Goal: Information Seeking & Learning: Check status

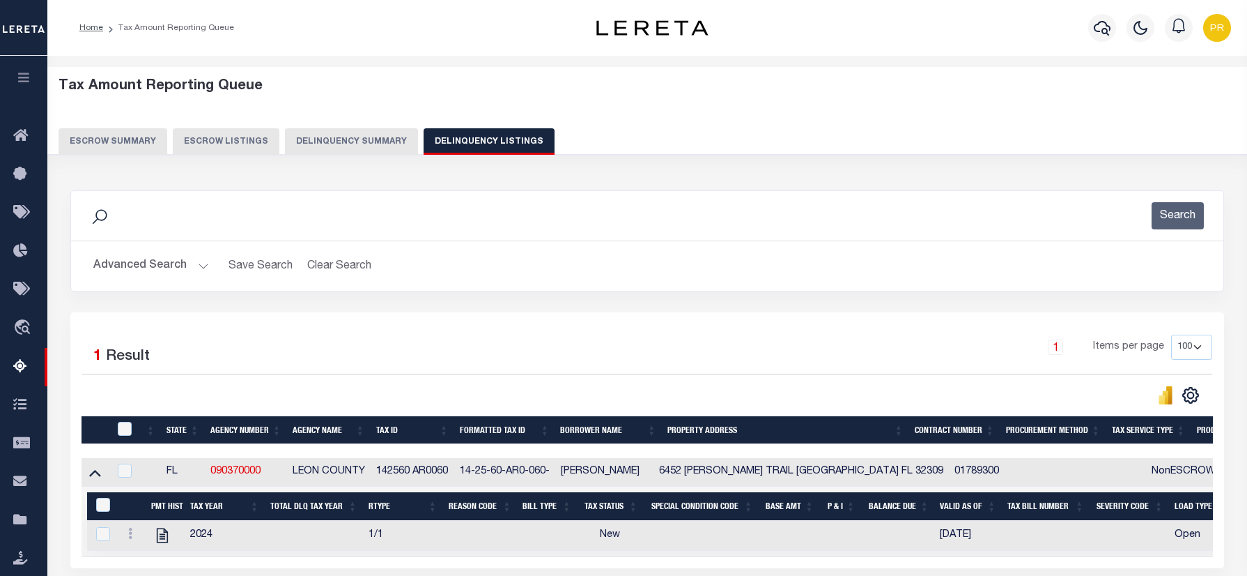
select select "100"
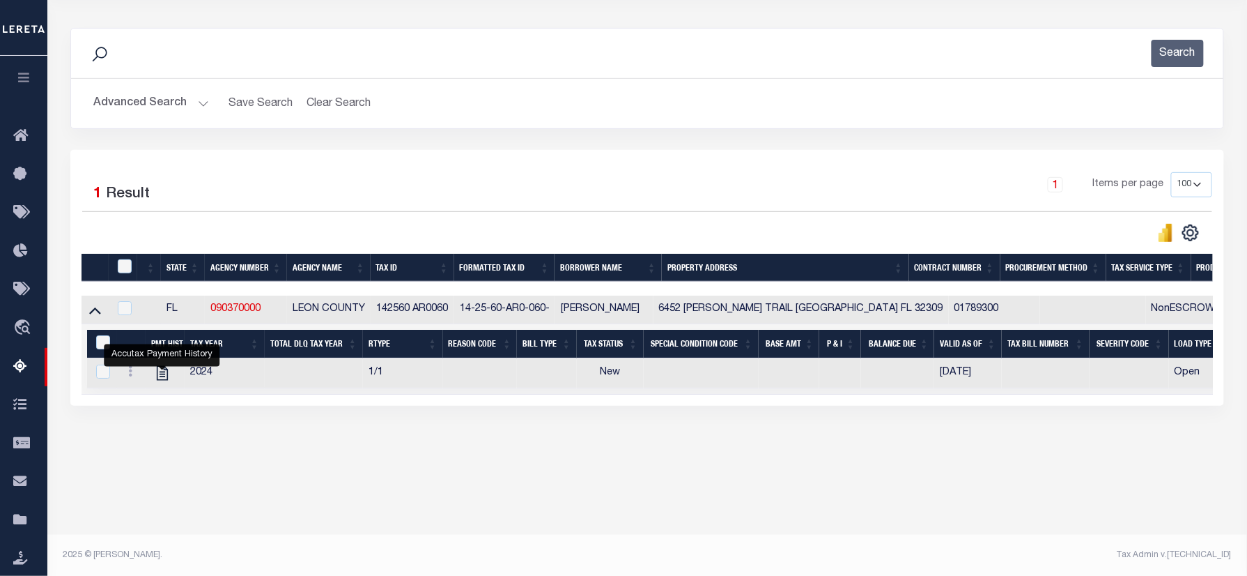
scroll to position [162, 0]
click at [153, 101] on button "Advanced Search" at bounding box center [151, 103] width 116 height 27
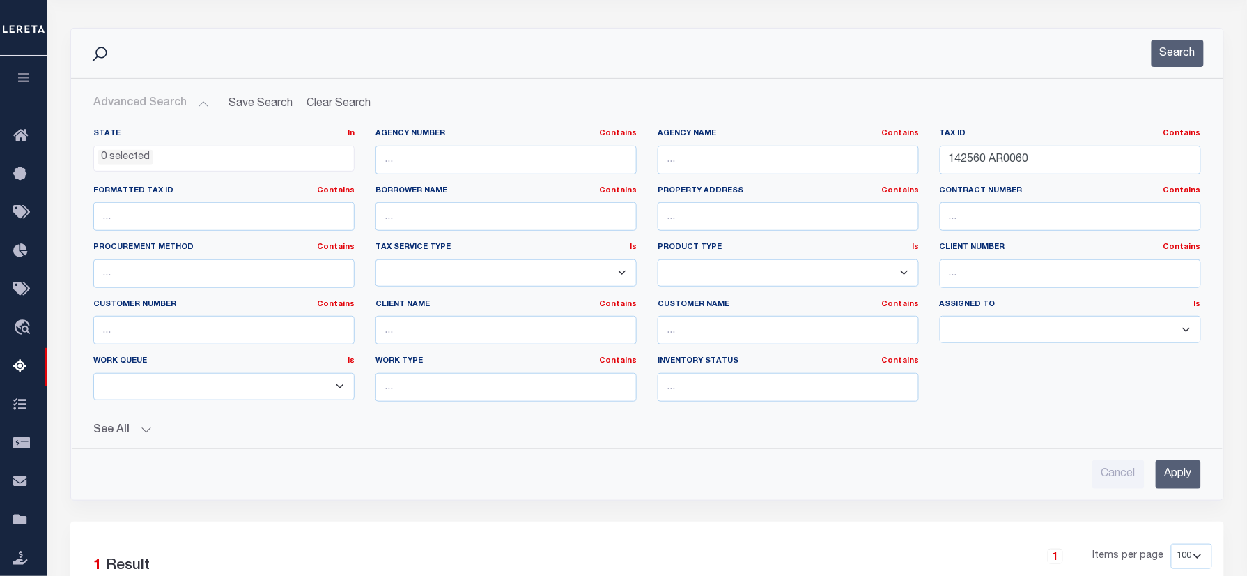
scroll to position [506, 0]
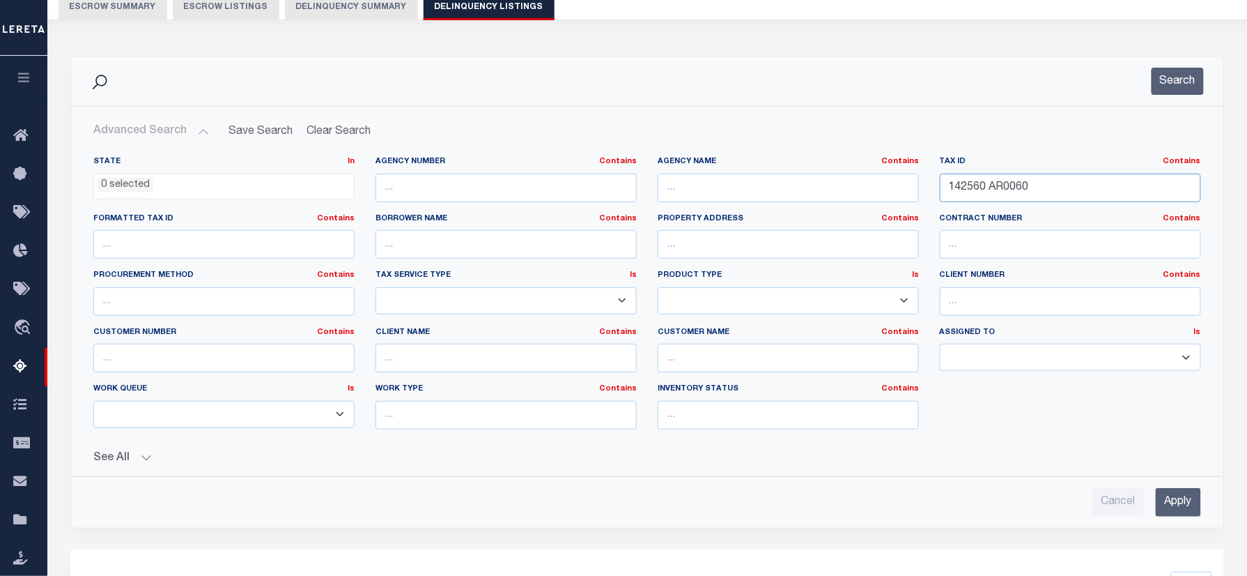
paste input "3F015"
type input "142560 3F0150"
click at [1175, 82] on button "Search" at bounding box center [1178, 81] width 52 height 27
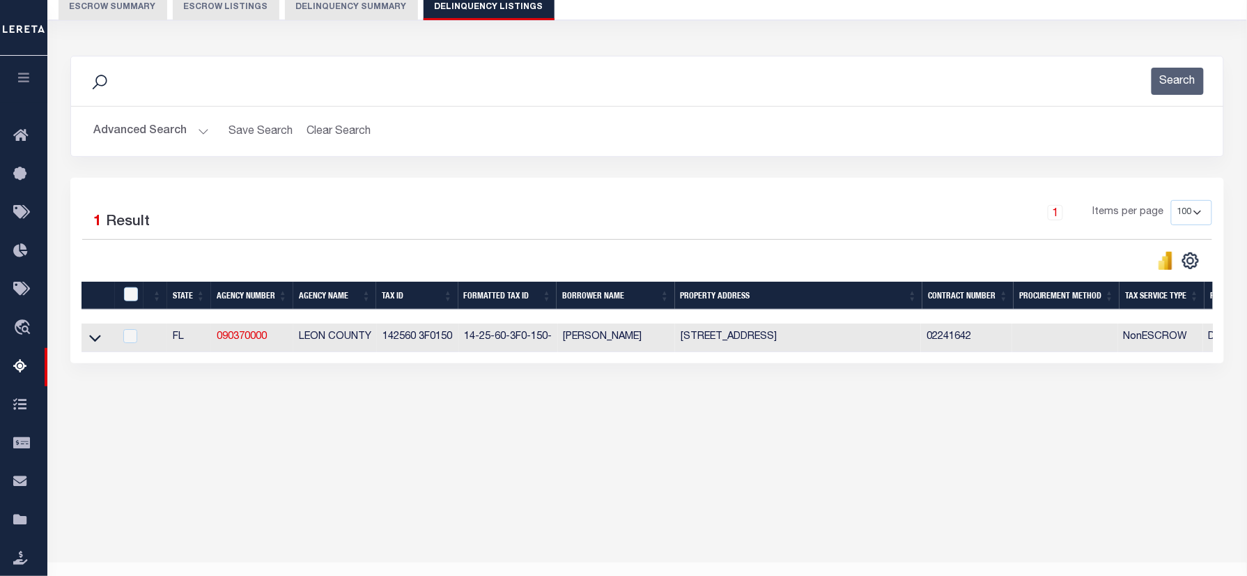
click at [178, 270] on div at bounding box center [364, 261] width 565 height 20
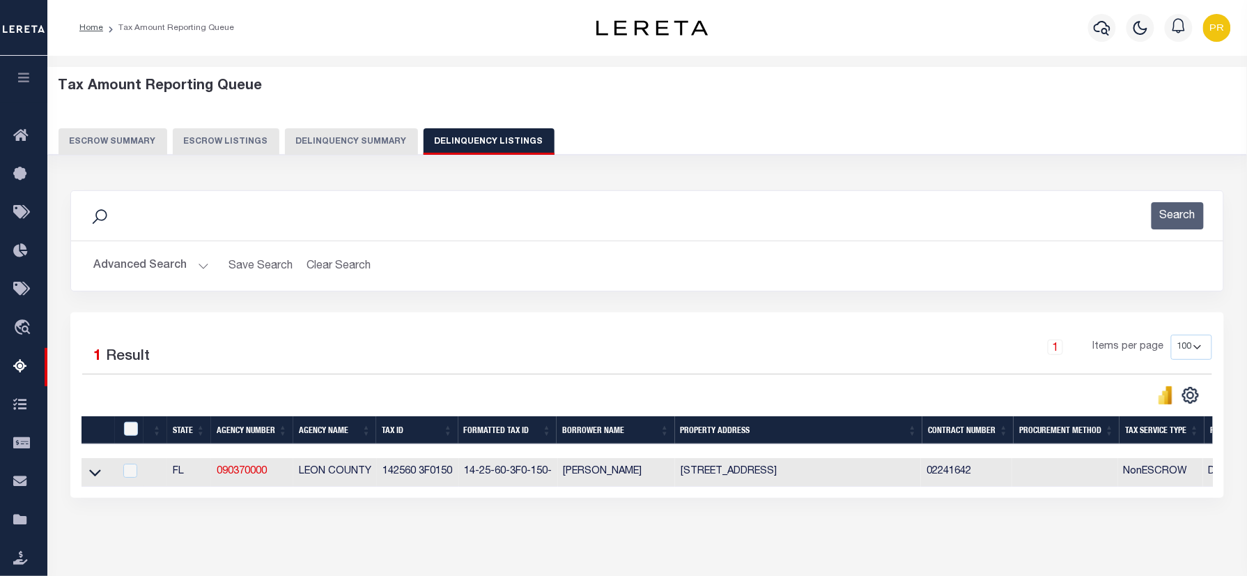
click at [181, 265] on button "Advanced Search" at bounding box center [151, 265] width 116 height 27
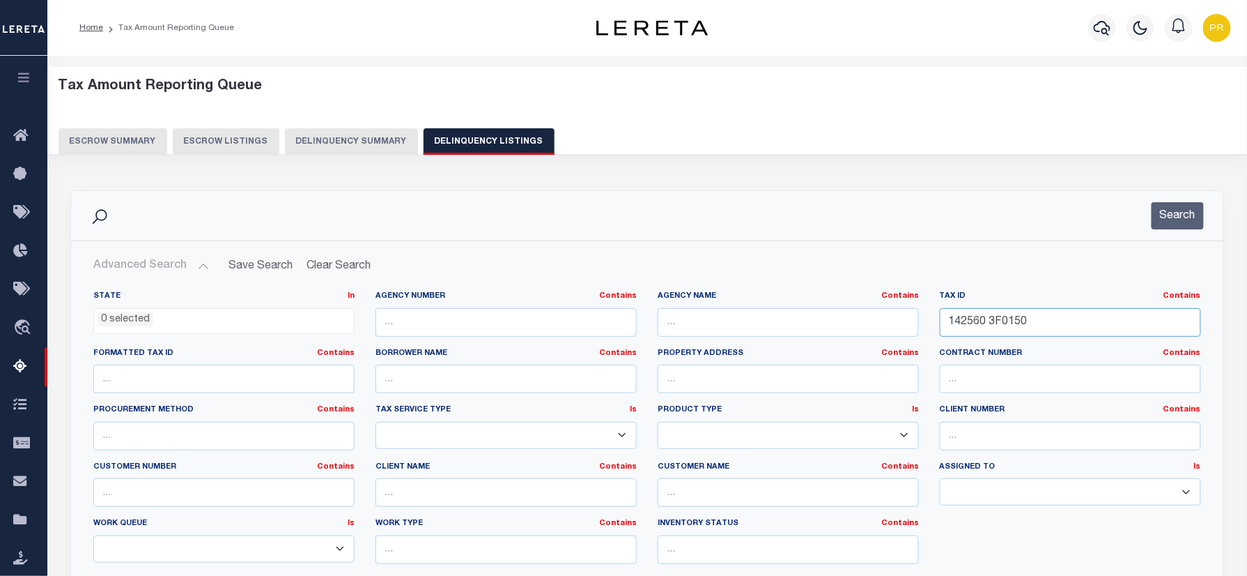
drag, startPoint x: 1034, startPoint y: 321, endPoint x: 877, endPoint y: 326, distance: 157.6
click at [877, 326] on div "State In In AK AL AR AZ CA CO CT DC DE FL GA GU HI IA ID IL IN KS KY LA MA MD M…" at bounding box center [647, 433] width 1129 height 284
click at [1157, 215] on button "Search" at bounding box center [1178, 215] width 52 height 27
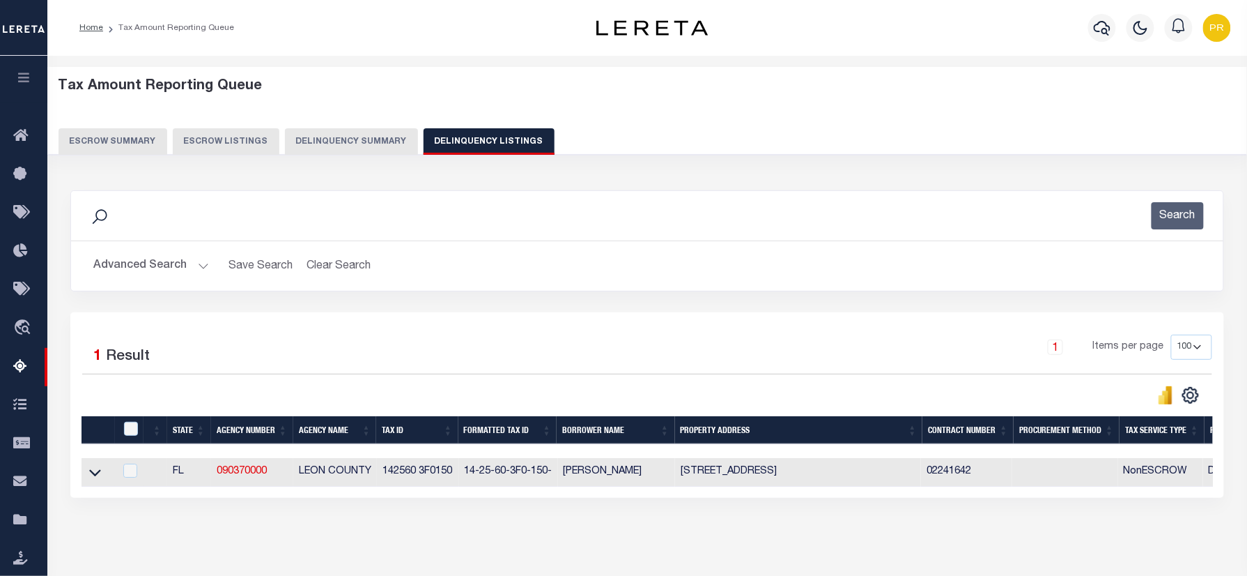
click at [622, 305] on div "Search Advanced Search Save Search Clear Search tblassign_wrapper_dynamictable_…" at bounding box center [647, 251] width 1175 height 122
drag, startPoint x: 95, startPoint y: 310, endPoint x: 641, endPoint y: 282, distance: 546.4
click at [95, 465] on icon at bounding box center [95, 472] width 12 height 15
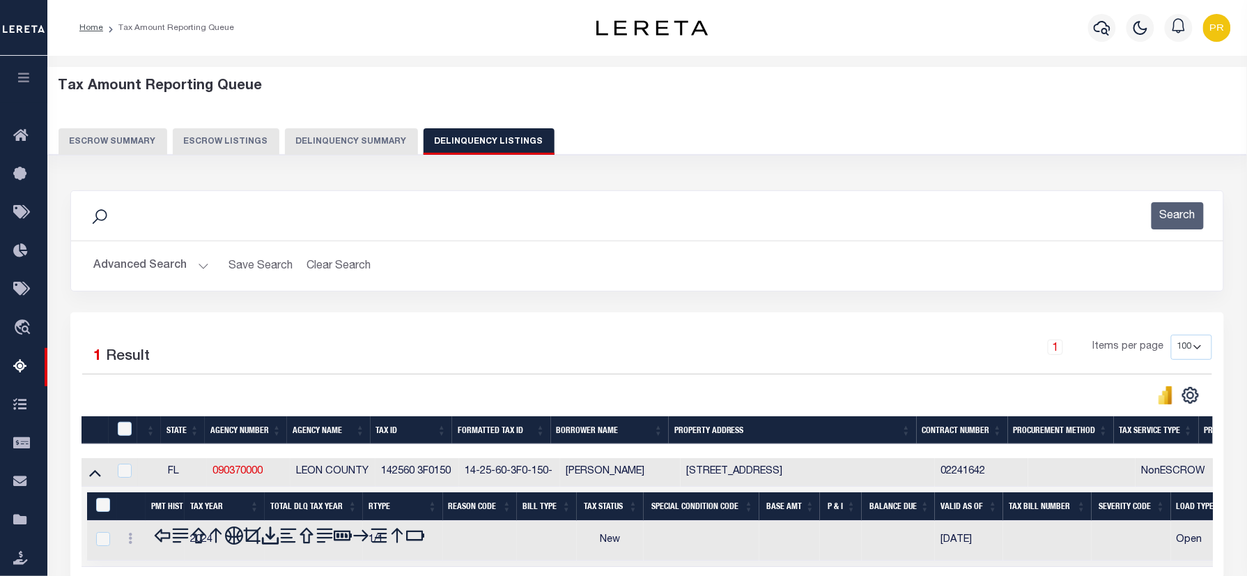
scroll to position [162, 0]
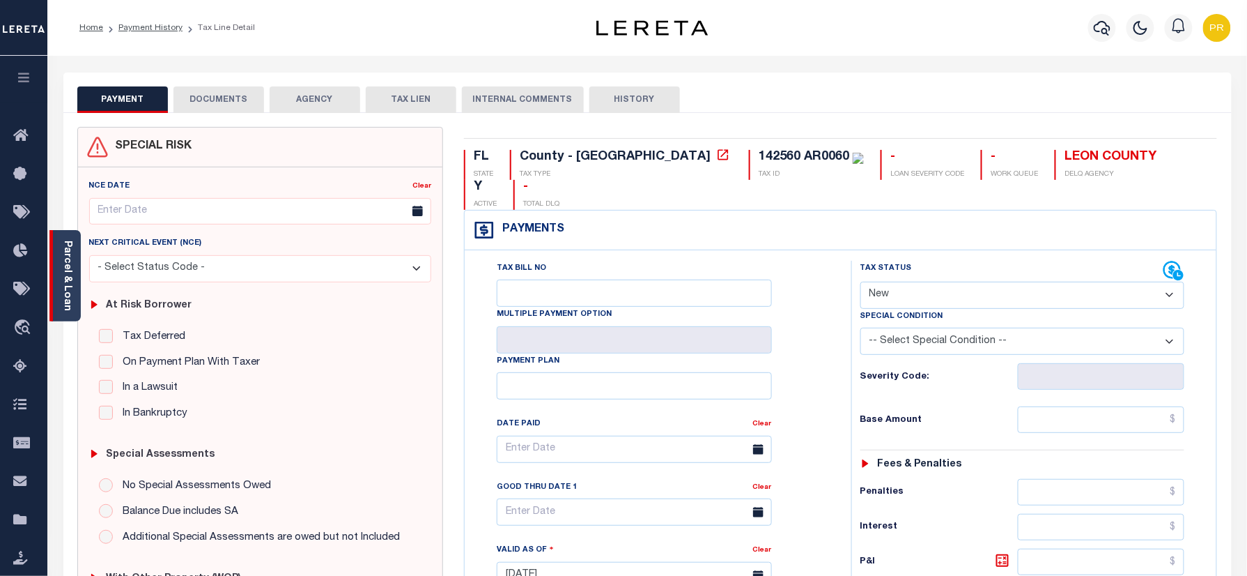
click at [79, 280] on div "Parcel & Loan" at bounding box center [64, 275] width 31 height 91
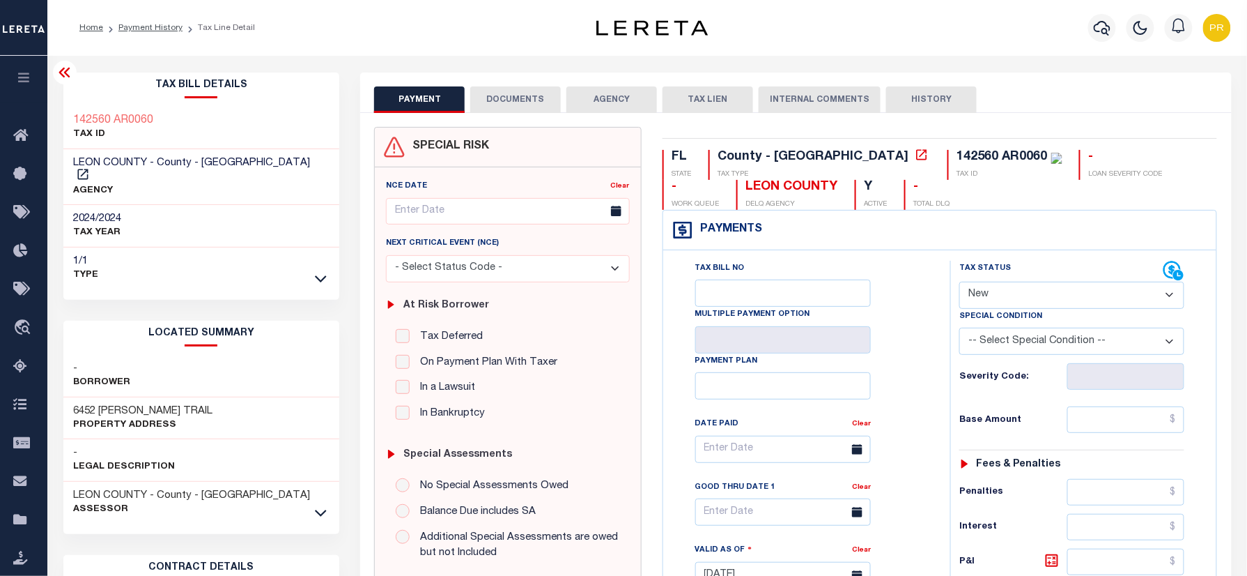
click at [1002, 295] on select "- Select Status Code - Open Due/Unpaid Paid Incomplete No Tax Due Internal Refu…" at bounding box center [1072, 295] width 225 height 27
select select "PYD"
click at [960, 283] on select "- Select Status Code - Open Due/Unpaid Paid Incomplete No Tax Due Internal Refu…" at bounding box center [1072, 295] width 225 height 27
type input "[DATE]"
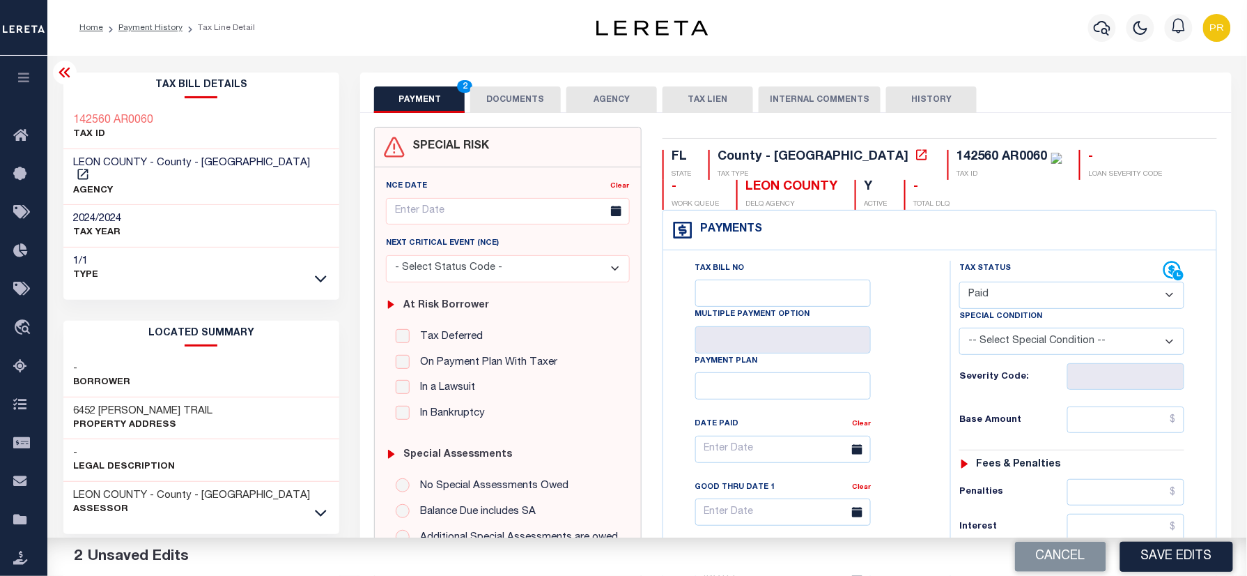
drag, startPoint x: 517, startPoint y: 96, endPoint x: 600, endPoint y: 166, distance: 108.3
click at [514, 96] on button "DOCUMENTS" at bounding box center [515, 99] width 91 height 26
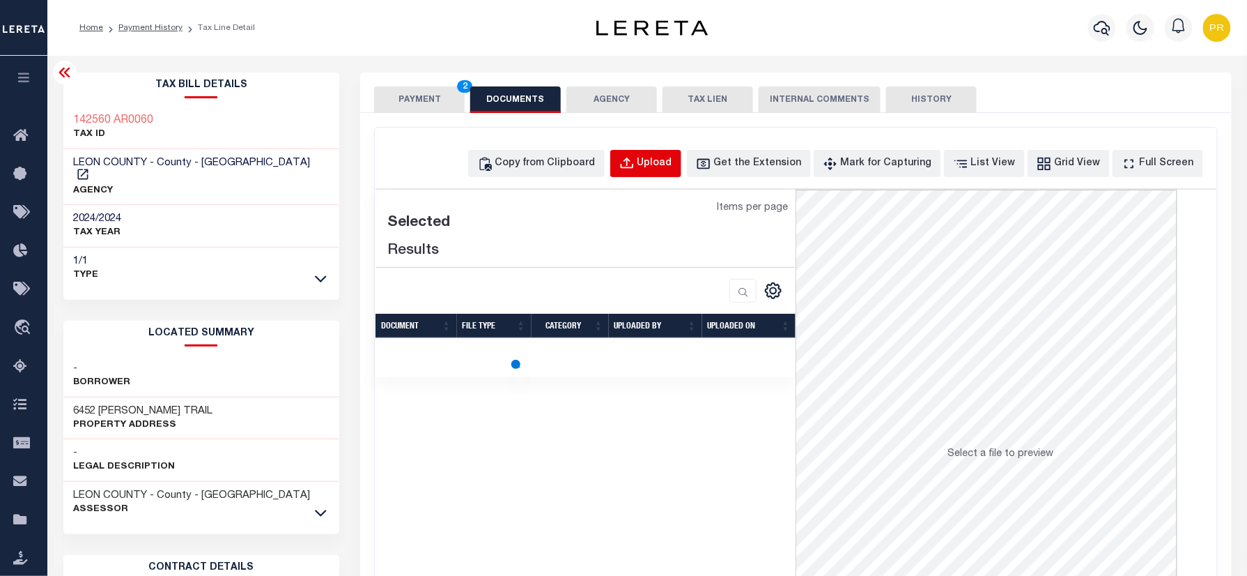
click at [672, 166] on div "Upload" at bounding box center [655, 163] width 35 height 15
select select "POP"
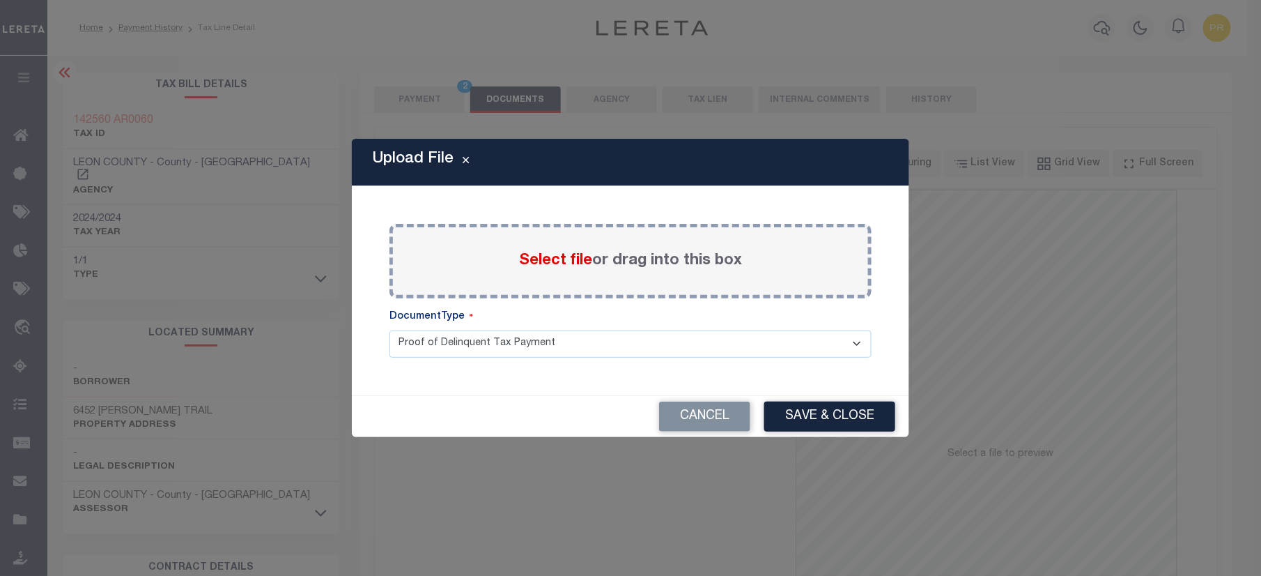
click at [675, 249] on label "Select file or drag into this box" at bounding box center [630, 260] width 223 height 23
click at [0, 0] on input "Select file or drag into this box" at bounding box center [0, 0] width 0 height 0
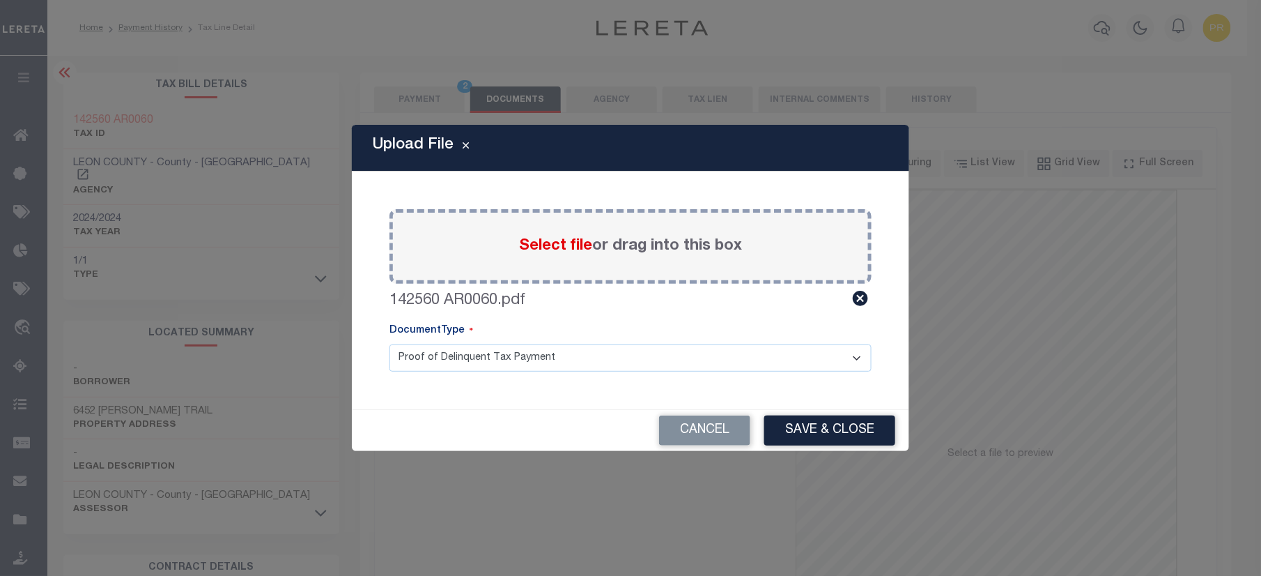
click at [477, 358] on select "Proof of Delinquent Tax Payment" at bounding box center [631, 357] width 482 height 27
click at [390, 344] on select "Proof of Delinquent Tax Payment" at bounding box center [631, 357] width 482 height 27
click at [828, 433] on button "Save & Close" at bounding box center [829, 430] width 131 height 30
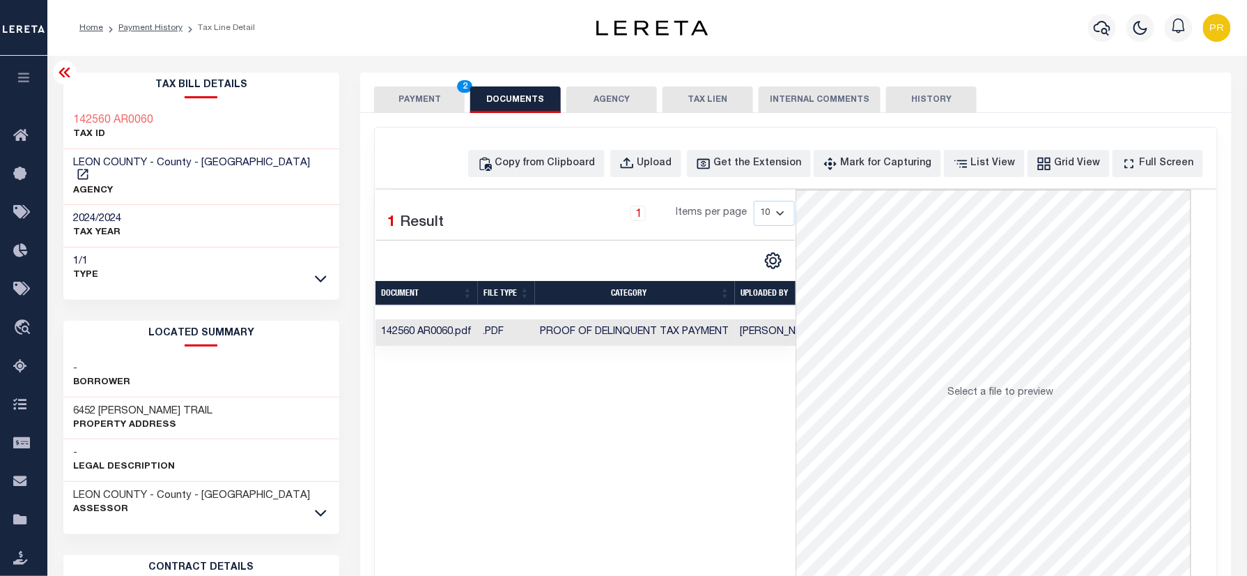
drag, startPoint x: 419, startPoint y: 106, endPoint x: 422, endPoint y: 118, distance: 12.2
click at [419, 106] on button "PAYMENT 2" at bounding box center [419, 99] width 91 height 26
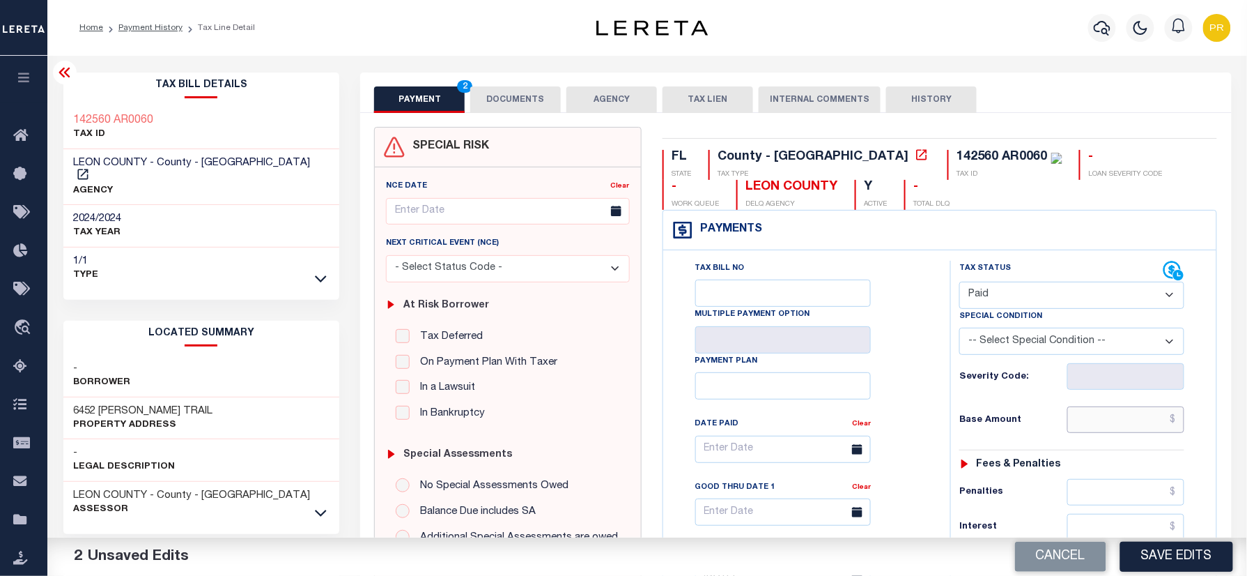
click at [1097, 421] on input "text" at bounding box center [1126, 419] width 117 height 26
paste input "1,993.44"
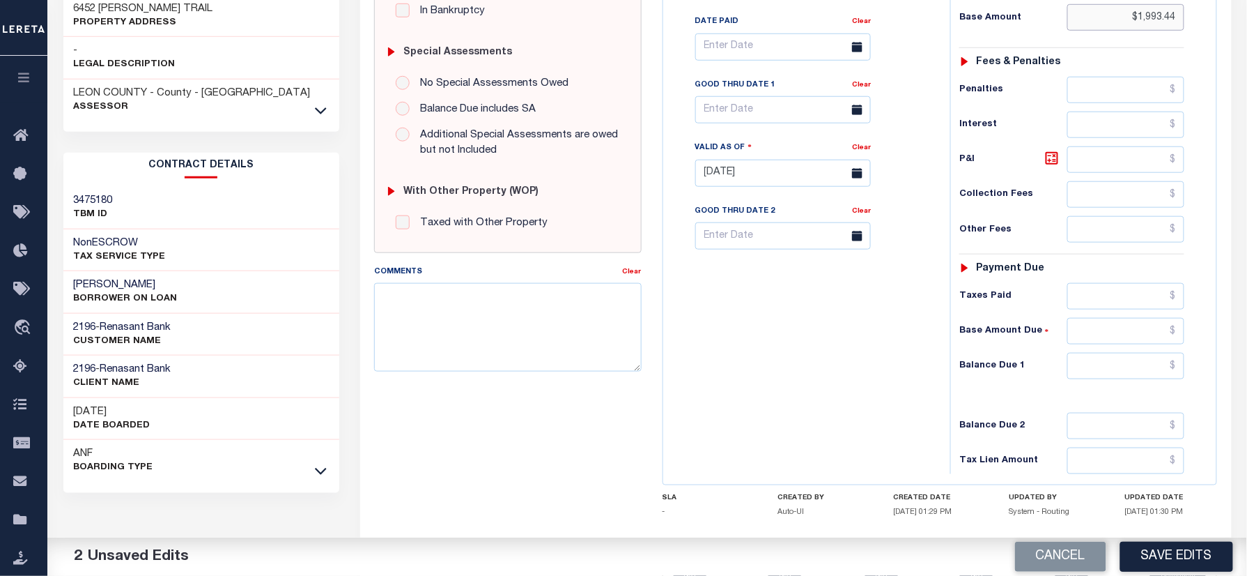
scroll to position [484, 0]
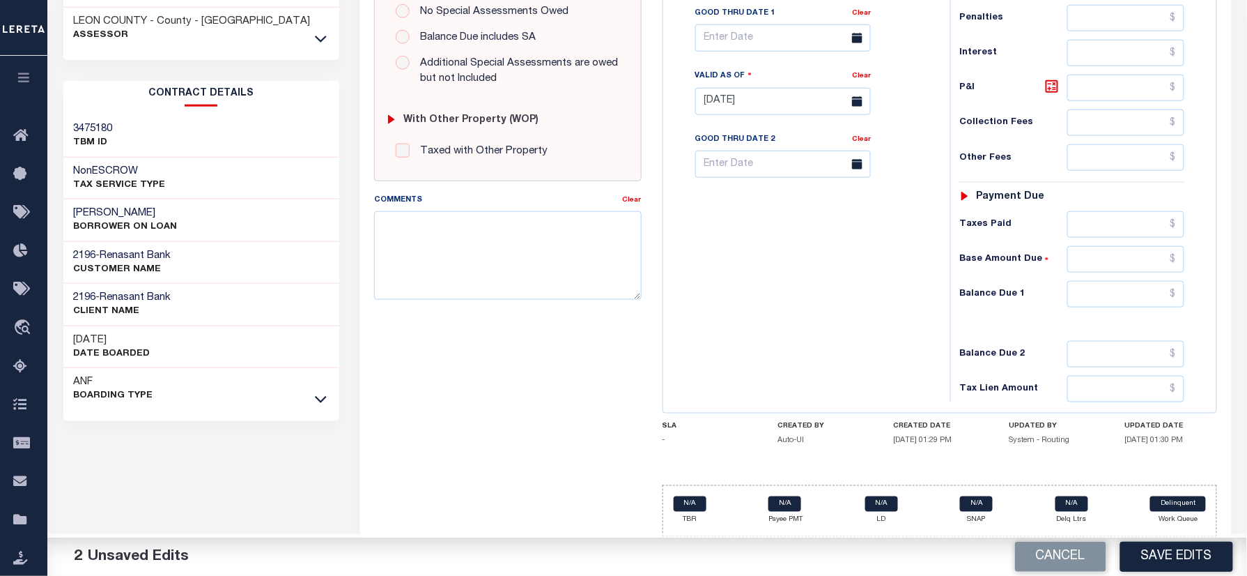
type input "$1,993.44"
click at [1157, 293] on input "text" at bounding box center [1126, 294] width 117 height 26
type input "$0.00"
drag, startPoint x: 765, startPoint y: 321, endPoint x: 817, endPoint y: 324, distance: 51.7
click at [792, 321] on div "Tax Bill No Multiple Payment Option Payment Plan Clear" at bounding box center [803, 94] width 273 height 615
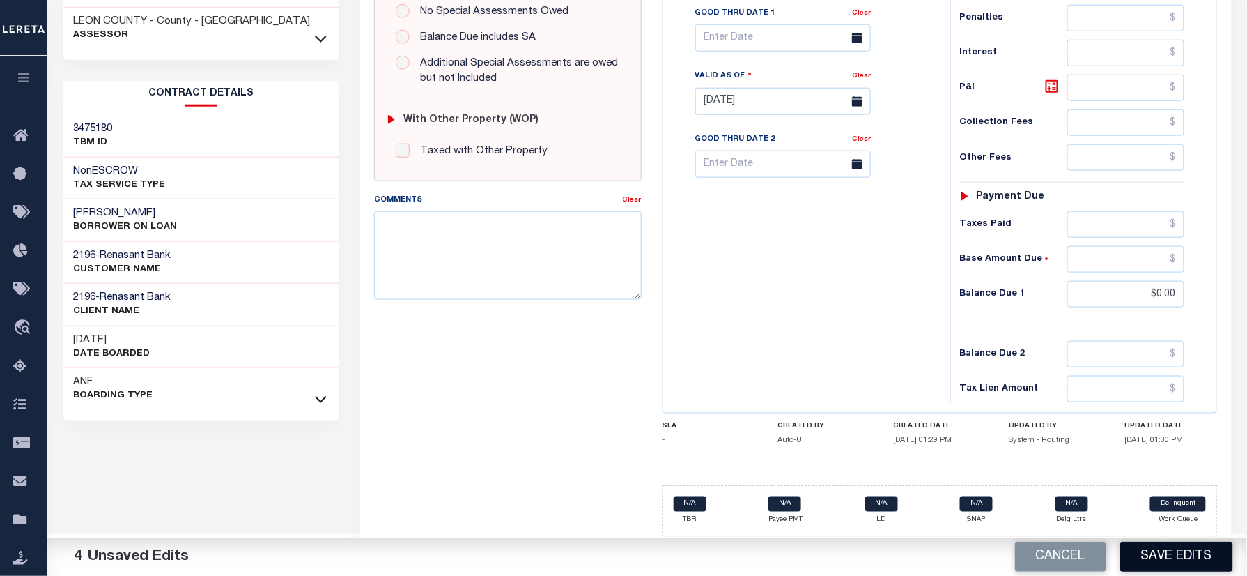
click at [1155, 548] on button "Save Edits" at bounding box center [1176, 556] width 113 height 30
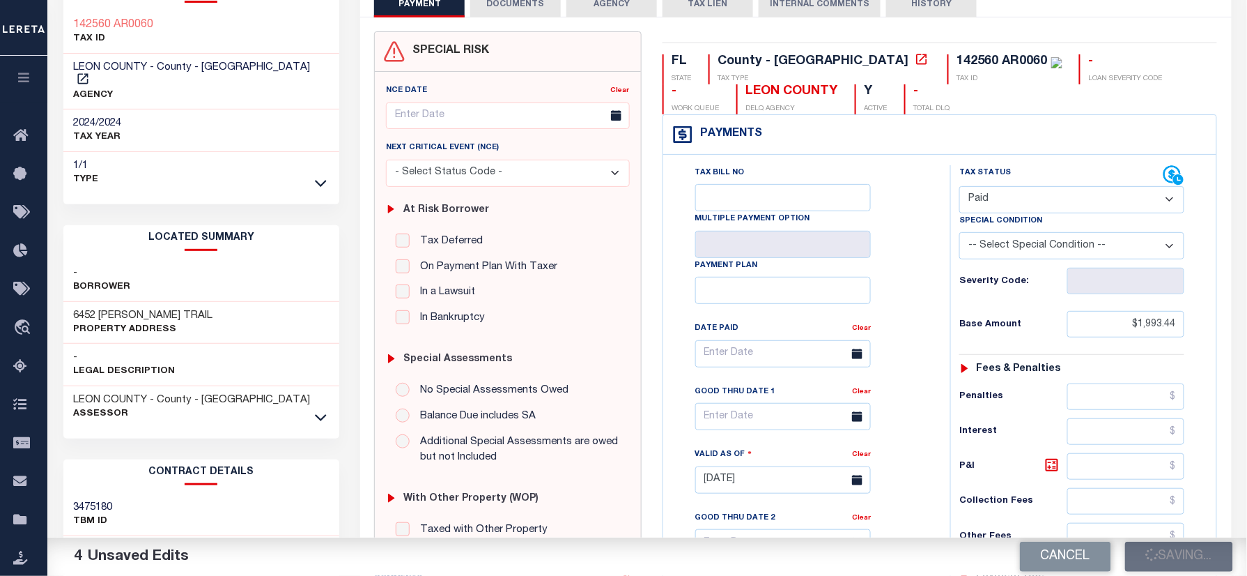
scroll to position [0, 0]
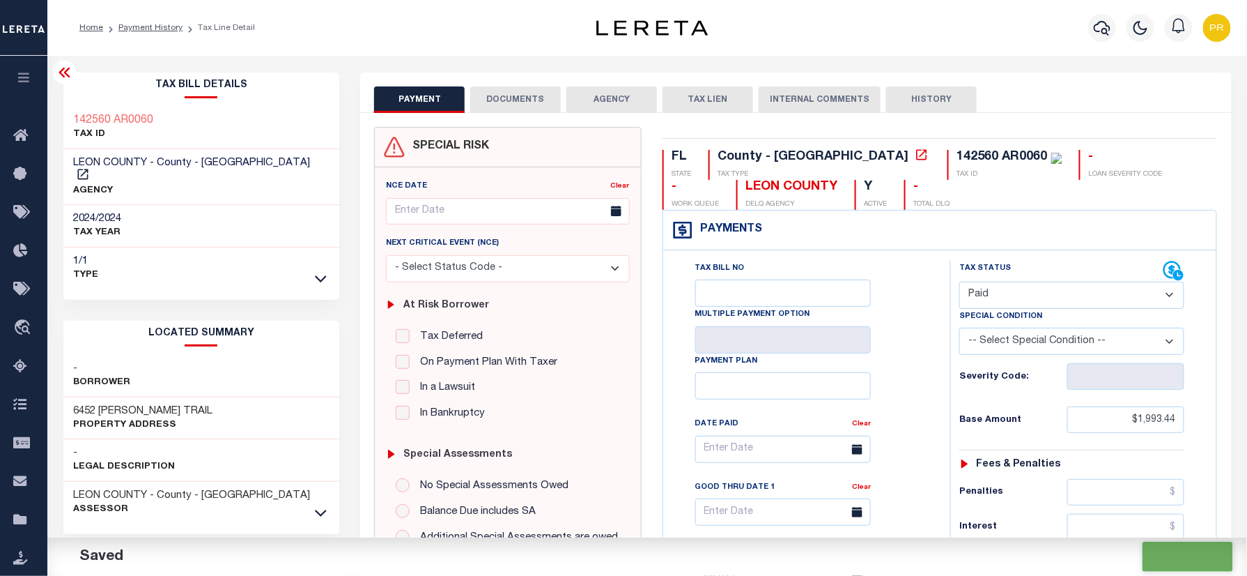
checkbox input "false"
type input "$1,993.44"
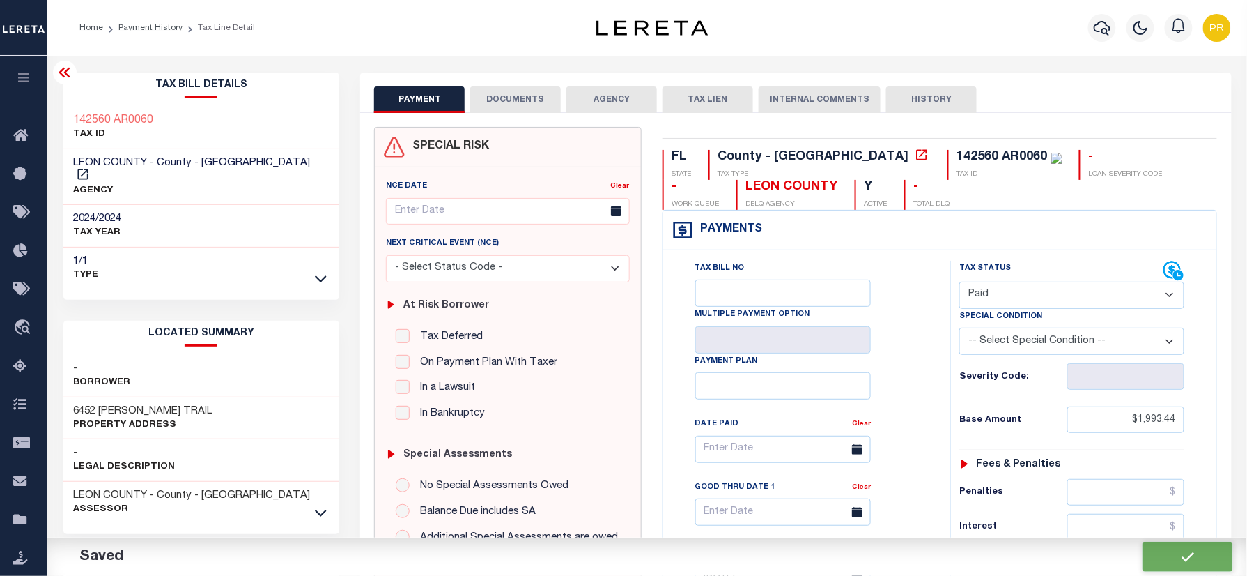
type input "$0"
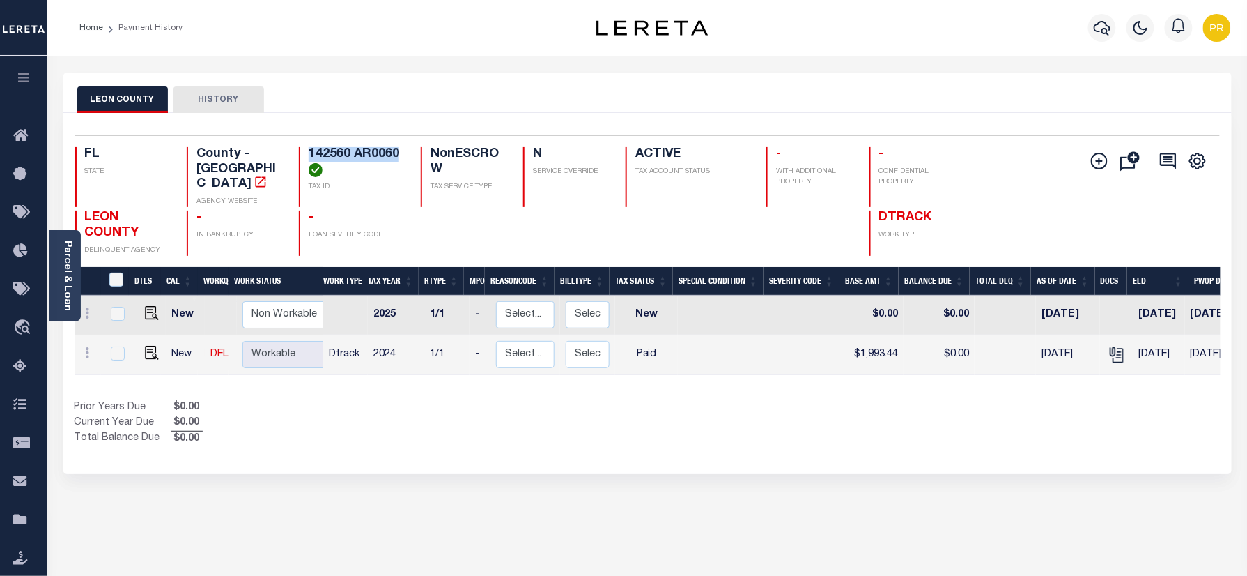
drag, startPoint x: 311, startPoint y: 156, endPoint x: 400, endPoint y: 155, distance: 89.2
click at [400, 155] on h4 "142560 AR0060" at bounding box center [356, 162] width 95 height 30
copy h4 "142560 AR0060"
click at [59, 266] on div "Parcel & Loan" at bounding box center [64, 275] width 31 height 91
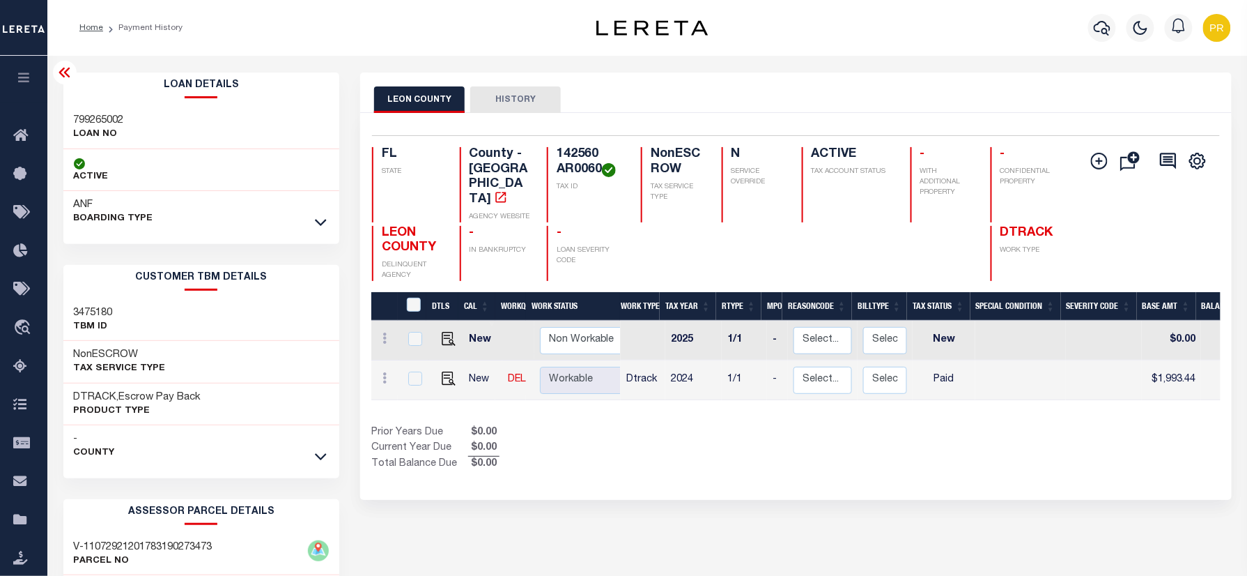
click at [104, 114] on h3 "799265002" at bounding box center [99, 121] width 50 height 14
copy h3 "799265002"
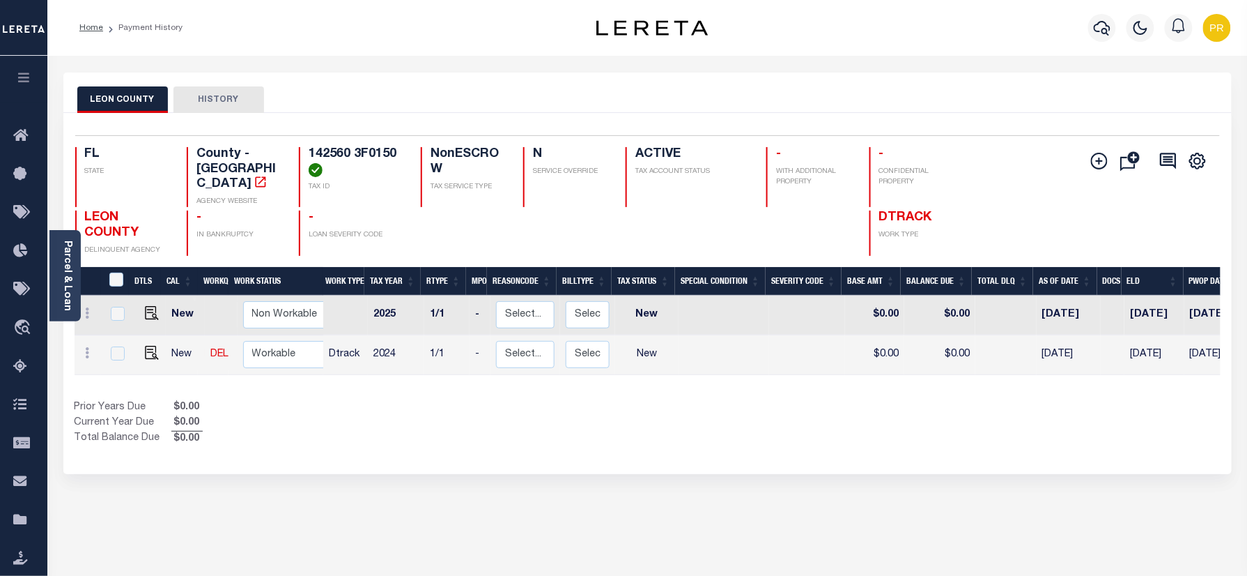
click at [1027, 471] on div "LEON COUNTY HISTORY Selected 2 Results" at bounding box center [647, 465] width 1189 height 787
click at [154, 346] on img "" at bounding box center [152, 353] width 14 height 14
checkbox input "true"
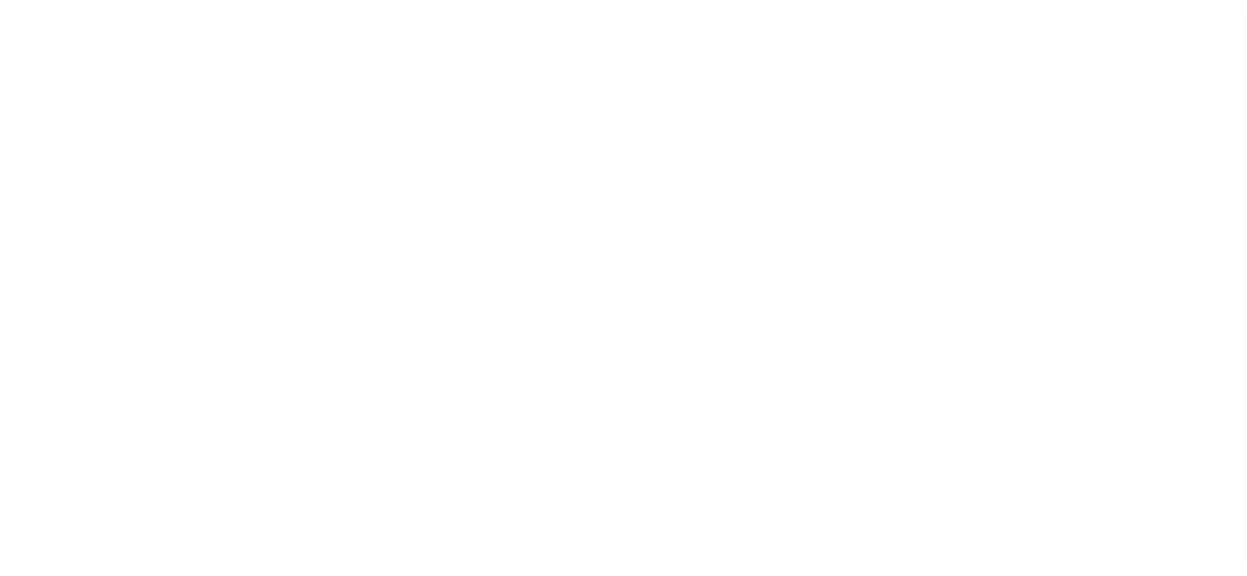
select select "NW2"
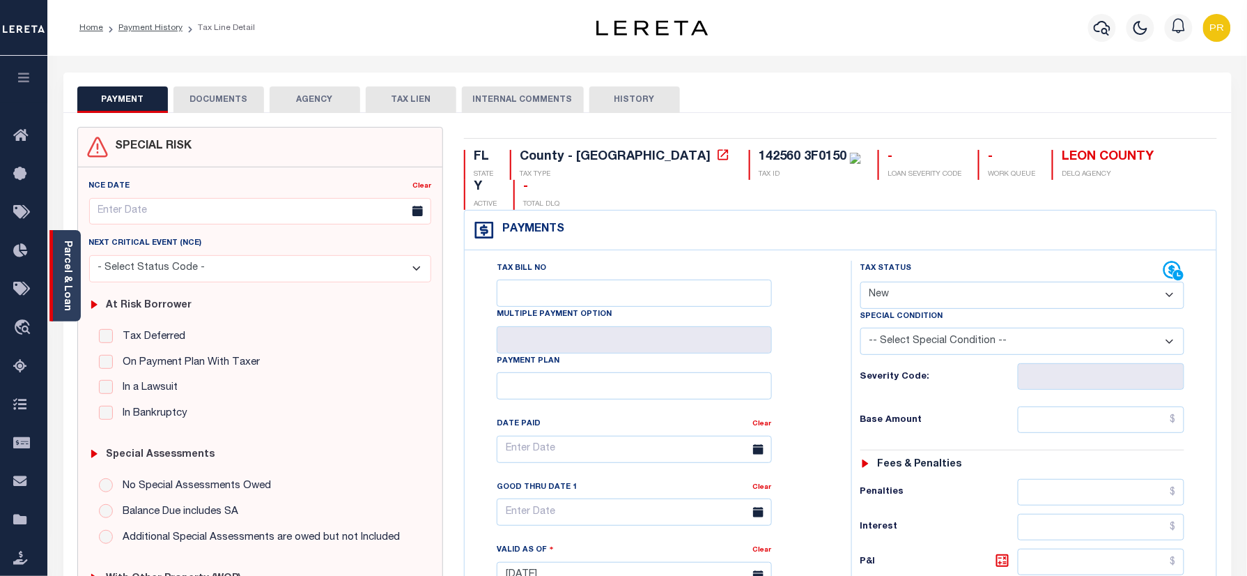
click at [71, 286] on link "Parcel & Loan" at bounding box center [67, 275] width 10 height 70
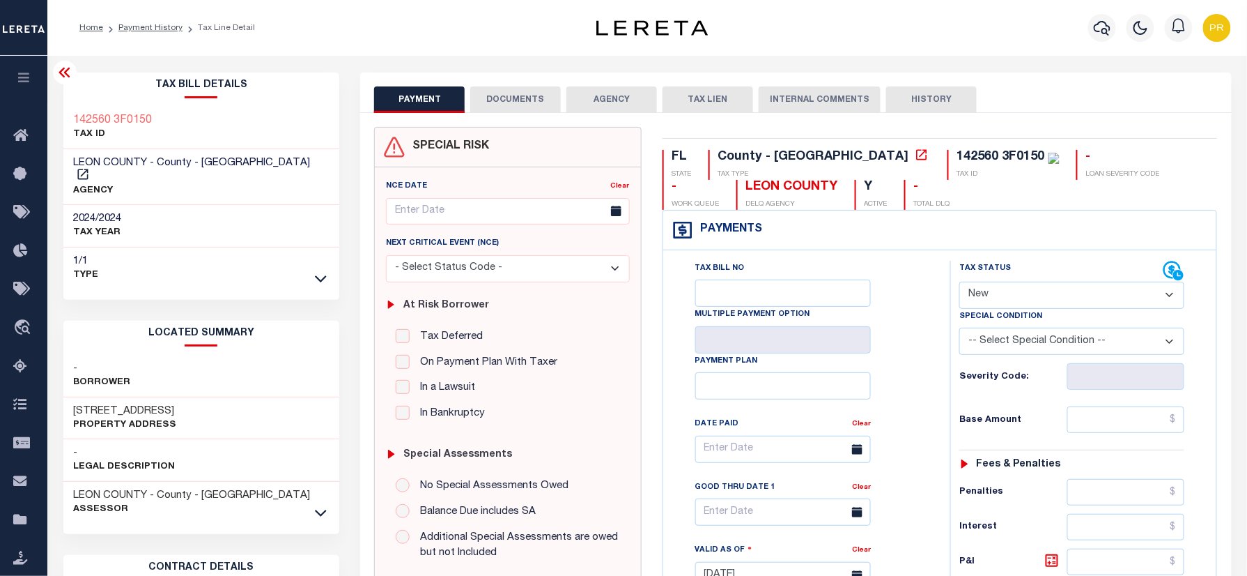
click at [79, 404] on h3 "[STREET_ADDRESS]" at bounding box center [125, 411] width 103 height 14
copy h3 "6751"
click at [224, 334] on div "LOCATED SUMMARY - Borrower 6751 JOHNSTOWN LOOP Property Address - Legal Descrip…" at bounding box center [201, 422] width 277 height 202
drag, startPoint x: 101, startPoint y: 396, endPoint x: 195, endPoint y: 391, distance: 94.2
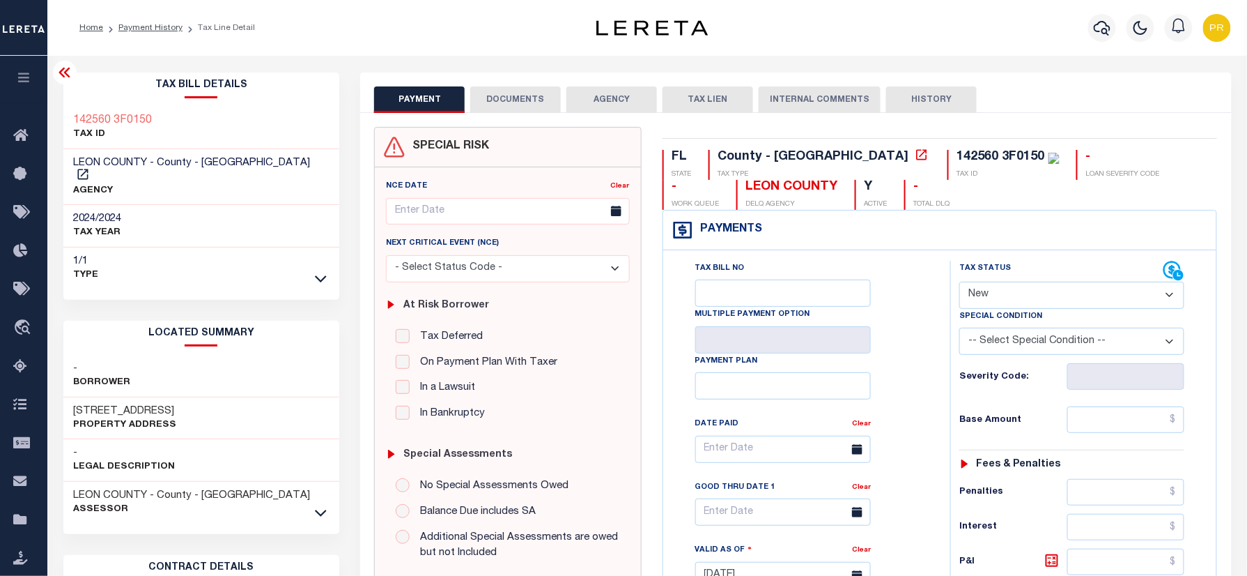
click at [177, 404] on h3 "[STREET_ADDRESS]" at bounding box center [125, 411] width 103 height 14
copy h3 "JOHNSTOWN LOOP"
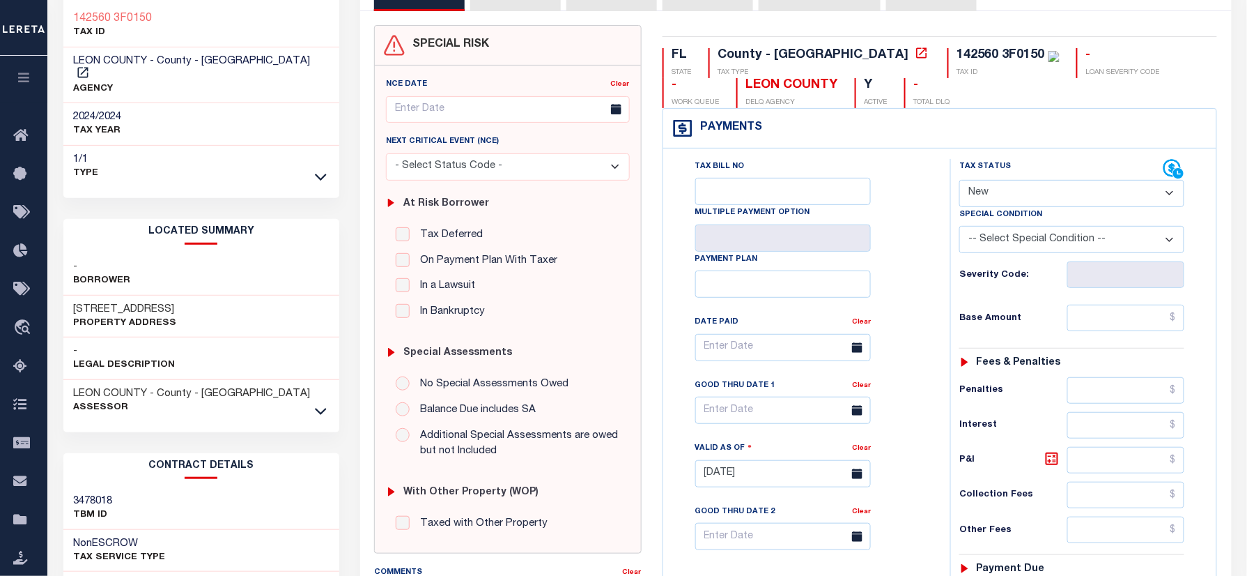
scroll to position [371, 0]
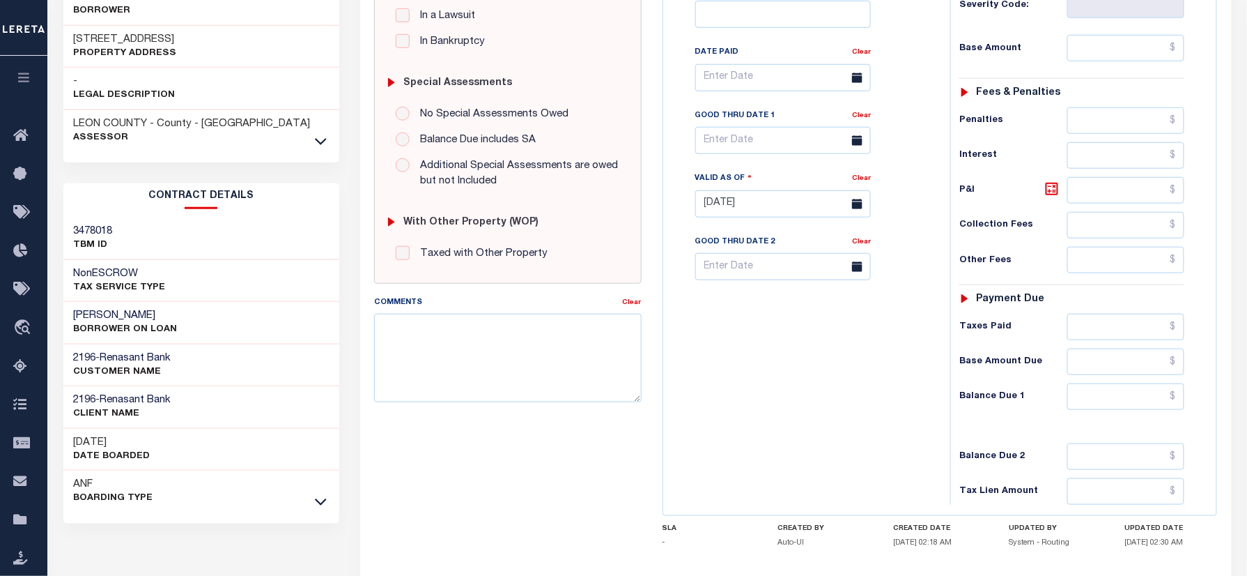
drag, startPoint x: 72, startPoint y: 305, endPoint x: 190, endPoint y: 305, distance: 117.8
click at [190, 305] on div "JESSICA JOAN YEARY BORROWER ON LOAN" at bounding box center [201, 323] width 277 height 43
copy h3 "[PERSON_NAME]"
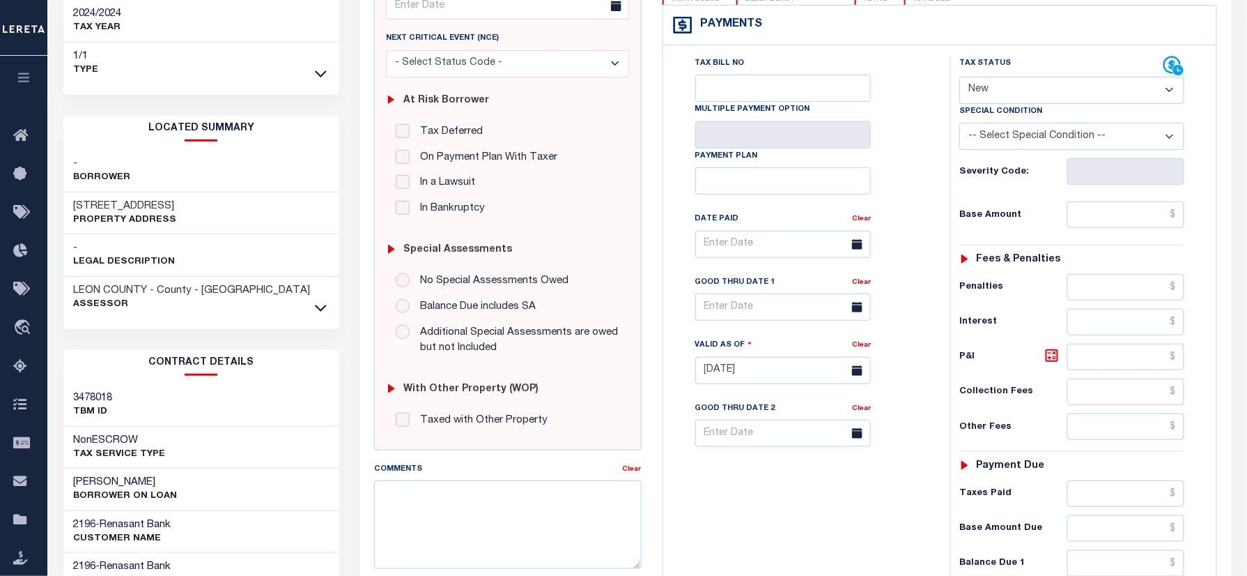
scroll to position [0, 0]
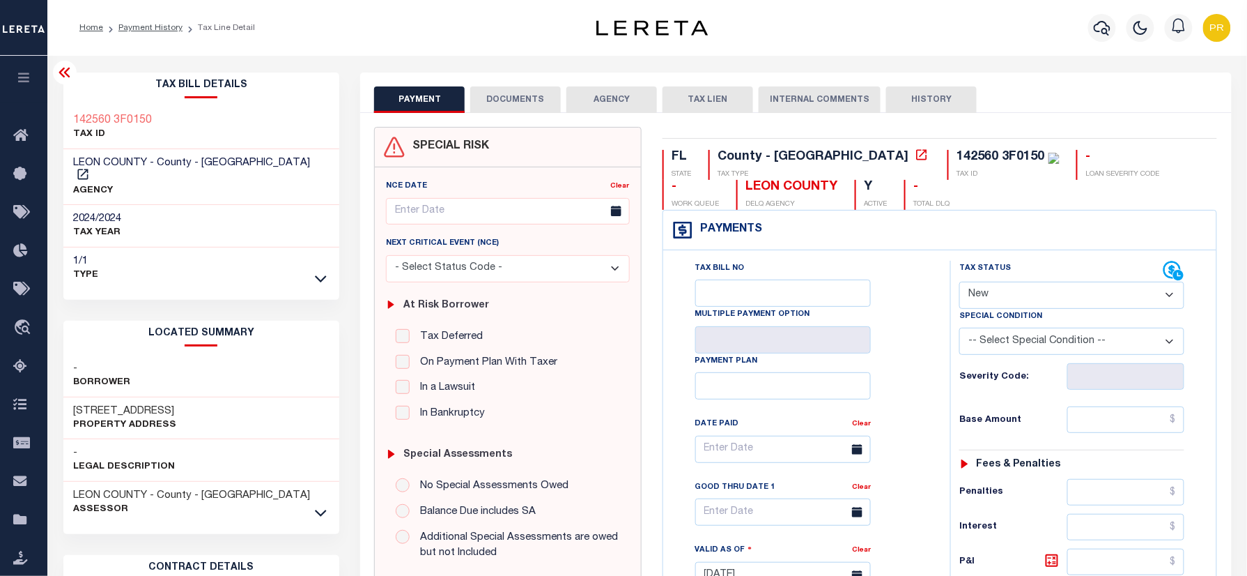
drag, startPoint x: 73, startPoint y: 396, endPoint x: 198, endPoint y: 391, distance: 124.9
click at [198, 397] on div "6751 JOHNSTOWN LOOP Property Address" at bounding box center [201, 418] width 277 height 43
copy h3 "6751 JOHNSTOWN LOOP"
click at [241, 418] on div "6751 JOHNSTOWN LOOP Property Address" at bounding box center [201, 418] width 277 height 43
click at [121, 404] on h3 "6751 JOHNSTOWN LOOP" at bounding box center [125, 411] width 103 height 14
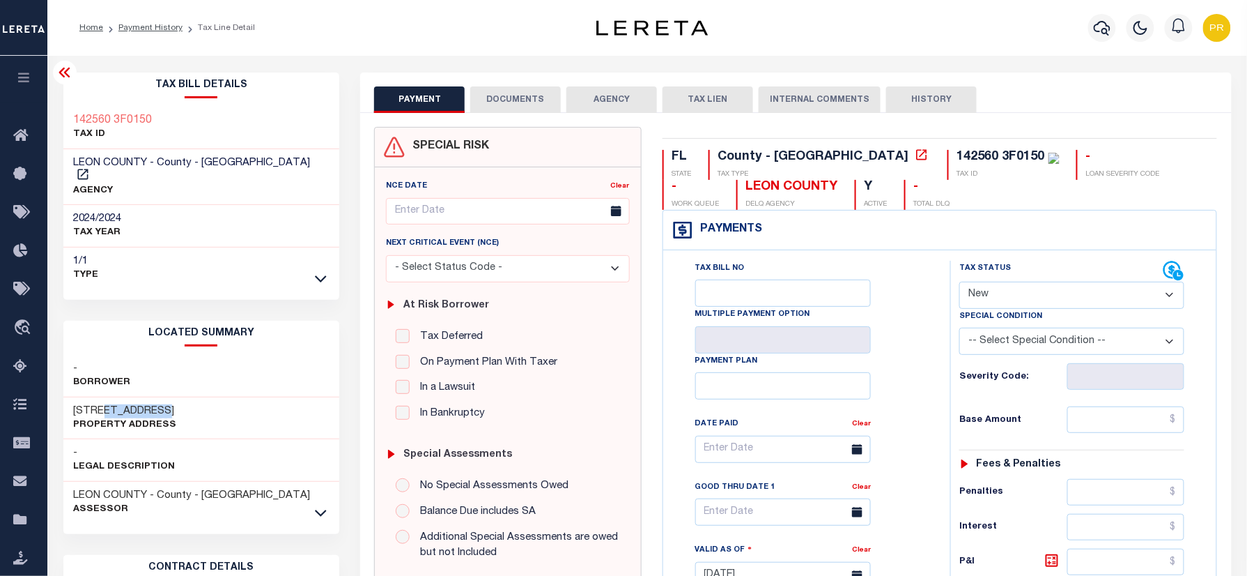
click at [121, 404] on h3 "6751 JOHNSTOWN LOOP" at bounding box center [125, 411] width 103 height 14
copy div "6751 JOHNSTOWN LOOP"
click at [84, 96] on h2 "Tax Bill Details" at bounding box center [201, 85] width 277 height 26
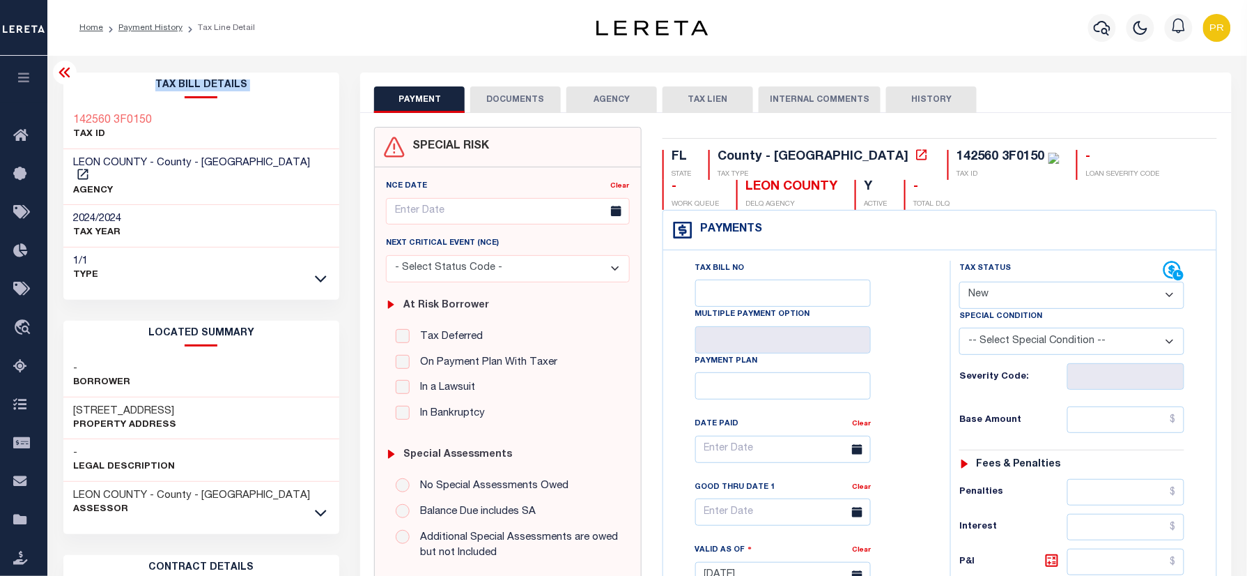
click at [84, 96] on h2 "Tax Bill Details" at bounding box center [201, 85] width 277 height 26
click at [86, 107] on div "142560 3F0150 TAX ID" at bounding box center [201, 128] width 277 height 43
copy div "142560 3F0150"
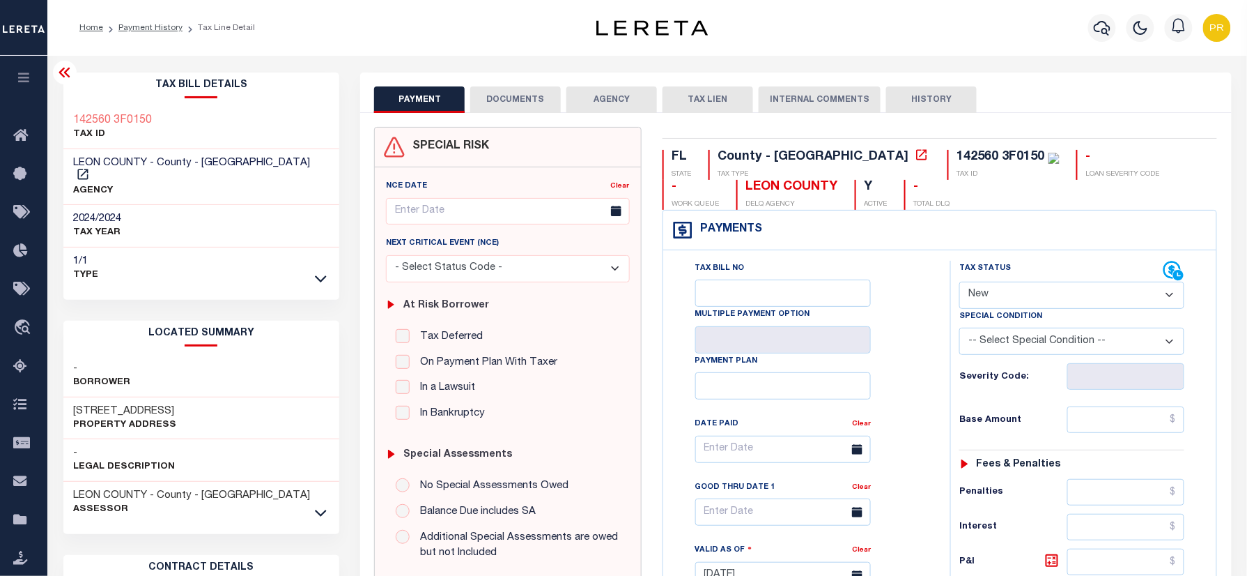
click at [113, 404] on h3 "6751 JOHNSTOWN LOOP" at bounding box center [125, 411] width 103 height 14
click at [115, 404] on h3 "6751 JOHNSTOWN LOOP" at bounding box center [125, 411] width 103 height 14
click at [156, 404] on h3 "6751 JOHNSTOWN LOOP" at bounding box center [125, 411] width 103 height 14
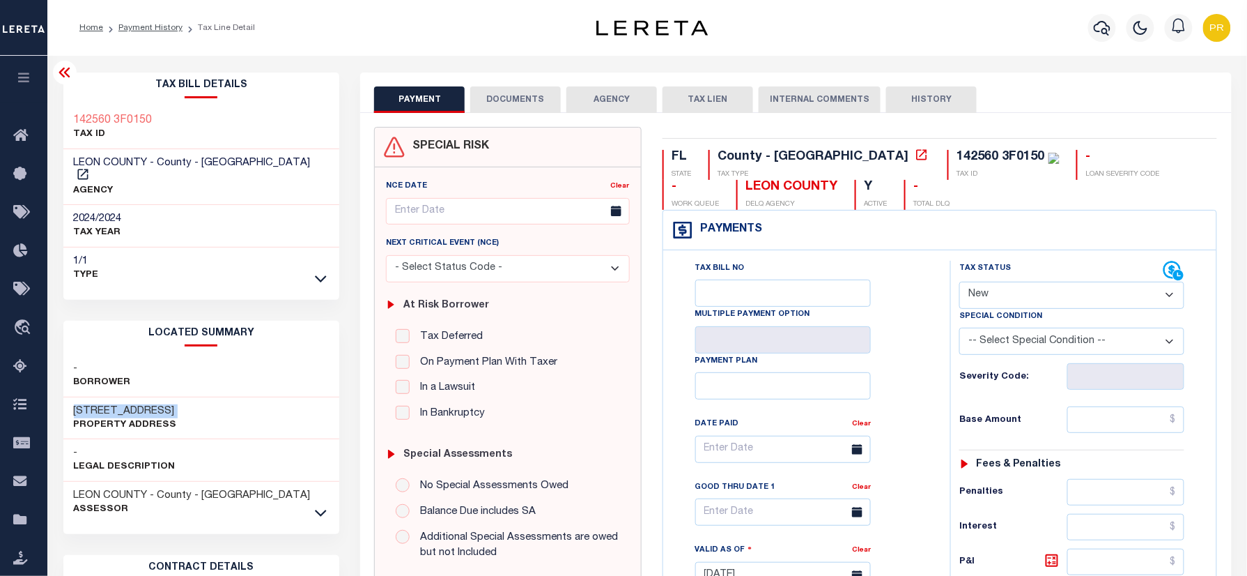
click at [156, 404] on h3 "6751 JOHNSTOWN LOOP" at bounding box center [125, 411] width 103 height 14
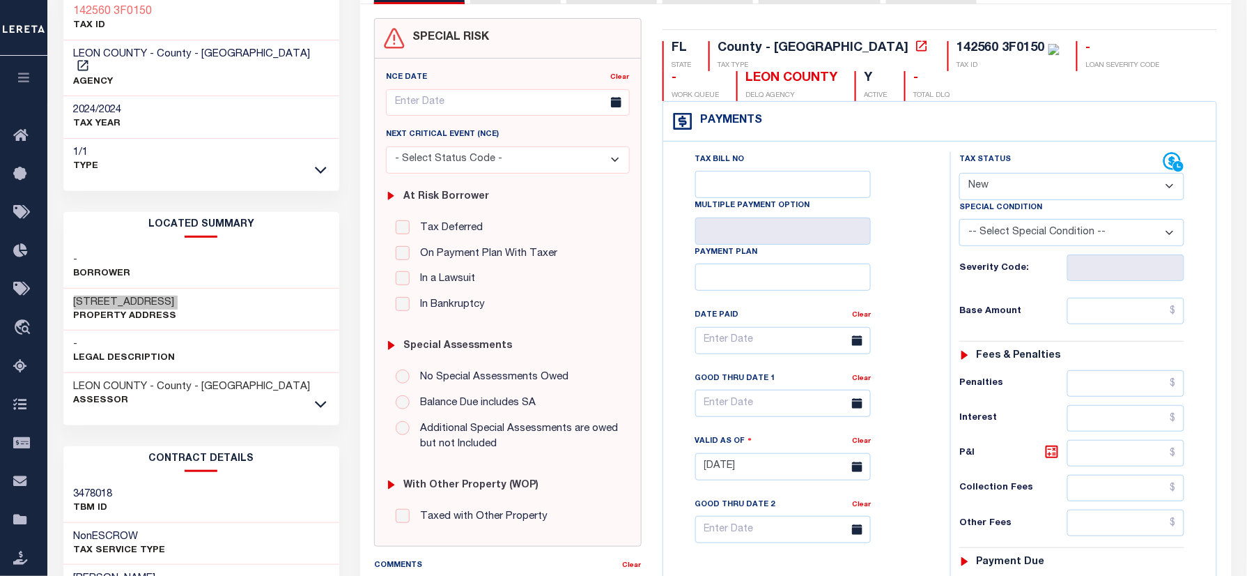
scroll to position [371, 0]
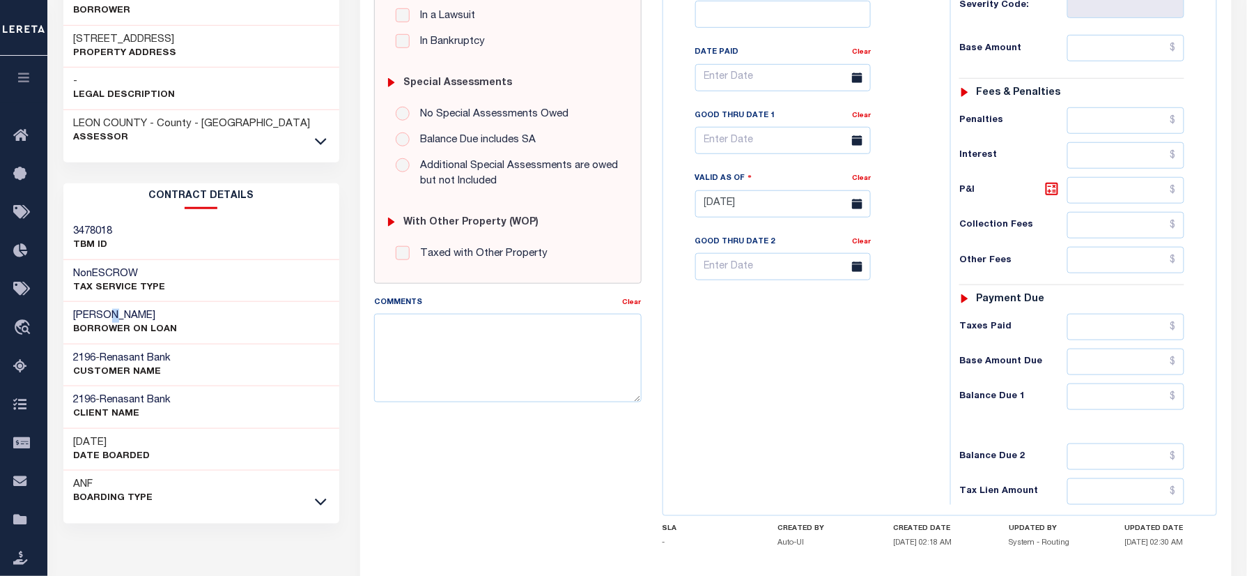
click at [114, 309] on h3 "JESSICA JOAN YEARY" at bounding box center [126, 316] width 104 height 14
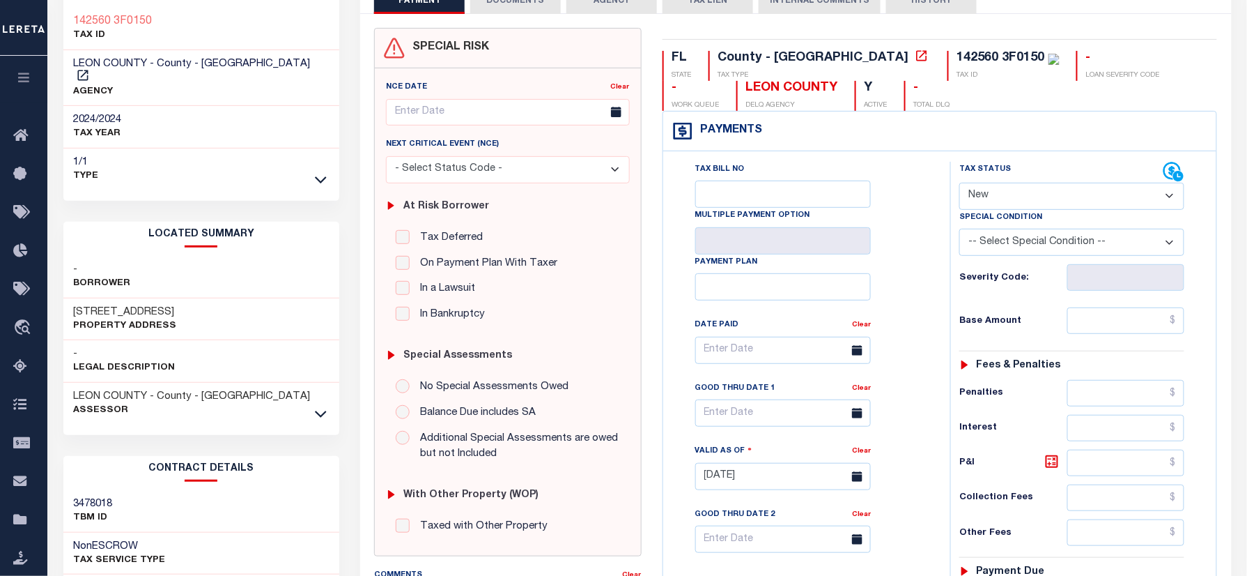
scroll to position [93, 0]
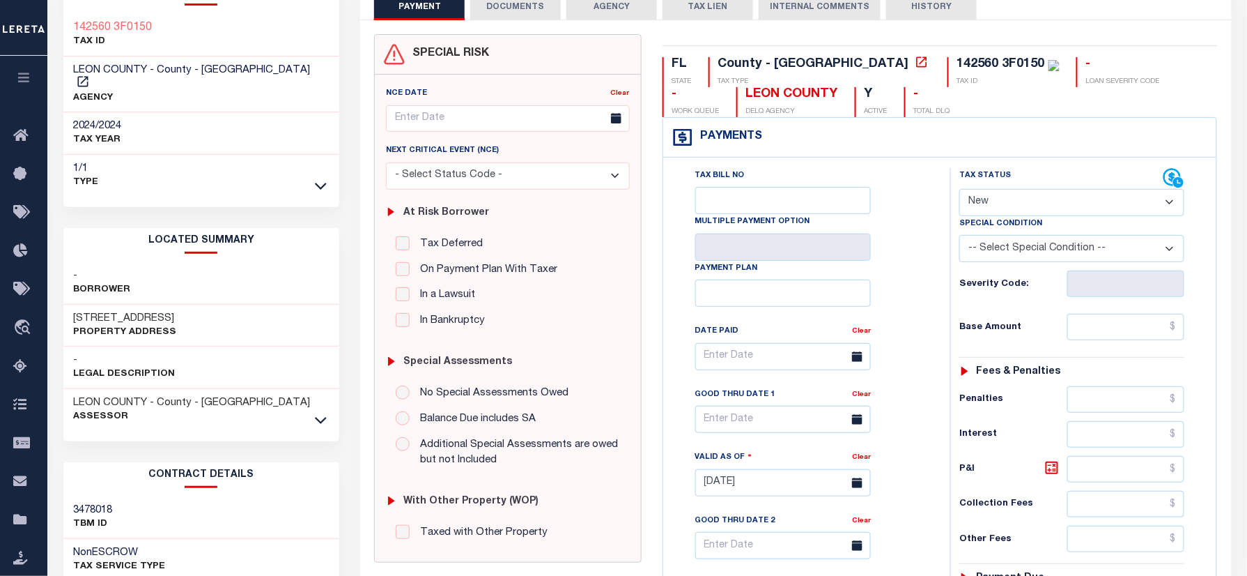
drag, startPoint x: 64, startPoint y: 293, endPoint x: 224, endPoint y: 301, distance: 159.8
click at [224, 305] on div "6751 JOHNSTOWN LOOP Property Address" at bounding box center [201, 326] width 277 height 43
copy h3 "6751 JOHNSTOWN LOOP"
click at [212, 268] on div "- Borrower" at bounding box center [201, 283] width 277 height 43
drag, startPoint x: 65, startPoint y: 300, endPoint x: 163, endPoint y: 305, distance: 98.4
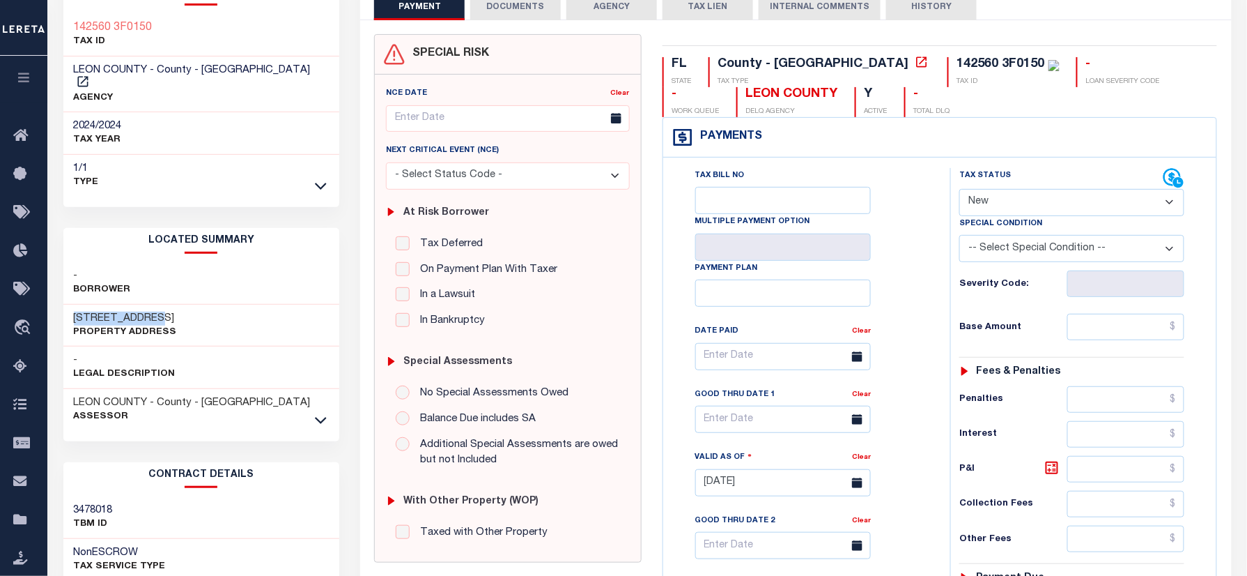
click at [163, 305] on div "6751 JOHNSTOWN LOOP Property Address" at bounding box center [201, 326] width 277 height 43
copy h3 "6751 JOHNSTOWN"
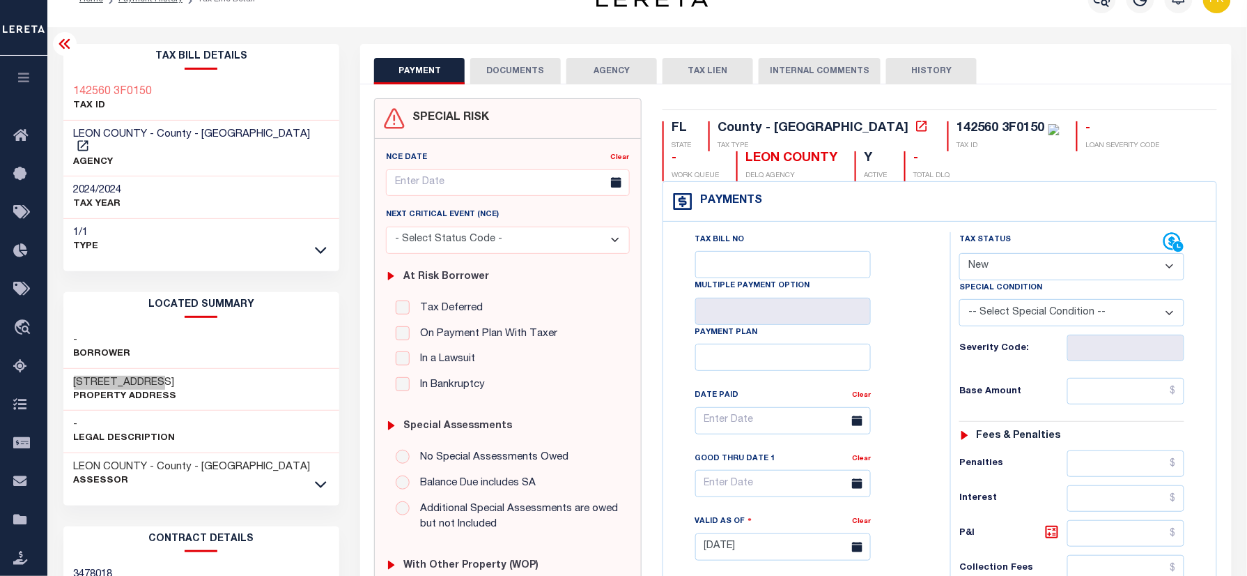
scroll to position [0, 0]
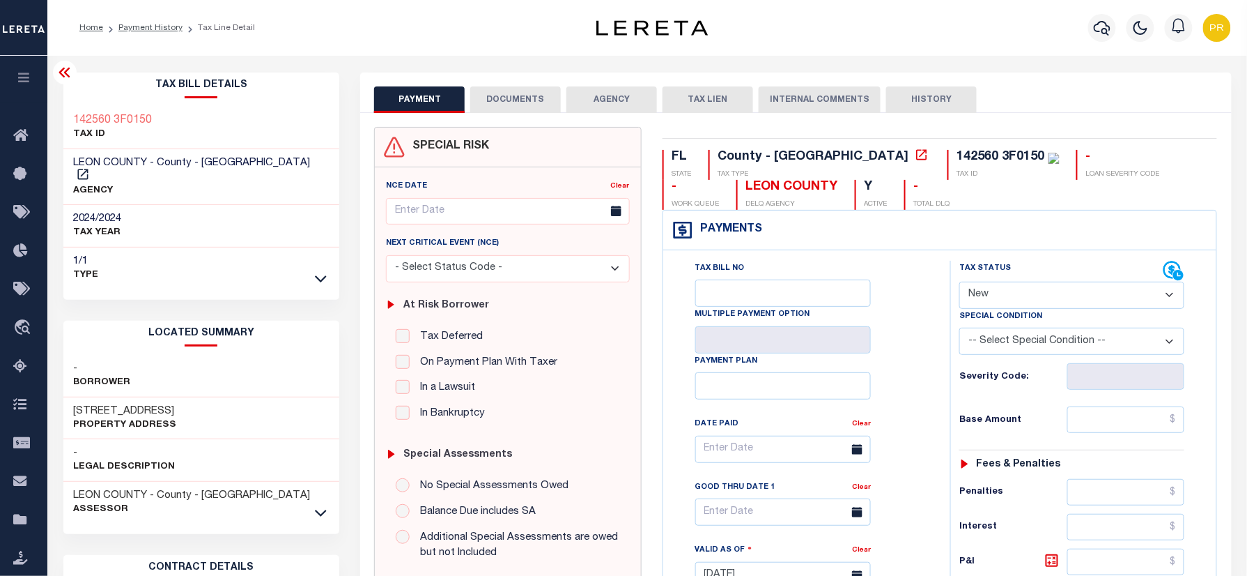
click at [98, 99] on div "Tax Bill Details 142560 3F0150 TAX ID LEON COUNTY - County - FL" at bounding box center [201, 180] width 277 height 216
copy div "142560 3F0150"
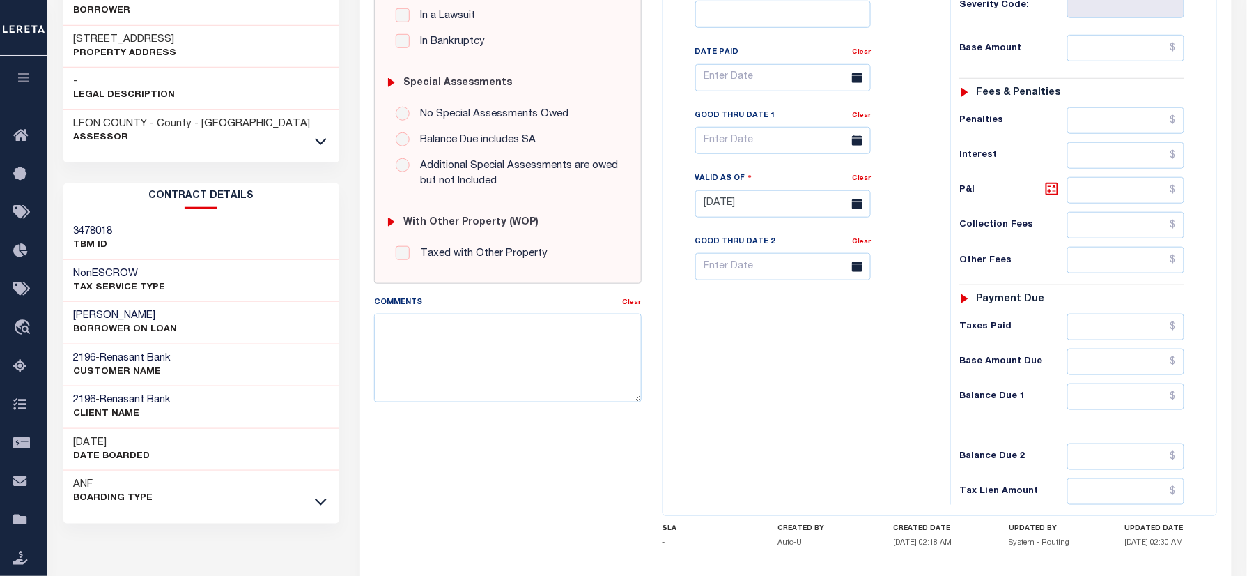
drag, startPoint x: 65, startPoint y: 293, endPoint x: 188, endPoint y: 296, distance: 123.4
click at [188, 302] on div "JESSICA JOAN YEARY BORROWER ON LOAN" at bounding box center [201, 323] width 277 height 43
copy h3 "JESSICA JOAN YEARY"
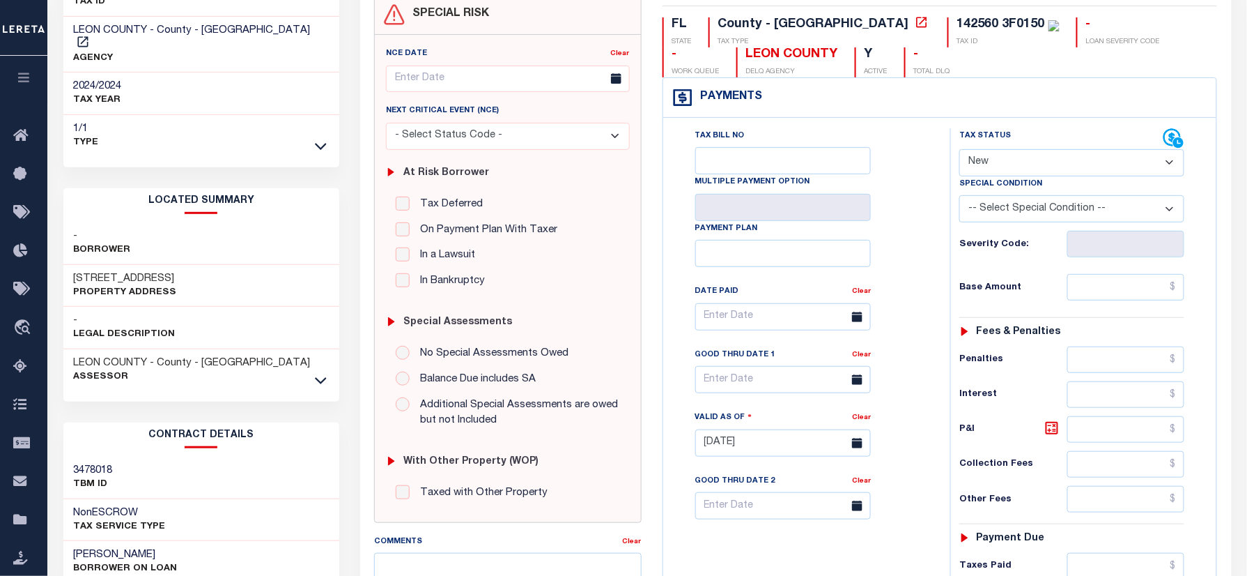
scroll to position [0, 0]
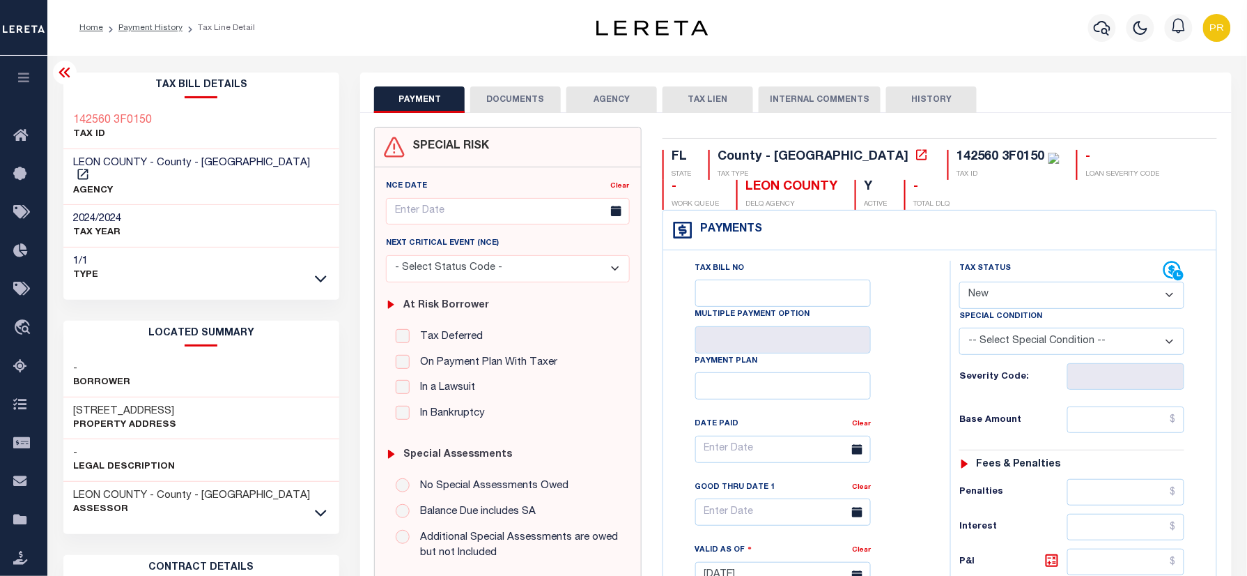
click at [112, 107] on div "142560 3F0150 TAX ID" at bounding box center [201, 128] width 277 height 43
click at [149, 20] on ol "Home Payment History Tax Line Detail" at bounding box center [167, 27] width 198 height 29
click at [146, 31] on link "Payment History" at bounding box center [150, 28] width 64 height 8
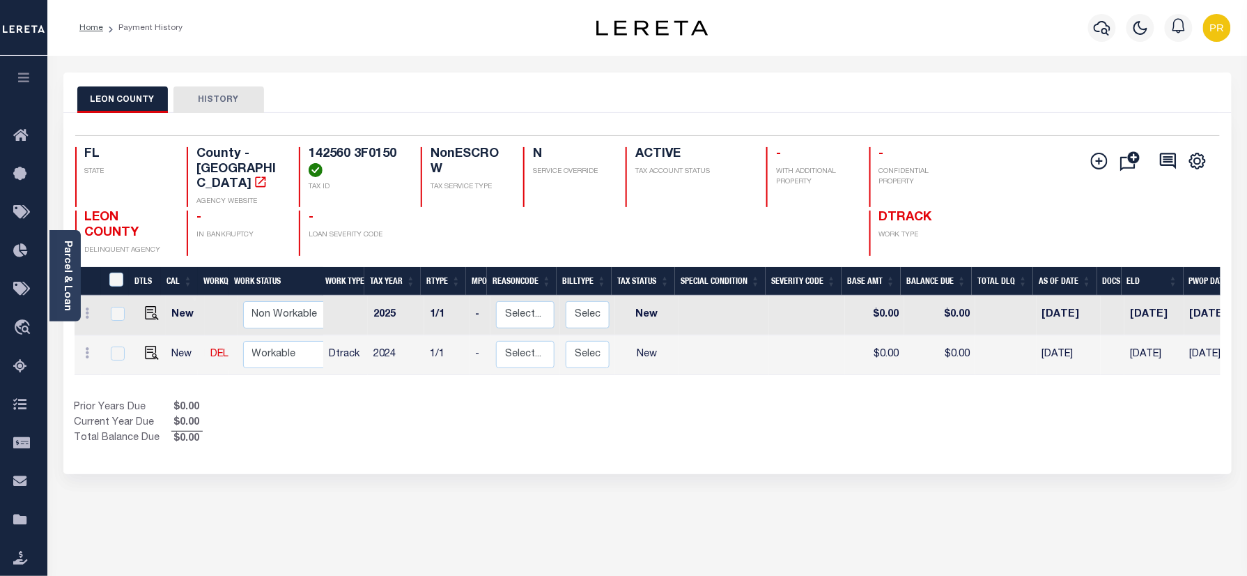
click at [743, 98] on div "LEON COUNTY HISTORY" at bounding box center [647, 99] width 1141 height 26
click at [1055, 459] on div "Selected 2 Results 1 Items per page 25 50 100 FL STATE TAX ID N" at bounding box center [647, 293] width 1169 height 361
click at [1093, 470] on div "LEON COUNTY HISTORY Selected 2 Results" at bounding box center [647, 465] width 1189 height 787
click at [1012, 502] on div "LEON COUNTY HISTORY Selected 2 Results" at bounding box center [647, 465] width 1189 height 787
click at [1101, 17] on button "button" at bounding box center [1102, 28] width 28 height 28
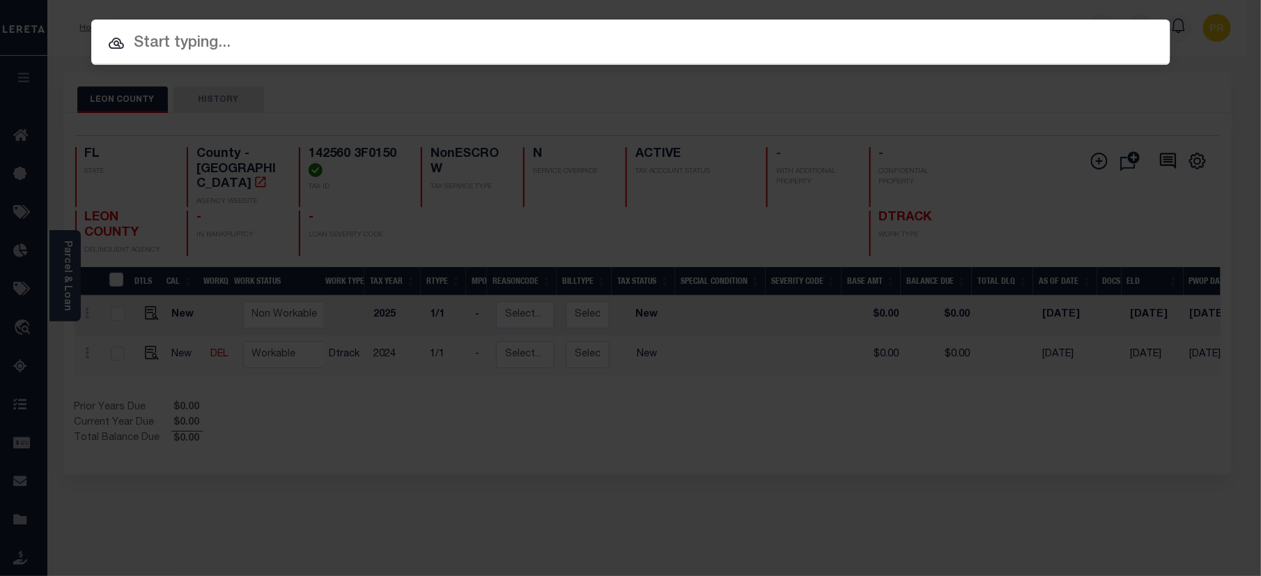
click at [662, 42] on input "text" at bounding box center [630, 43] width 1079 height 24
paste input "7198836"
type input "7198836"
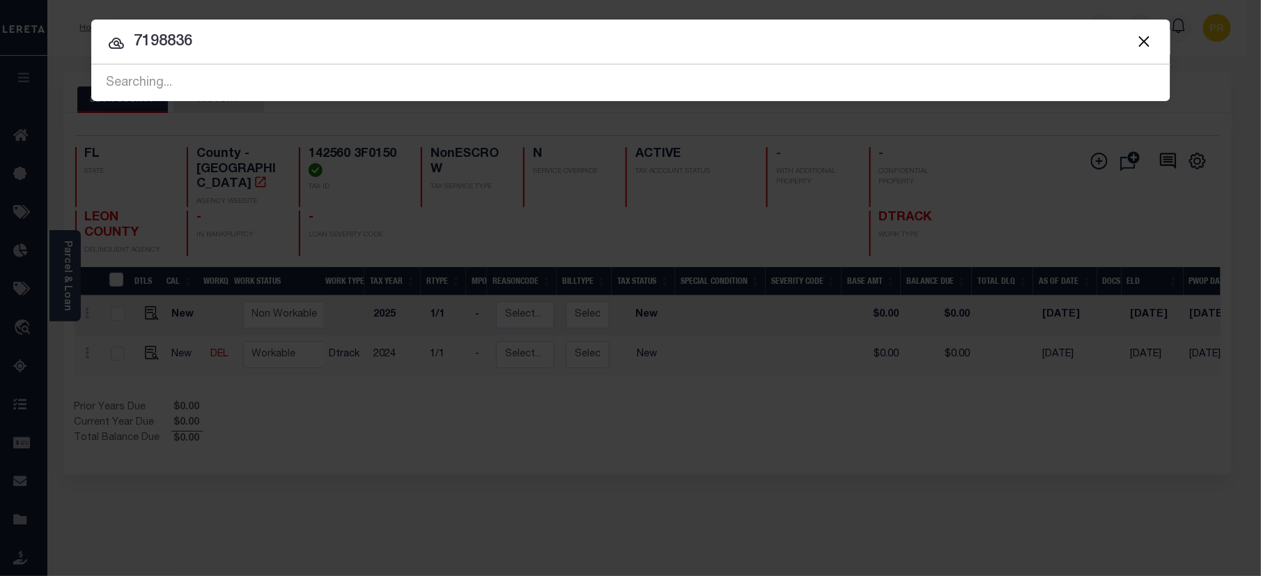
click at [1010, 29] on div at bounding box center [630, 42] width 1079 height 45
click at [977, 48] on input "7198836" at bounding box center [630, 42] width 1079 height 24
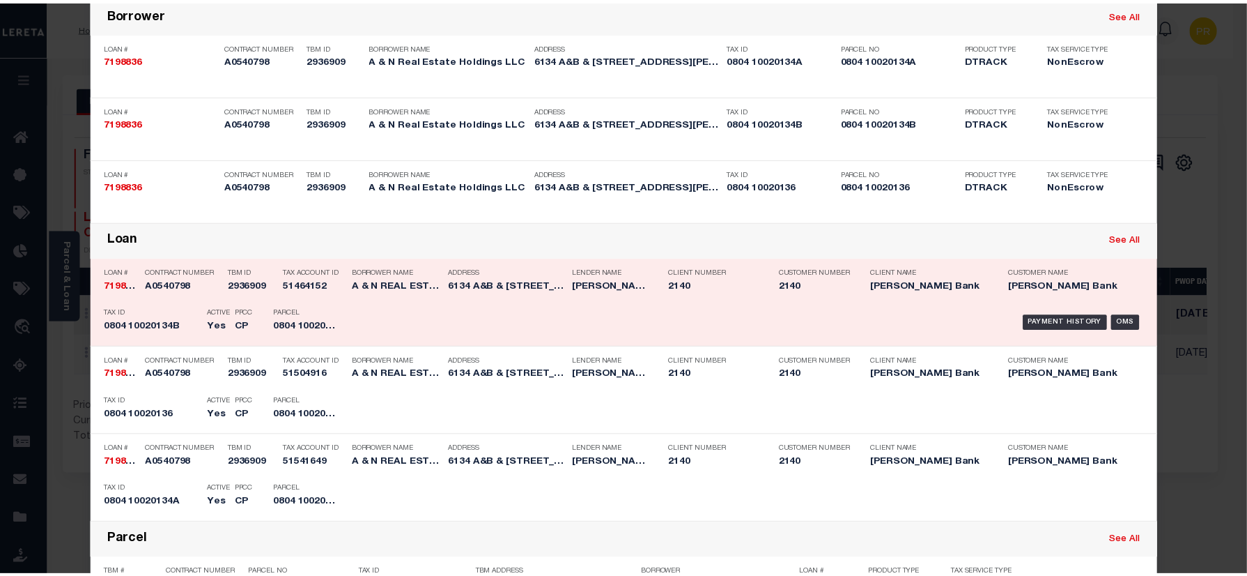
scroll to position [185, 0]
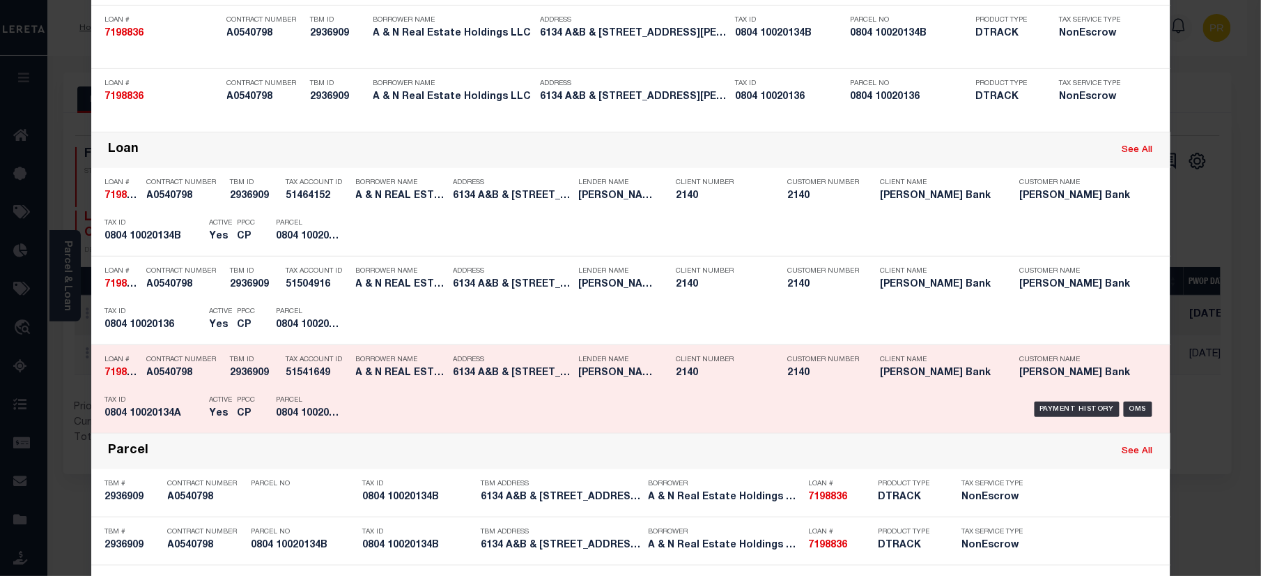
drag, startPoint x: 1079, startPoint y: 313, endPoint x: 1107, endPoint y: 340, distance: 38.4
click at [1077, 313] on div "Payment History" at bounding box center [1078, 320] width 86 height 15
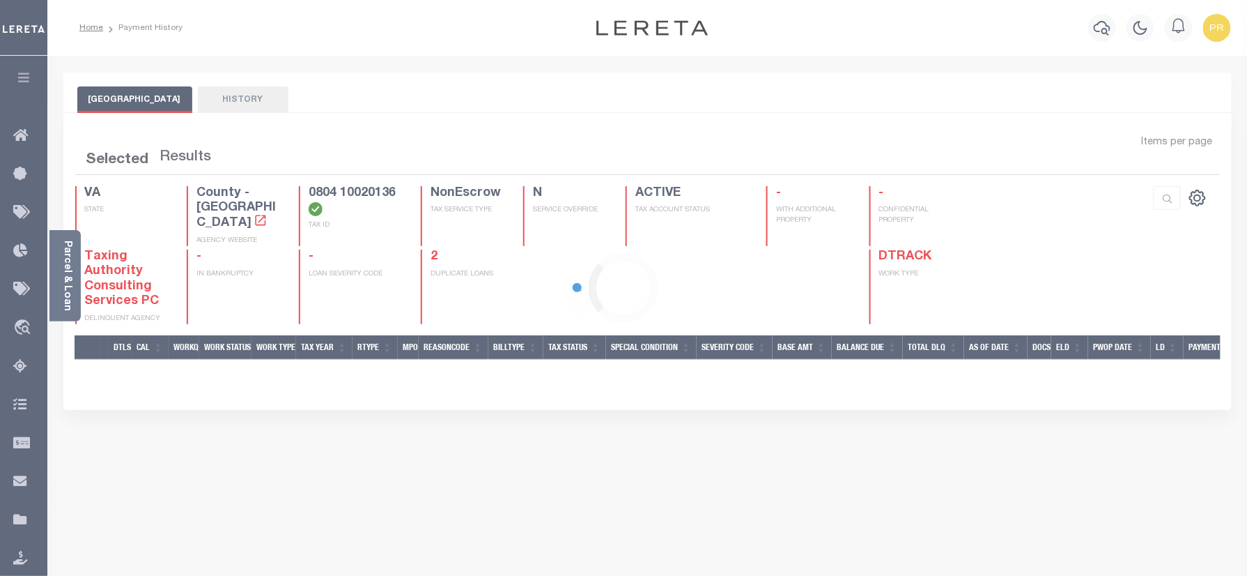
click at [775, 107] on div at bounding box center [623, 288] width 1247 height 576
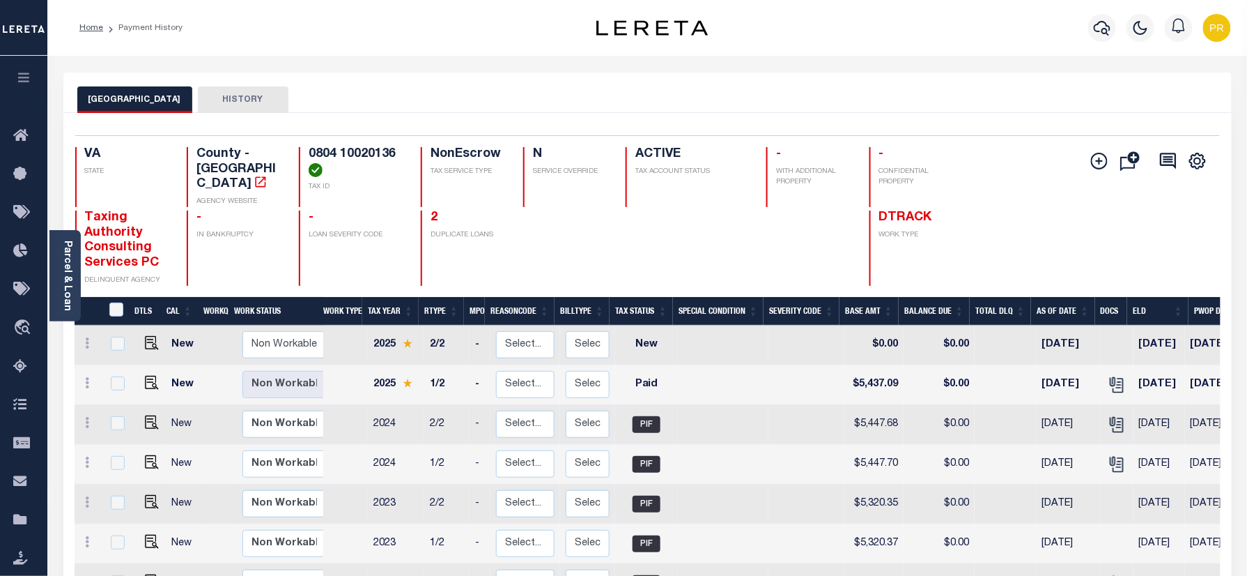
scroll to position [93, 0]
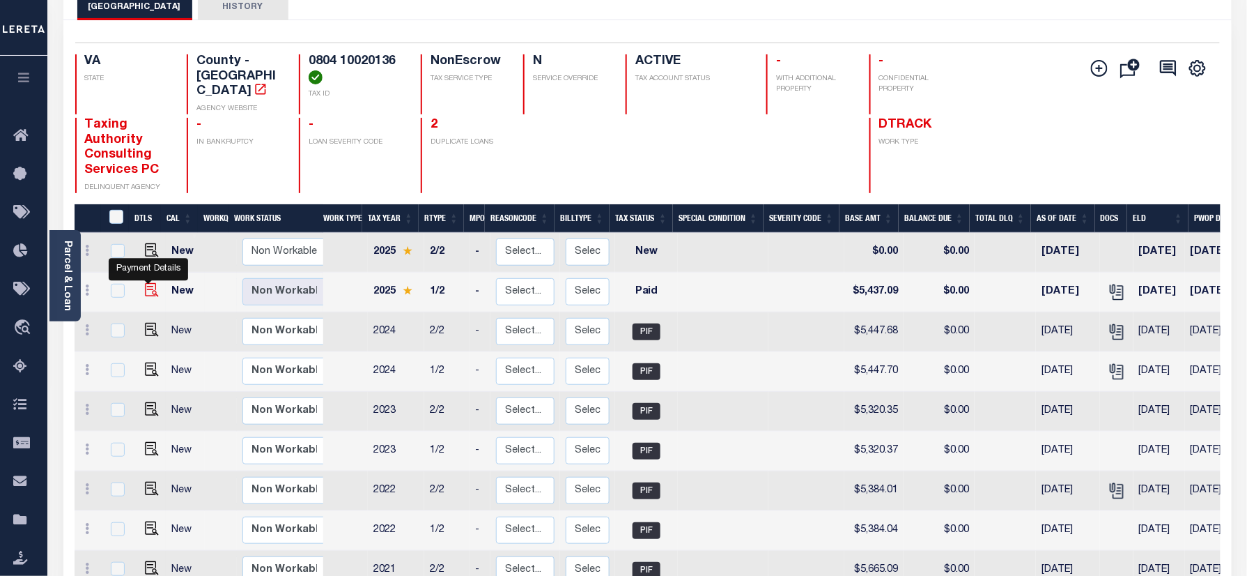
click at [146, 283] on img "" at bounding box center [152, 290] width 14 height 14
checkbox input "true"
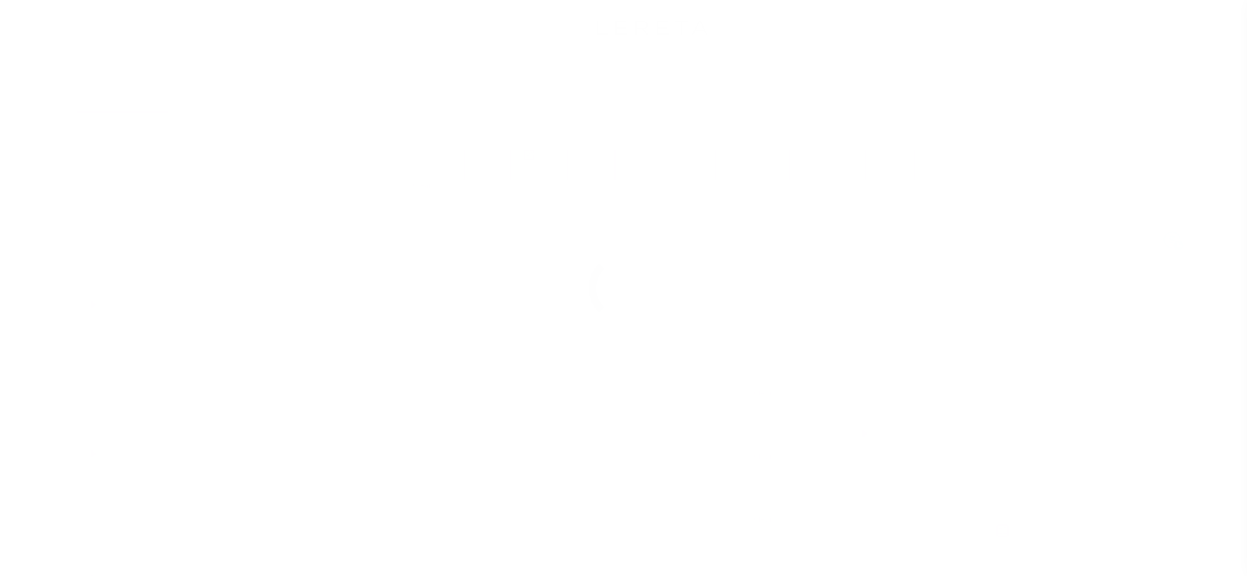
select select "PYD"
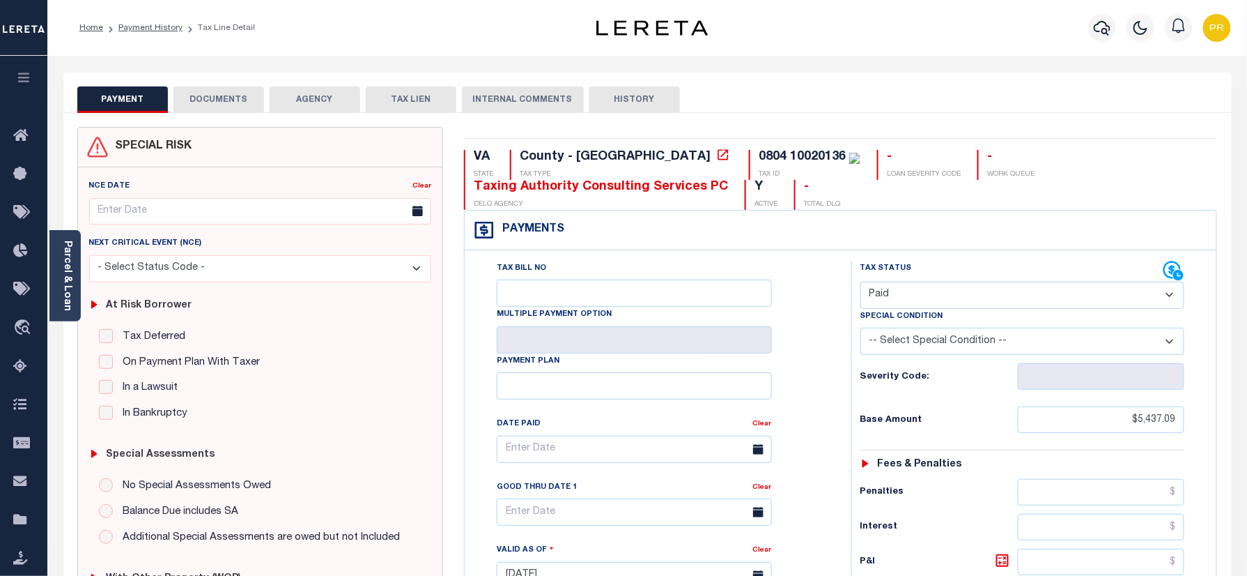
click at [800, 305] on div "Tax Bill No Multiple Payment Option Payment Plan Clear" at bounding box center [655, 456] width 352 height 391
drag, startPoint x: 209, startPoint y: 88, endPoint x: 217, endPoint y: 100, distance: 15.1
click at [209, 88] on button "DOCUMENTS" at bounding box center [219, 99] width 91 height 26
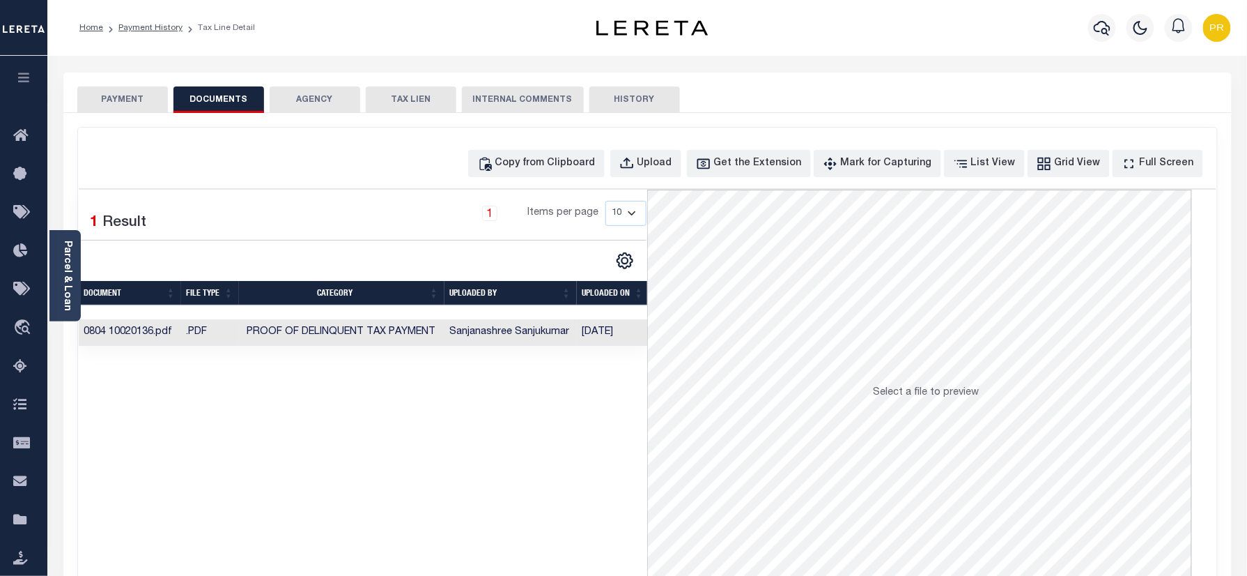
click at [601, 341] on td "[DATE]" at bounding box center [613, 332] width 72 height 27
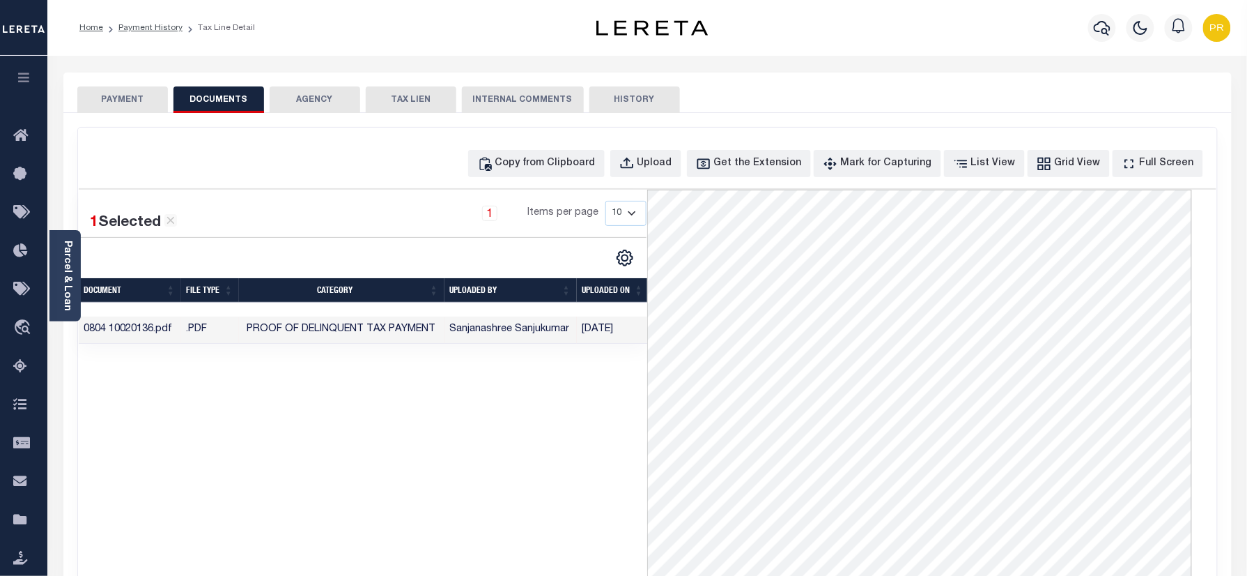
click at [148, 20] on ol "Home Payment History Tax Line Detail" at bounding box center [167, 27] width 198 height 29
click at [146, 24] on link "Payment History" at bounding box center [150, 28] width 64 height 8
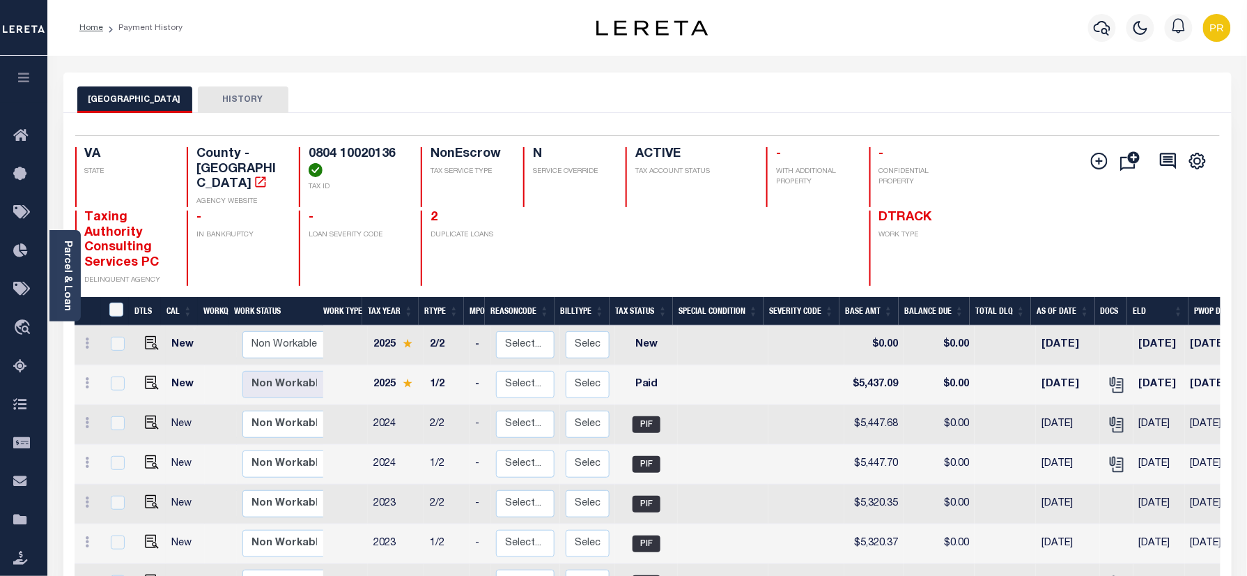
click at [339, 151] on h4 "0804 10020136" at bounding box center [356, 162] width 95 height 30
copy div "0804 10020136"
click at [71, 275] on link "Parcel & Loan" at bounding box center [67, 275] width 10 height 70
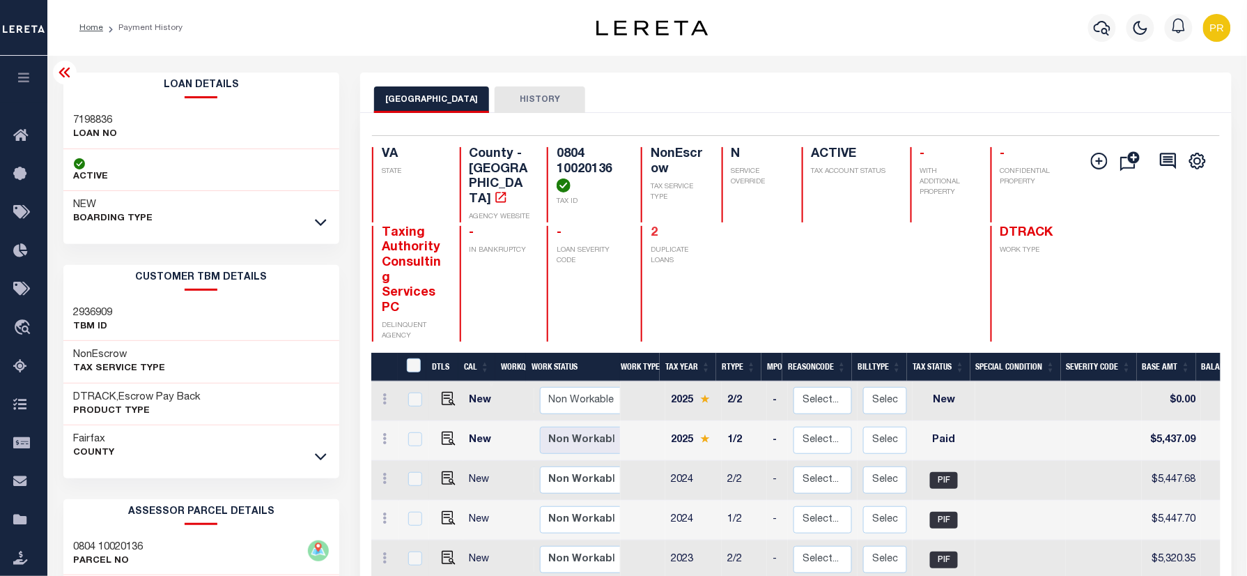
click at [656, 226] on link "2" at bounding box center [654, 232] width 7 height 13
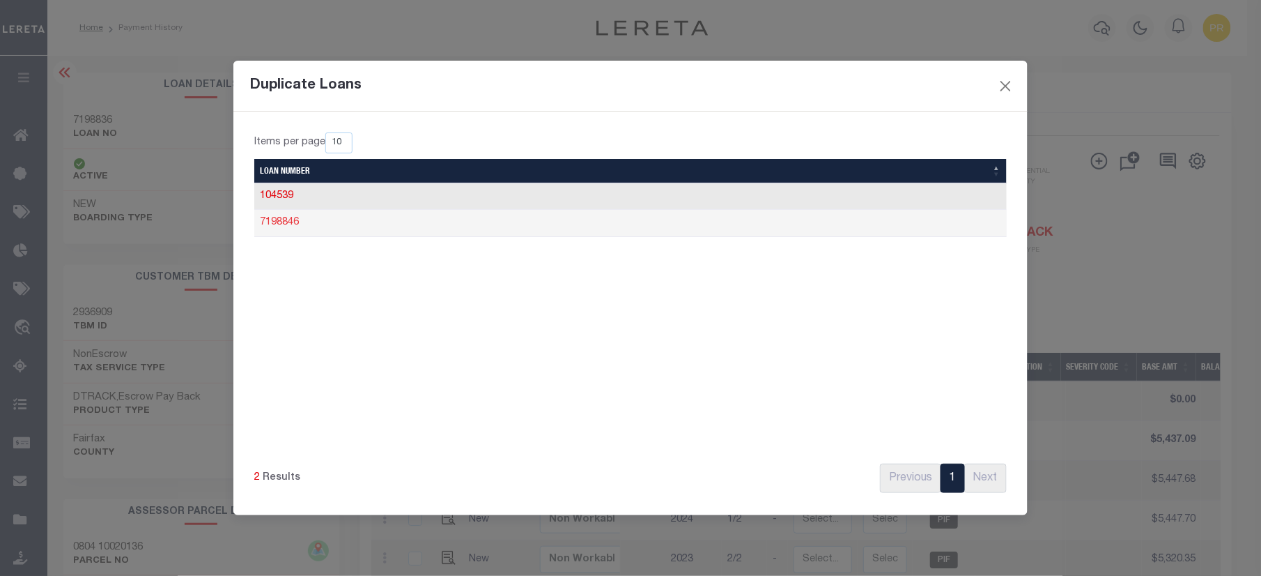
click at [291, 224] on link "7198846" at bounding box center [279, 222] width 39 height 10
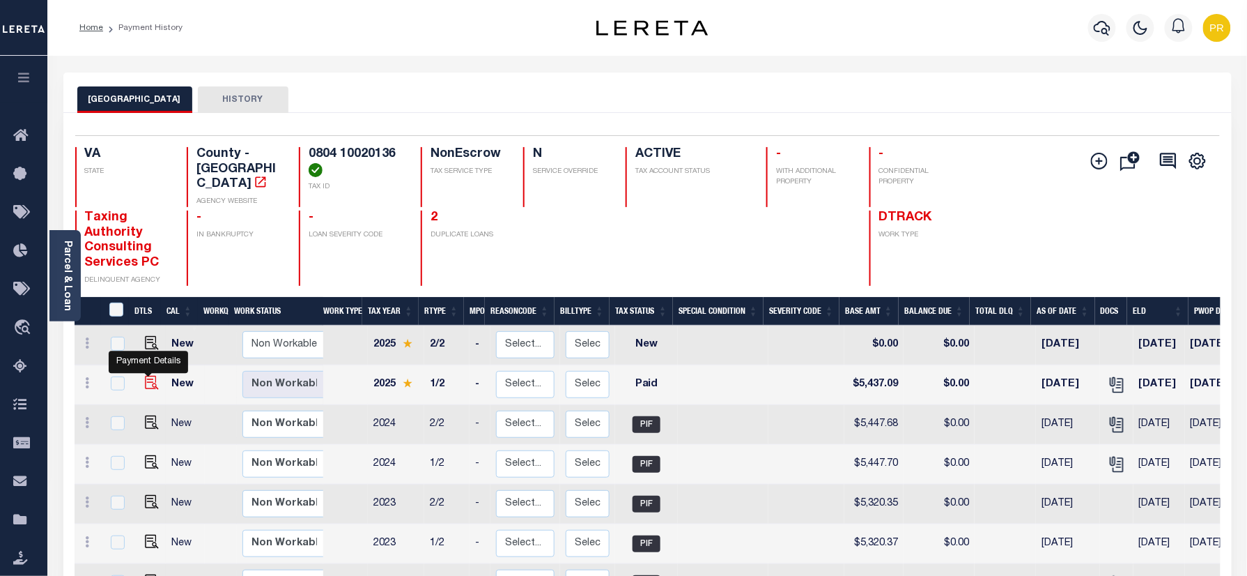
click at [145, 376] on img "" at bounding box center [152, 383] width 14 height 14
checkbox input "true"
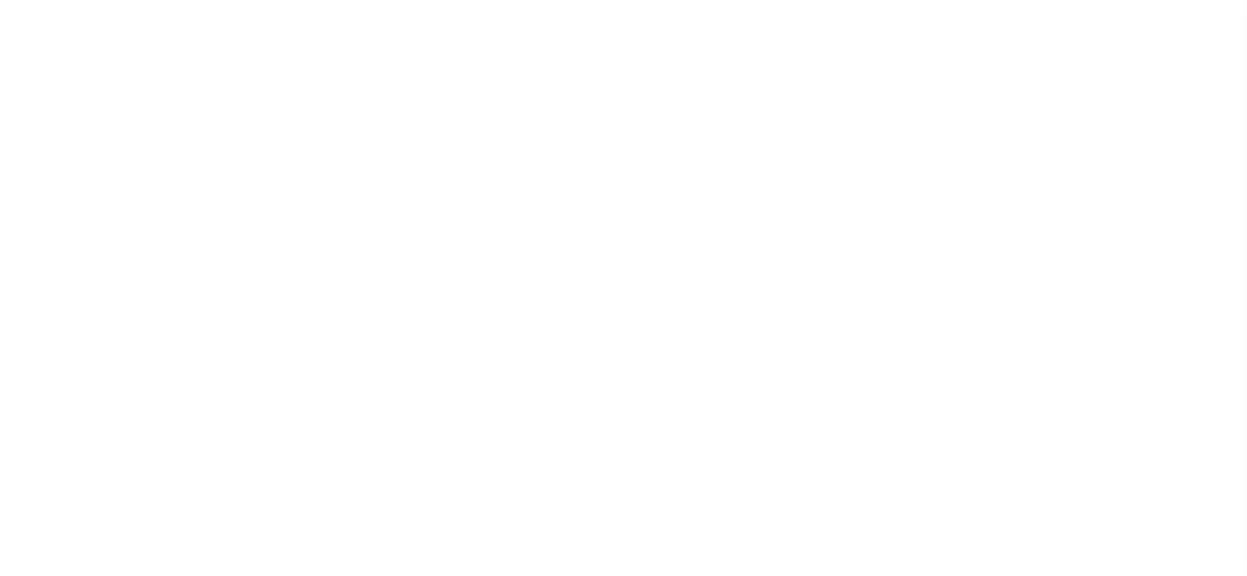
select select "PYD"
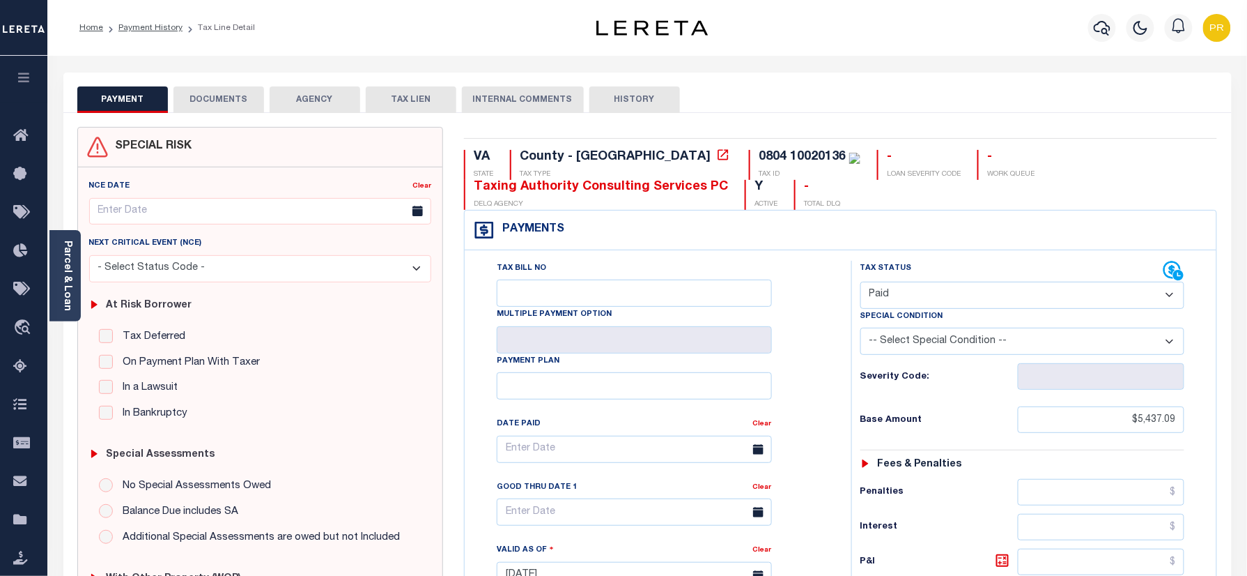
click at [215, 104] on button "DOCUMENTS" at bounding box center [219, 99] width 91 height 26
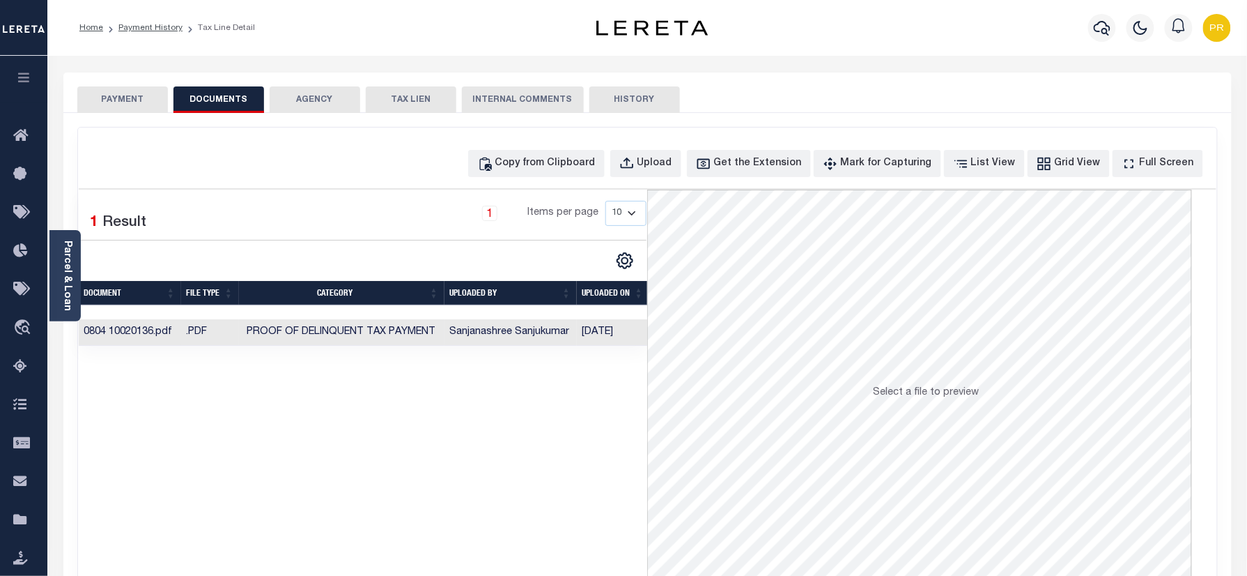
click at [548, 340] on td "Sanjanashree Sanjukumar" at bounding box center [511, 332] width 132 height 27
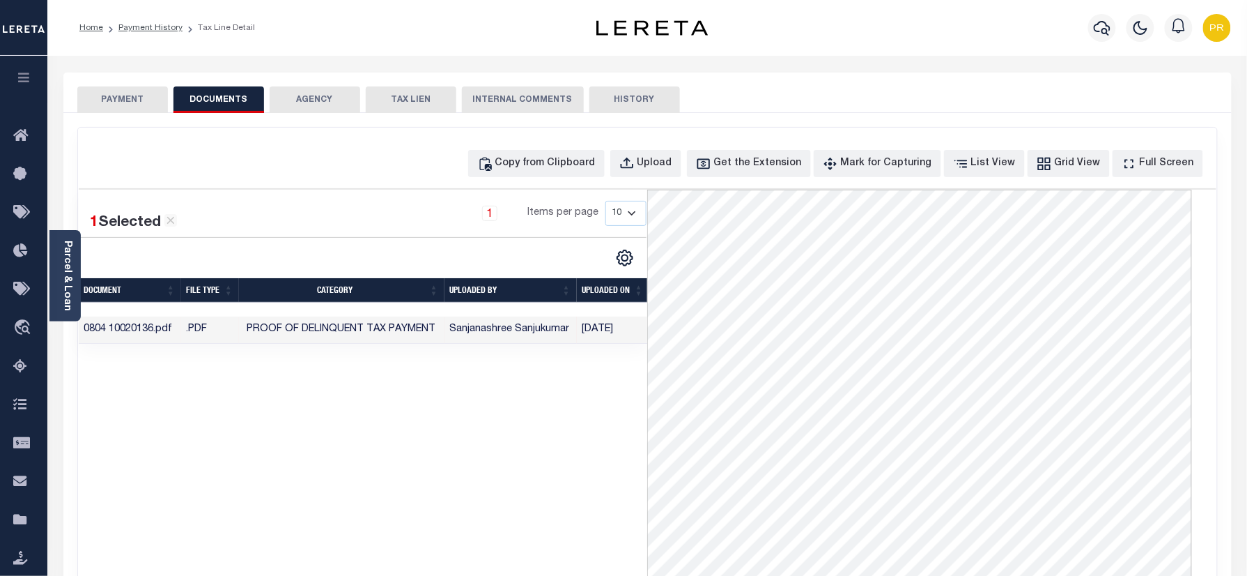
drag, startPoint x: 128, startPoint y: 25, endPoint x: 166, endPoint y: 54, distance: 47.7
click at [128, 25] on link "Payment History" at bounding box center [150, 28] width 64 height 8
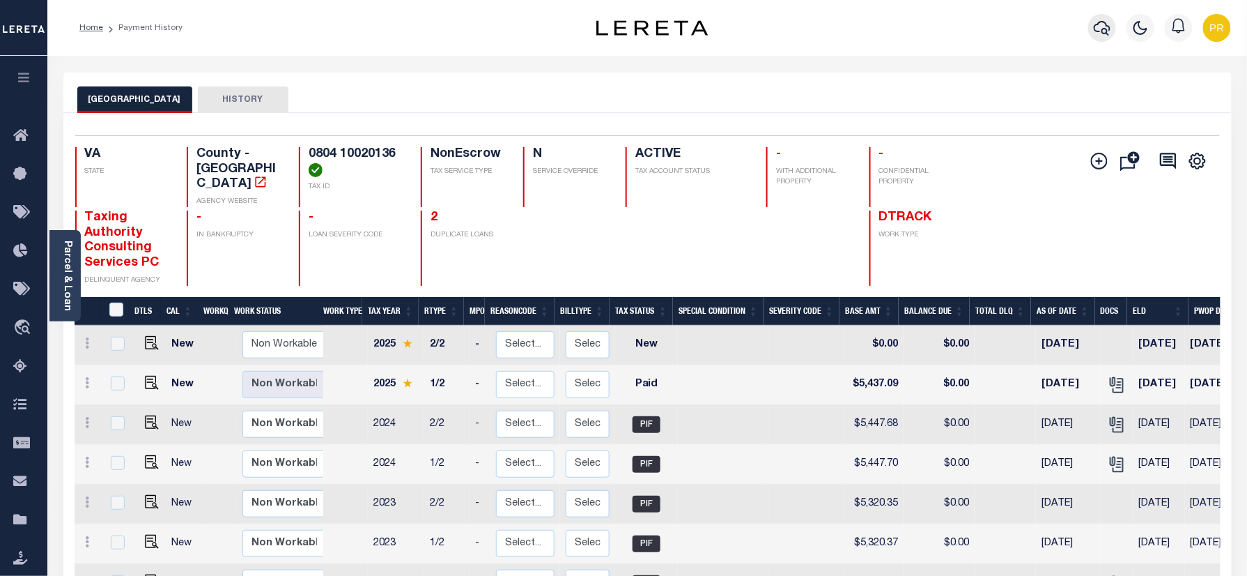
click at [1090, 24] on button "button" at bounding box center [1102, 28] width 28 height 28
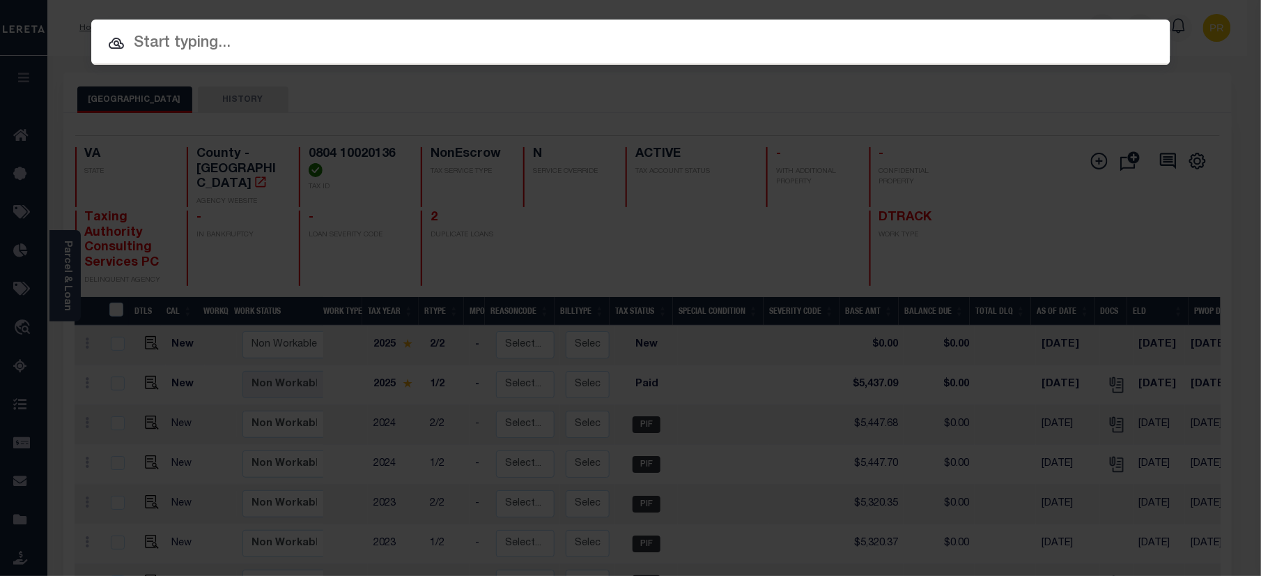
click at [842, 40] on input "text" at bounding box center [630, 43] width 1079 height 24
paste input "7197490"
type input "7197490"
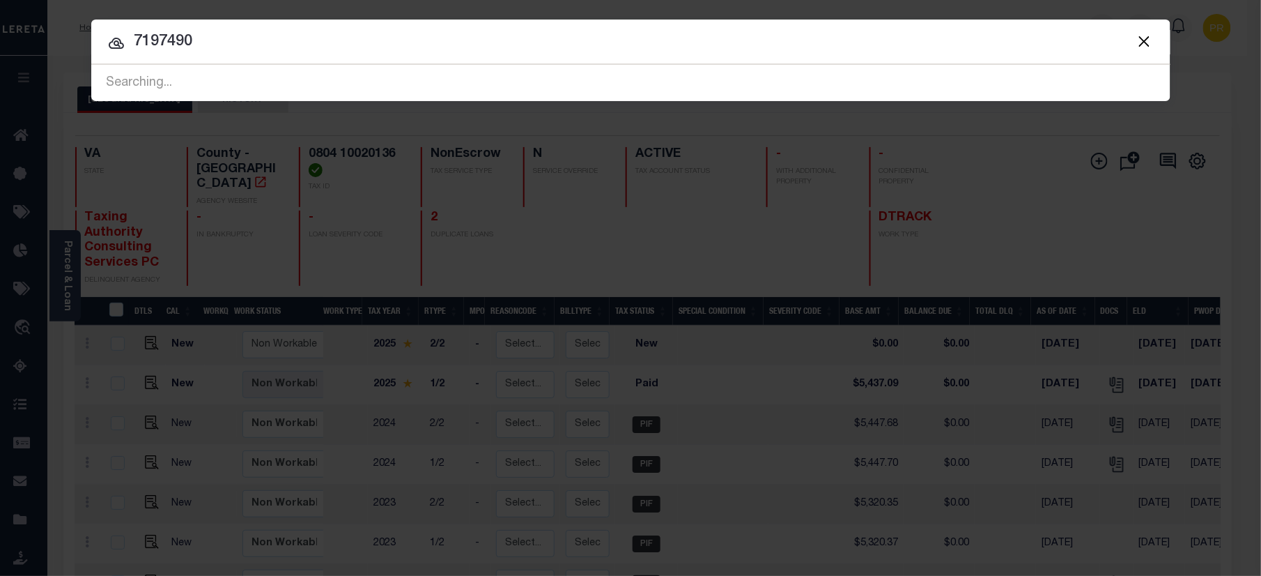
click at [1068, 52] on input "7197490" at bounding box center [630, 42] width 1079 height 24
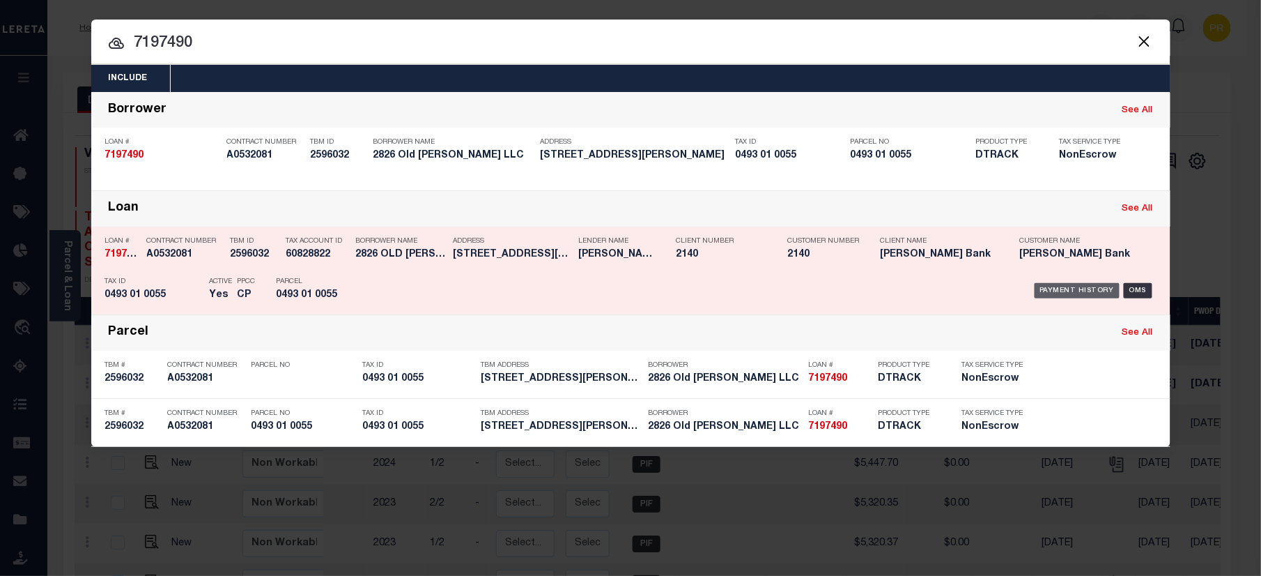
click at [1065, 288] on div "Payment History" at bounding box center [1078, 290] width 86 height 15
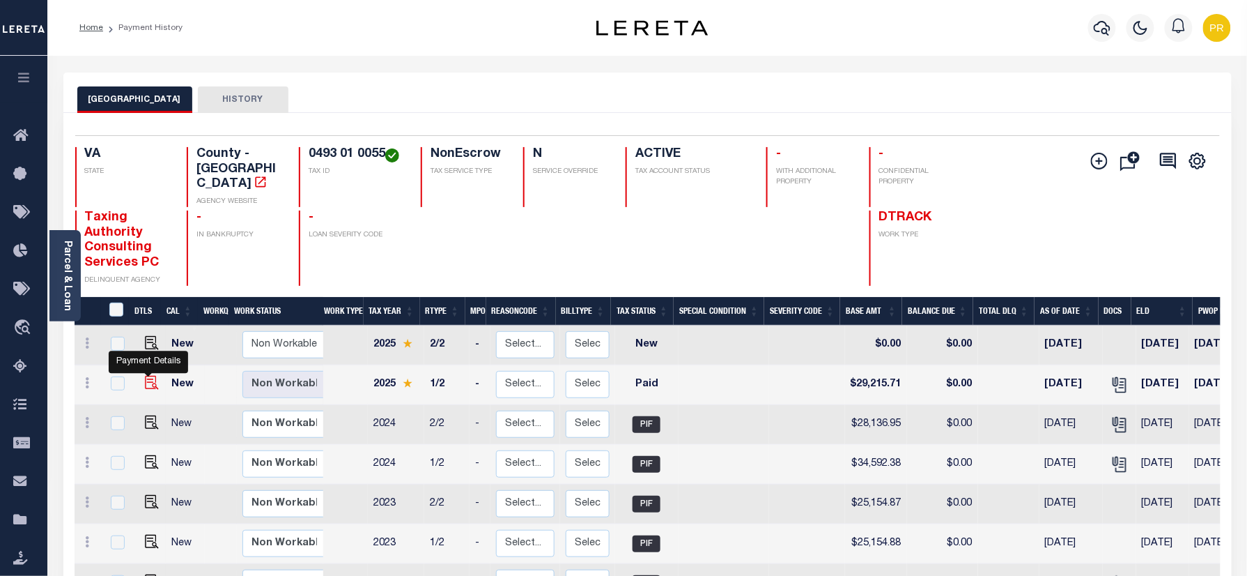
click at [145, 376] on img "" at bounding box center [152, 383] width 14 height 14
checkbox input "true"
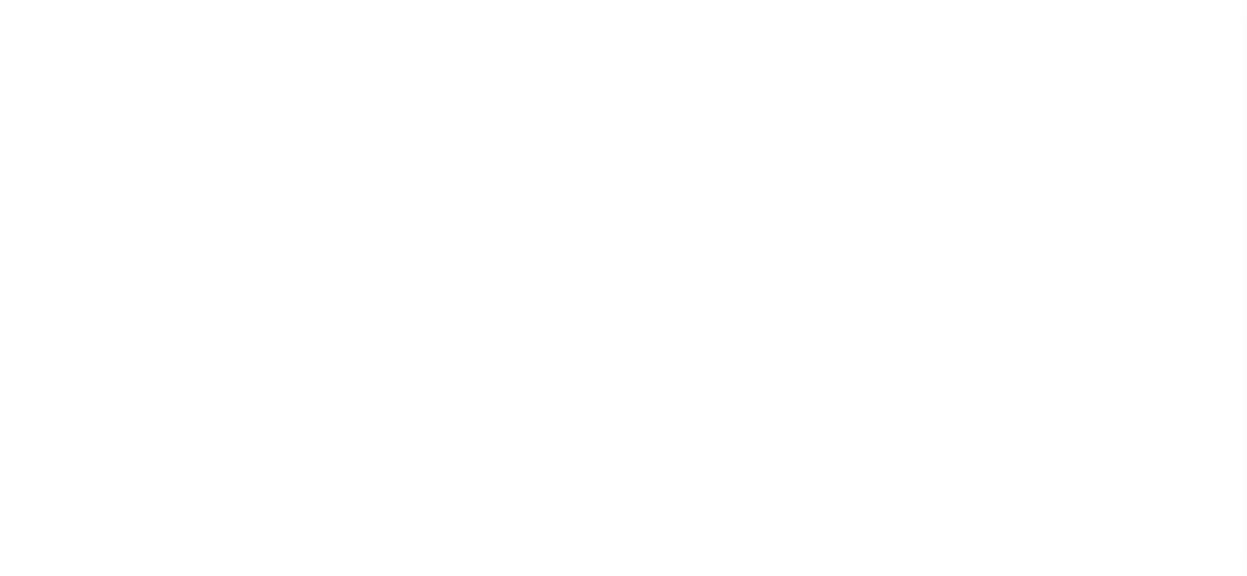
select select "PYD"
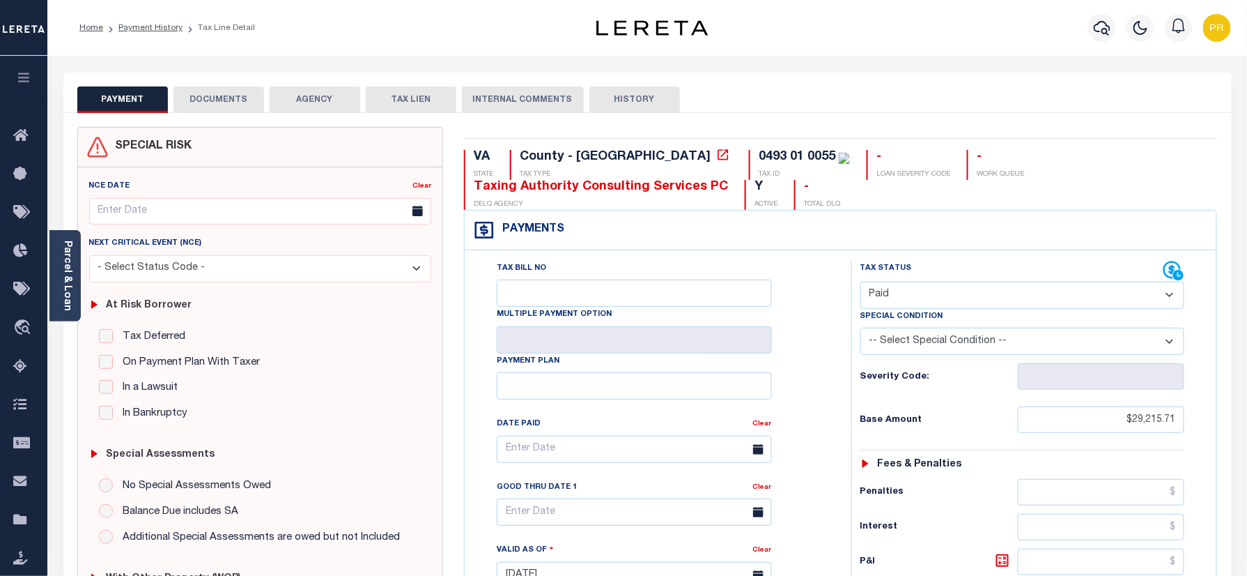
click at [218, 101] on button "DOCUMENTS" at bounding box center [219, 99] width 91 height 26
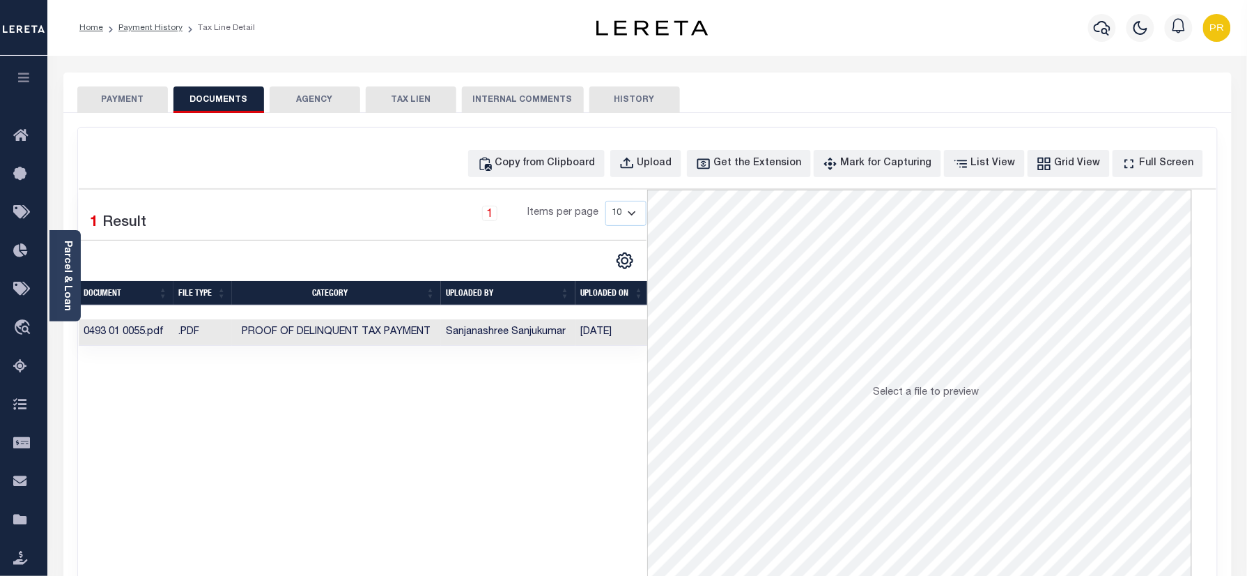
click at [436, 343] on td "Proof of Delinquent Tax Payment" at bounding box center [336, 332] width 209 height 27
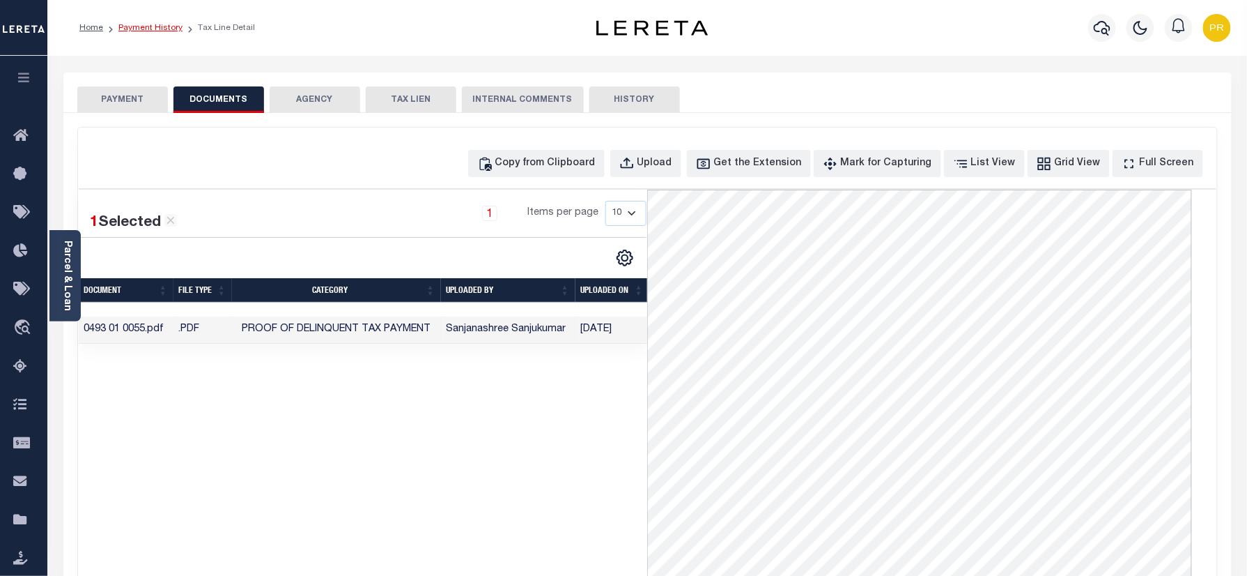
click at [159, 29] on link "Payment History" at bounding box center [150, 28] width 64 height 8
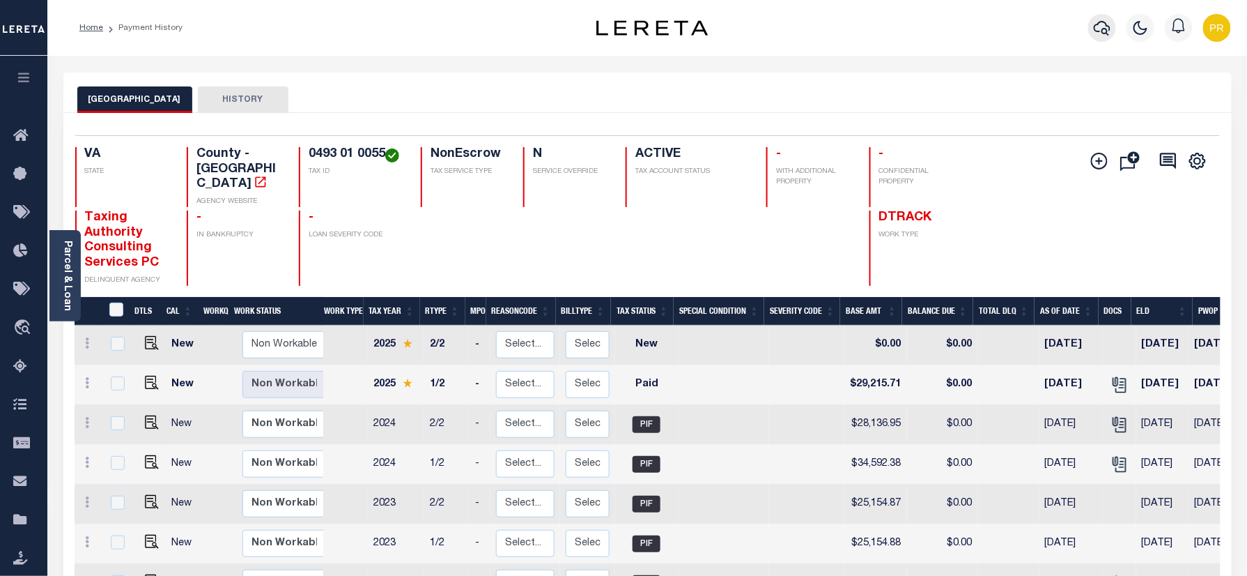
click at [1096, 21] on icon "button" at bounding box center [1102, 28] width 17 height 17
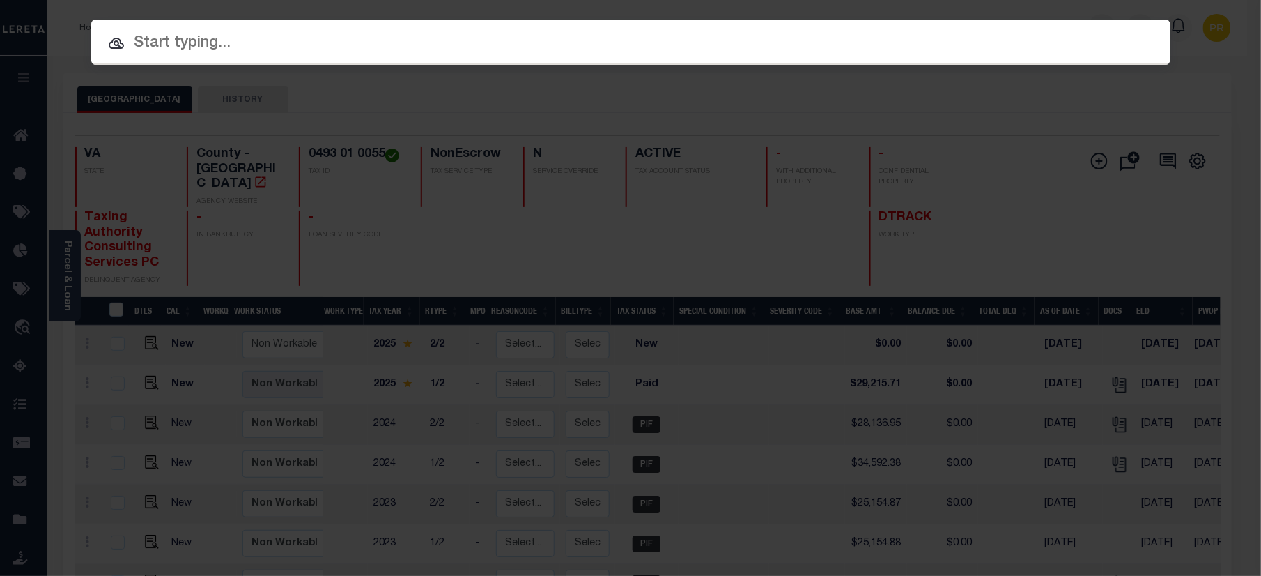
click at [862, 51] on input "text" at bounding box center [630, 43] width 1079 height 24
paste input "6196427"
type input "6196427"
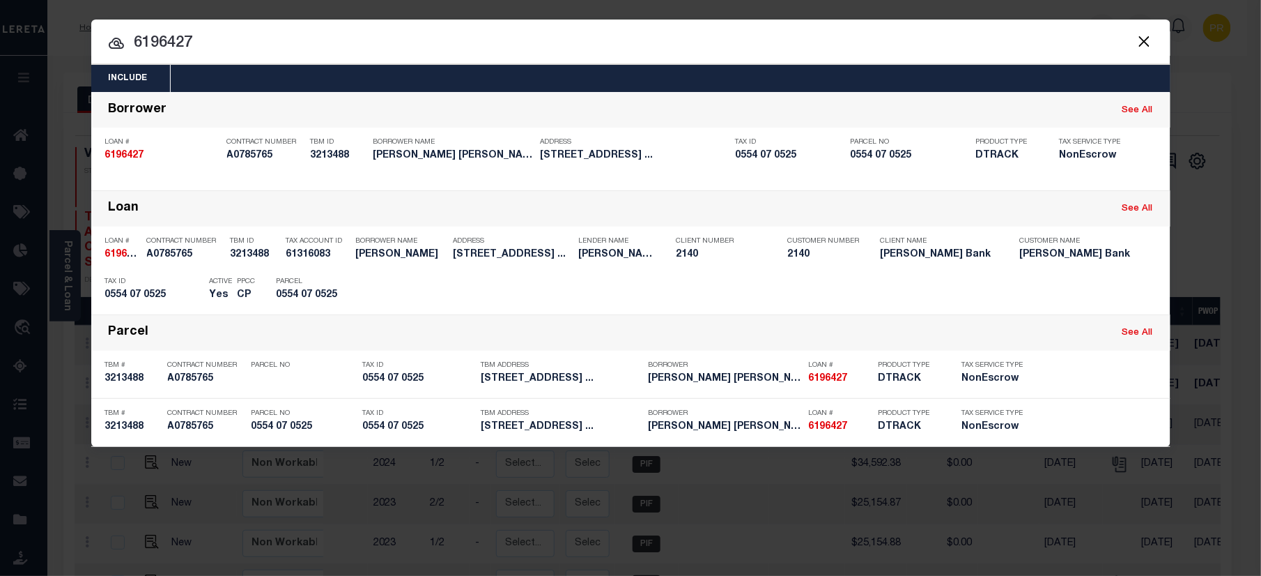
click at [983, 26] on div at bounding box center [630, 42] width 1079 height 45
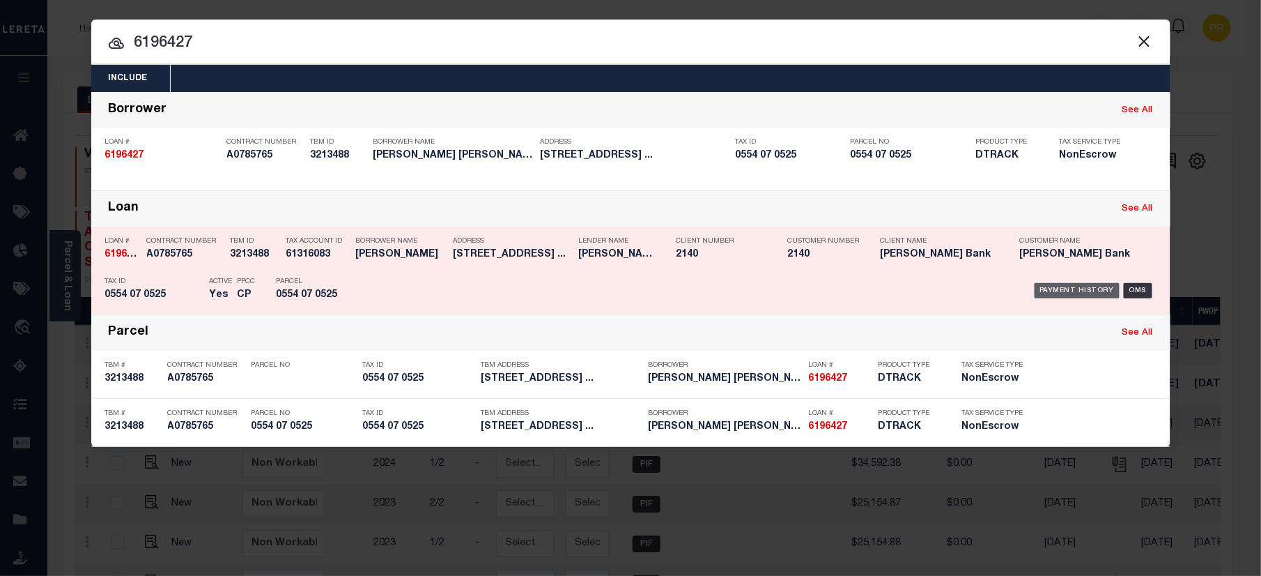
click at [1095, 291] on div "Payment History" at bounding box center [1078, 290] width 86 height 15
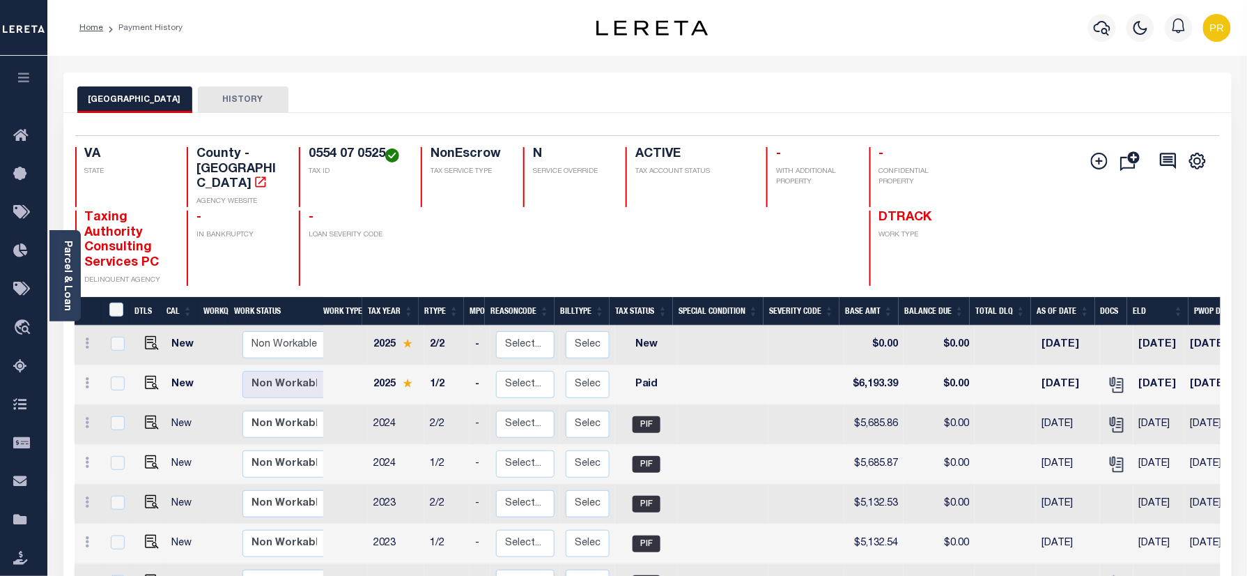
click at [670, 131] on div "Selected 12 Results 1 Items per page 25 50 100 VA STATE TAX ID N" at bounding box center [647, 507] width 1169 height 789
click at [146, 376] on img "" at bounding box center [152, 383] width 14 height 14
checkbox input "true"
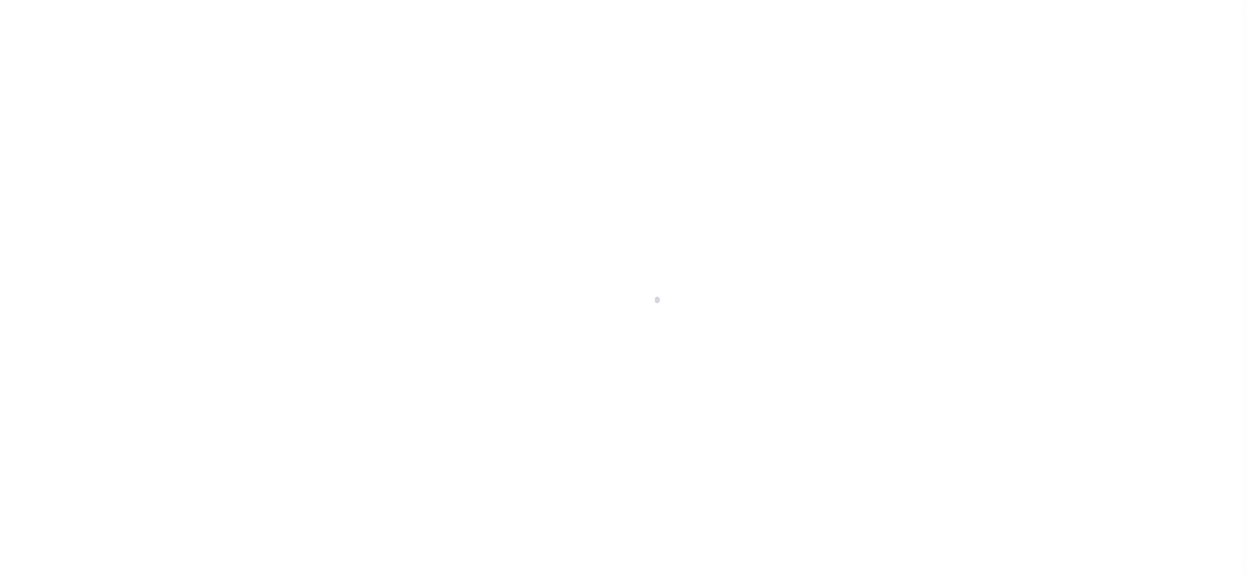
checkbox input "false"
type input "[DATE]"
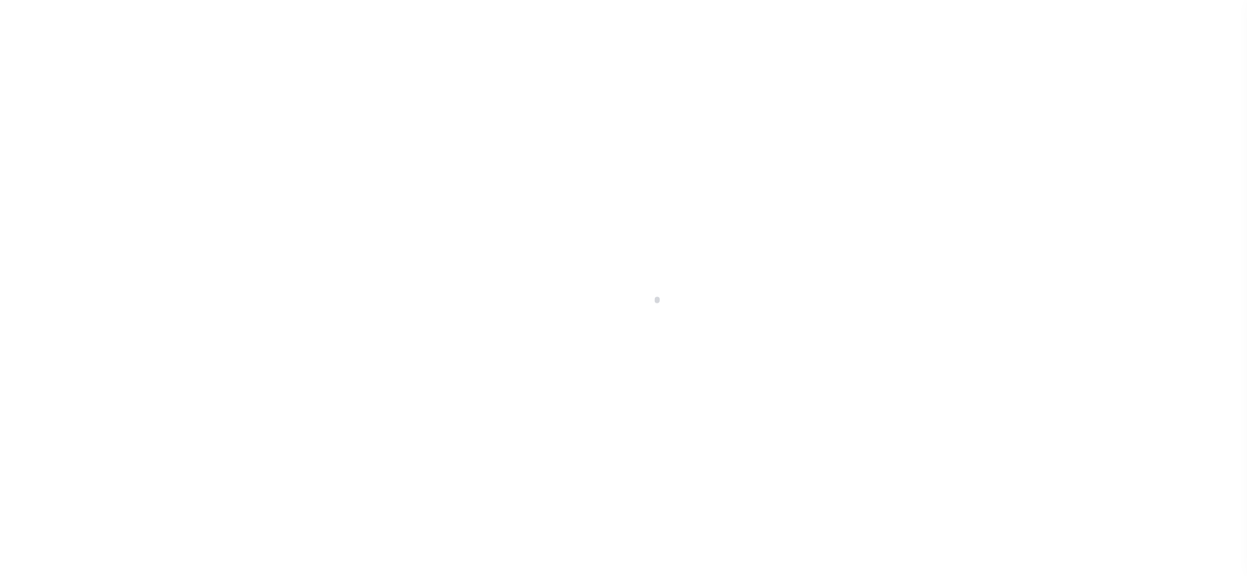
select select "PYD"
type input "$6,193.39"
type input "$0"
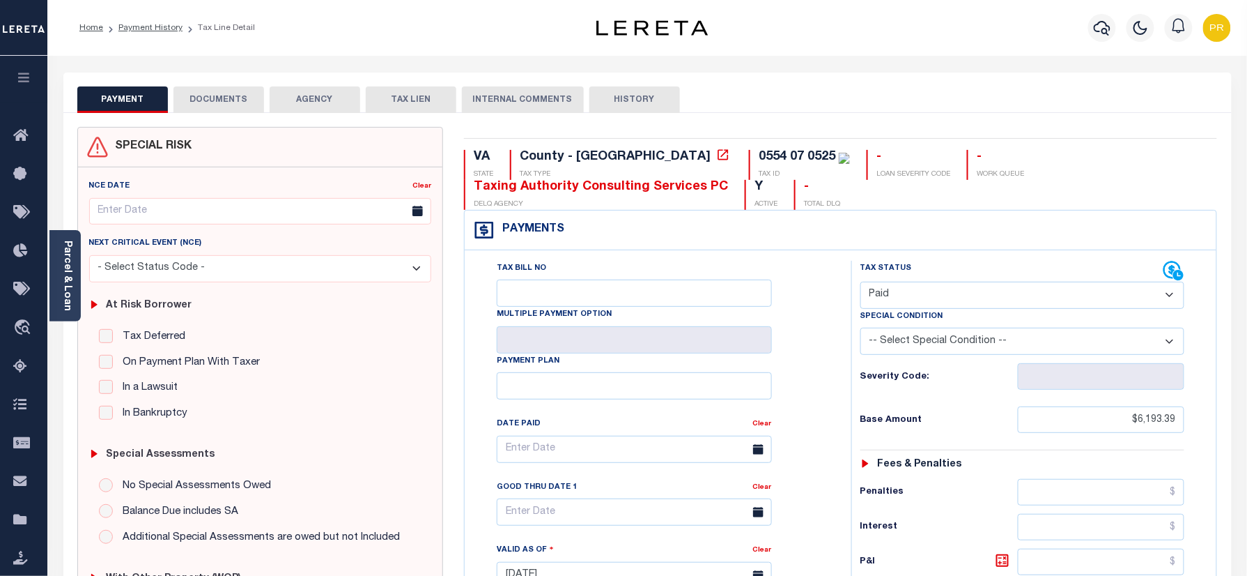
drag, startPoint x: 235, startPoint y: 99, endPoint x: 229, endPoint y: 103, distance: 7.5
click at [233, 99] on button "DOCUMENTS" at bounding box center [219, 99] width 91 height 26
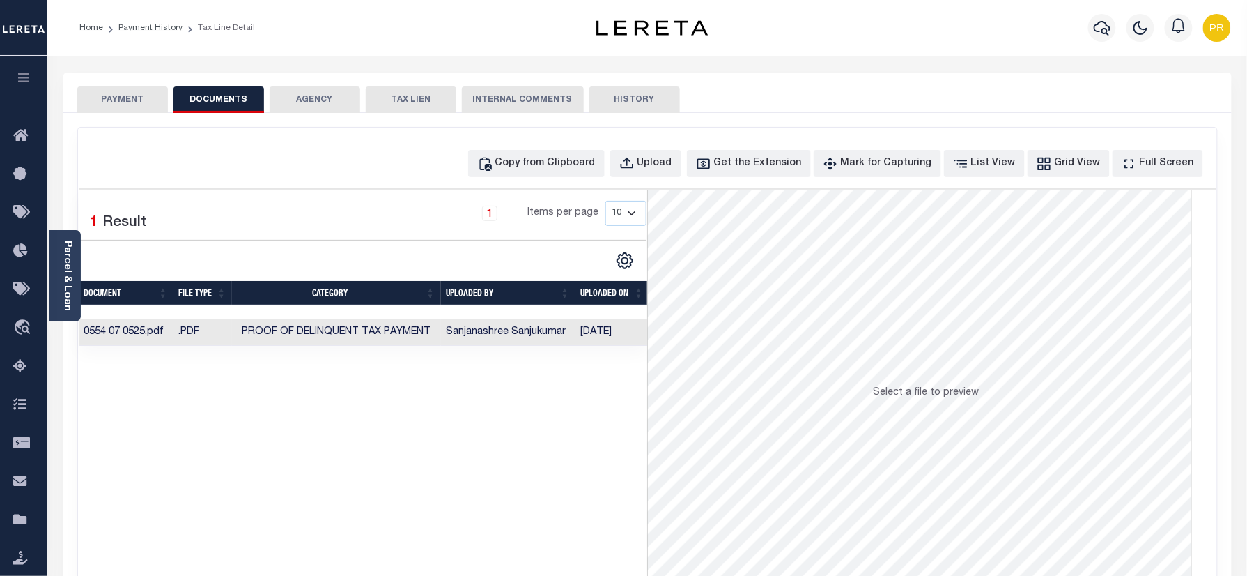
click at [572, 332] on td "Sanjanashree Sanjukumar" at bounding box center [508, 332] width 134 height 27
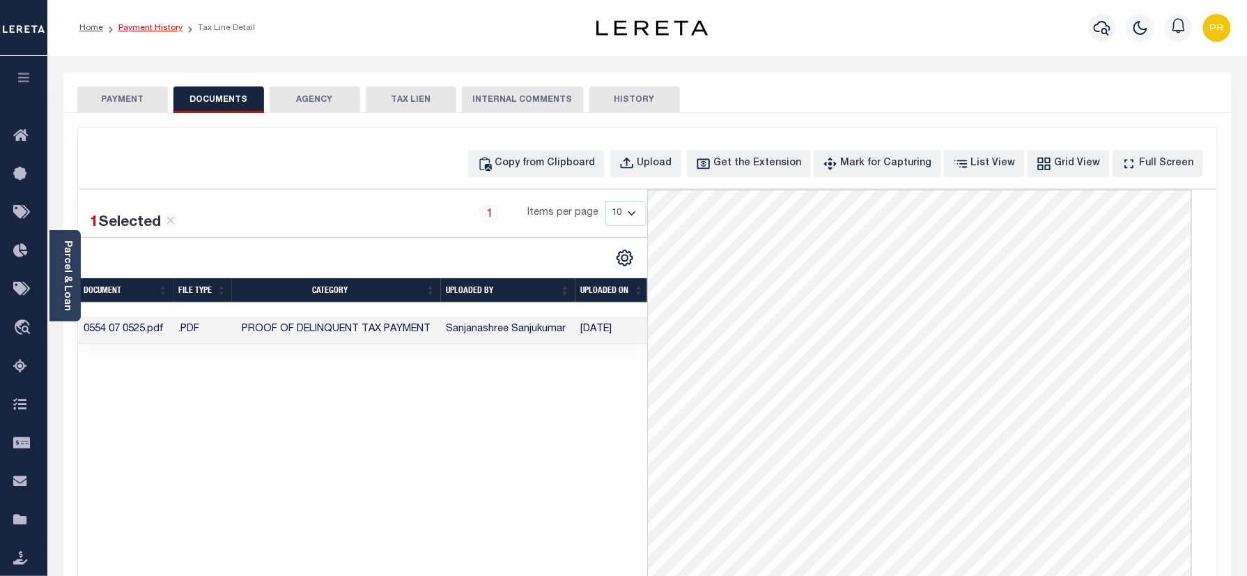
click at [153, 25] on link "Payment History" at bounding box center [150, 28] width 64 height 8
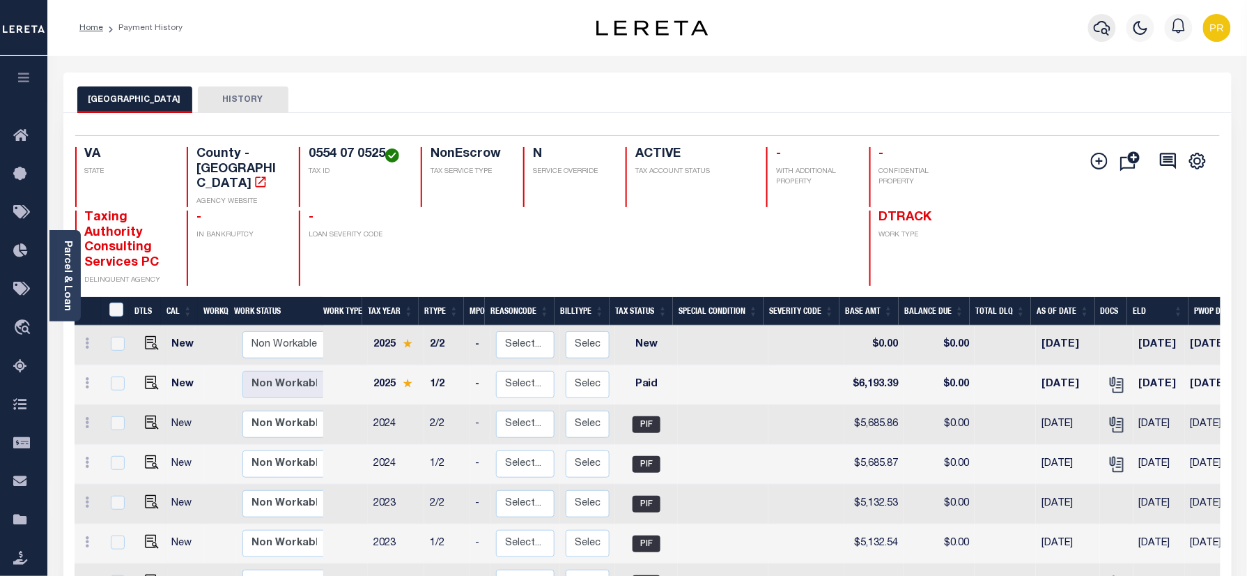
click at [1104, 29] on icon "button" at bounding box center [1102, 28] width 17 height 15
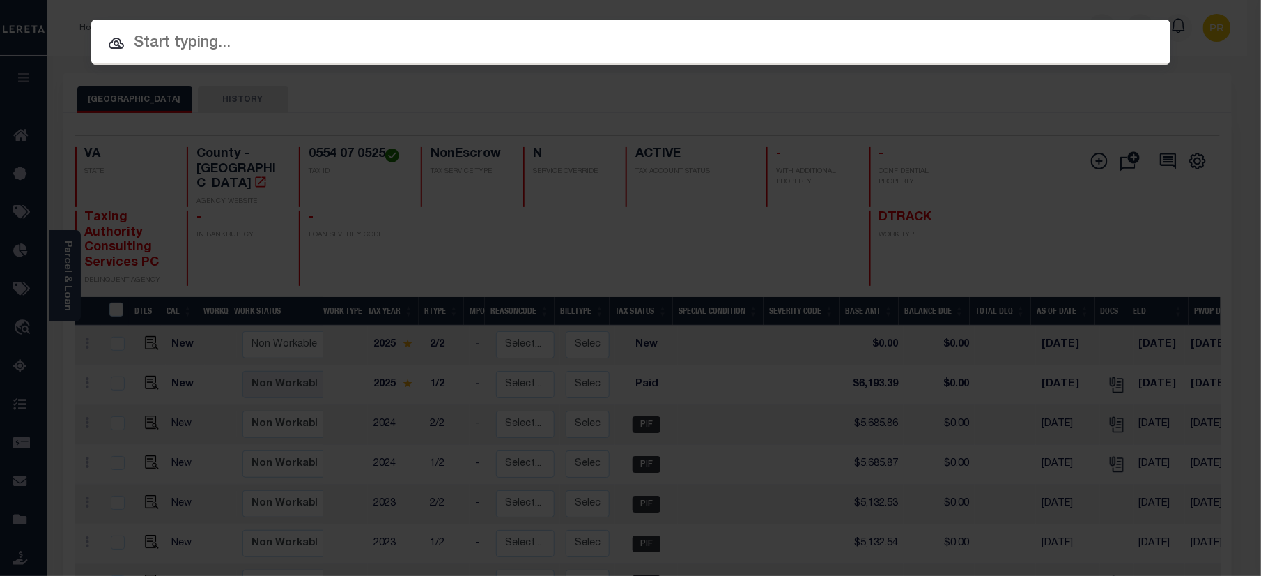
click at [801, 54] on div "Include Loans TBM Customers Borrowers Payments (Lender Non-Disb) Payments (Lend…" at bounding box center [630, 42] width 1079 height 45
paste input "7198485"
type input "7198485"
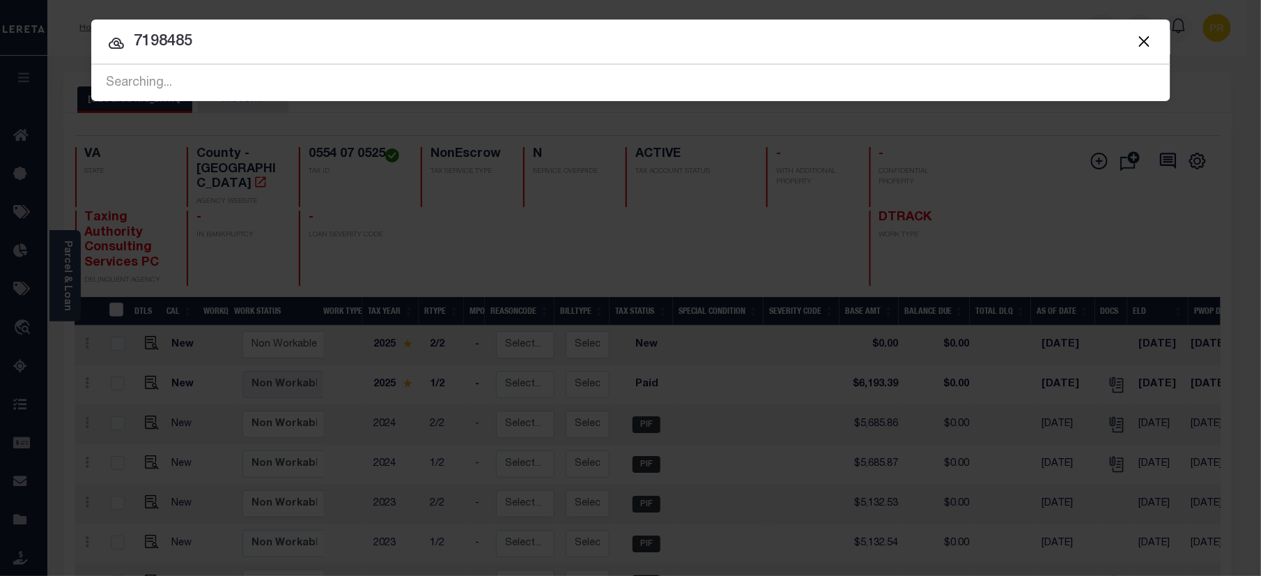
click at [1095, 39] on input "7198485" at bounding box center [630, 42] width 1079 height 24
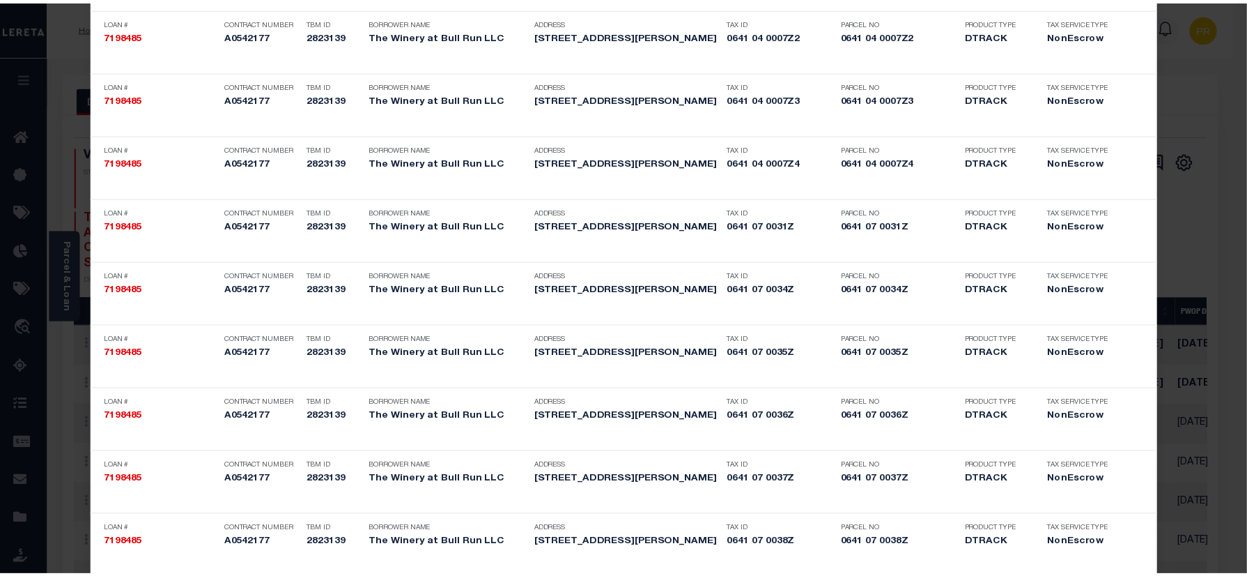
scroll to position [1596, 0]
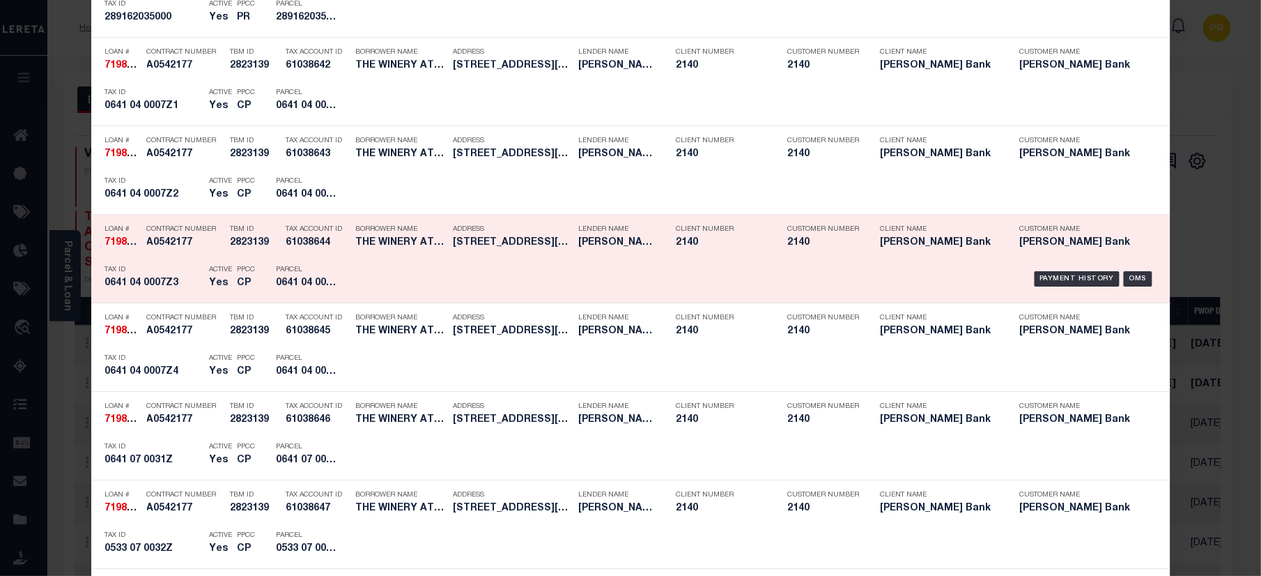
click at [1097, 291] on div "Payment History OMS" at bounding box center [758, 279] width 796 height 40
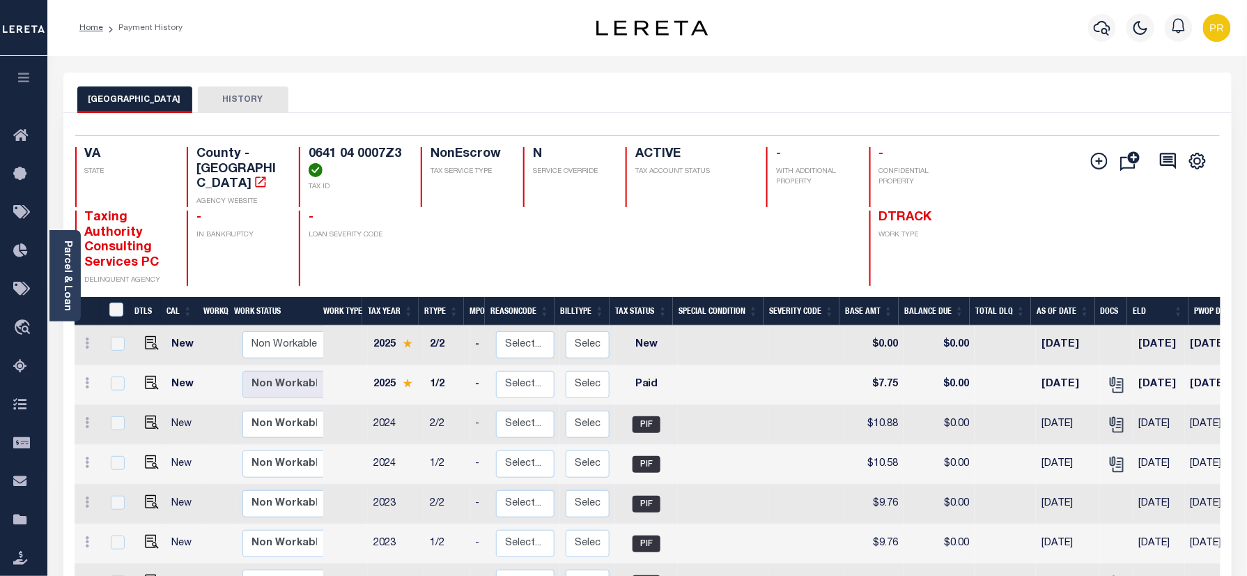
click at [723, 114] on div "Selected 16 Results 1 Items per page 25 50 100 VA STATE TAX ID N" at bounding box center [647, 587] width 1169 height 948
click at [148, 376] on img "" at bounding box center [152, 383] width 14 height 14
checkbox input "true"
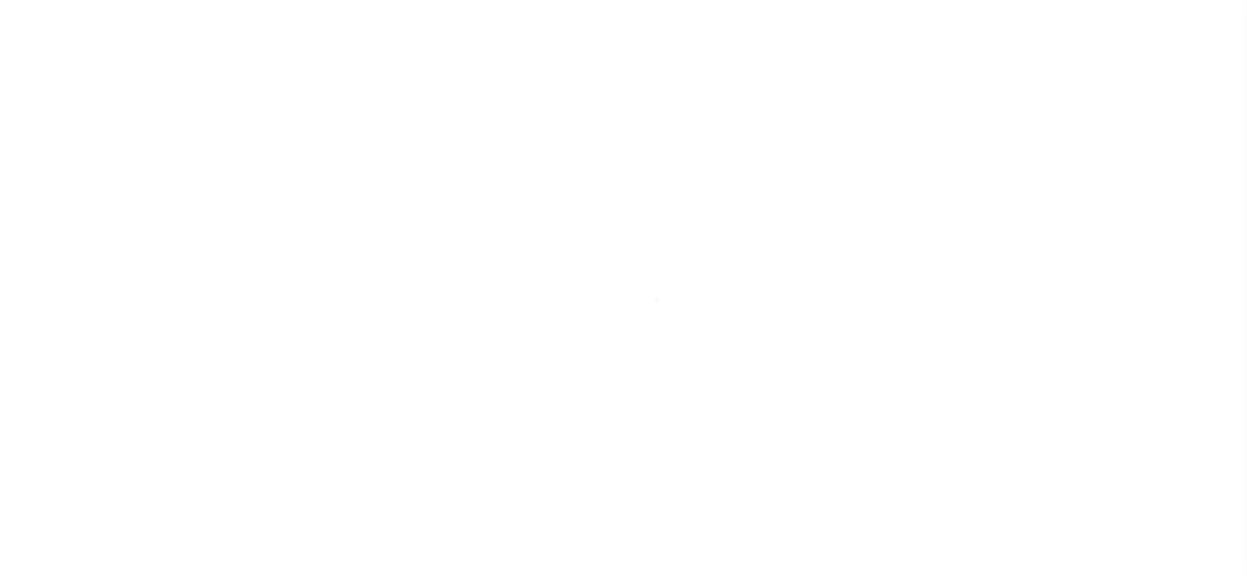
select select "PYD"
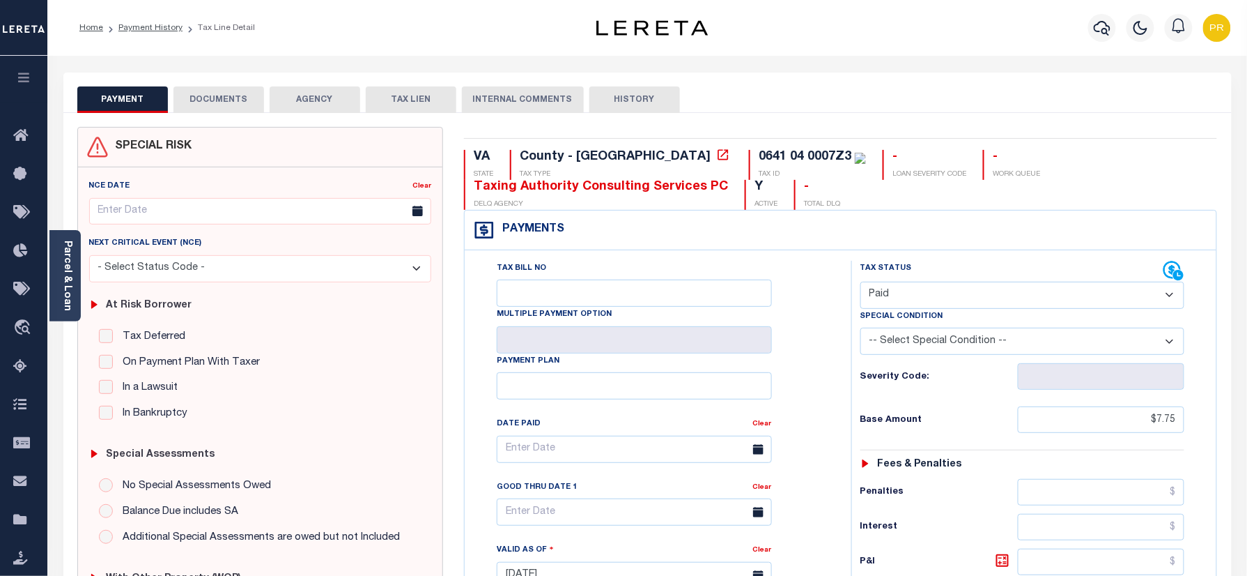
click at [872, 102] on div "PAYMENT DOCUMENTS AGENCY DELINQUENT PAYEE TAX LIEN HISTORY" at bounding box center [647, 99] width 1141 height 26
drag, startPoint x: 233, startPoint y: 109, endPoint x: 313, endPoint y: 130, distance: 82.8
click at [233, 107] on button "DOCUMENTS" at bounding box center [219, 99] width 91 height 26
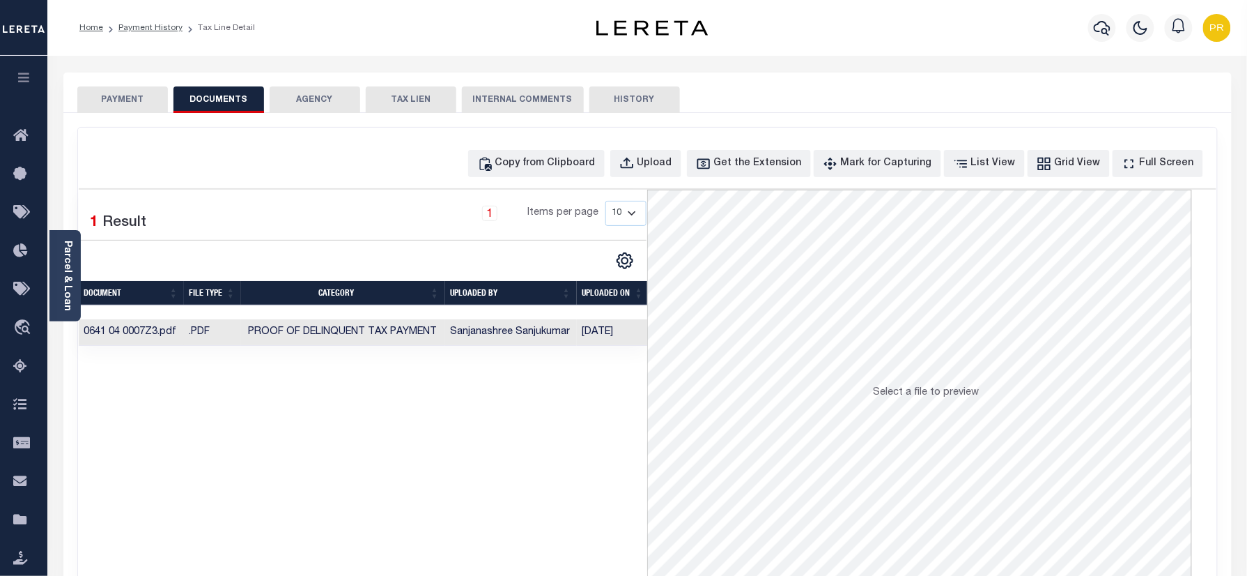
click at [581, 337] on td "[DATE]" at bounding box center [613, 332] width 72 height 27
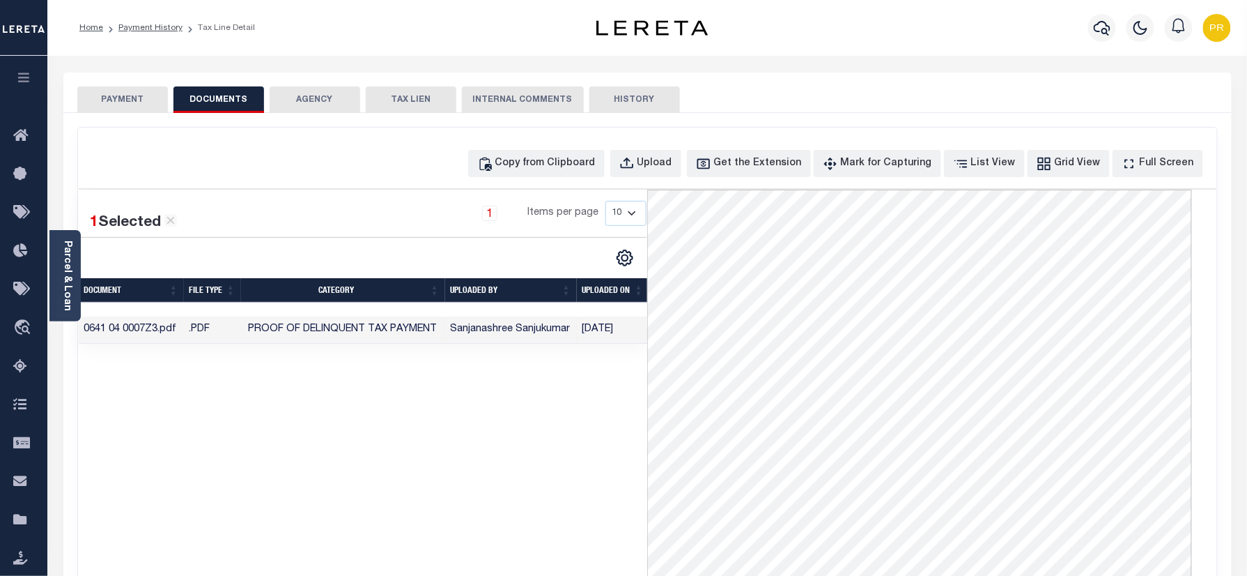
click at [160, 18] on ol "Home Payment History Tax Line Detail" at bounding box center [167, 27] width 198 height 29
drag, startPoint x: 160, startPoint y: 22, endPoint x: 1138, endPoint y: 187, distance: 992.2
click at [157, 24] on link "Payment History" at bounding box center [150, 28] width 64 height 8
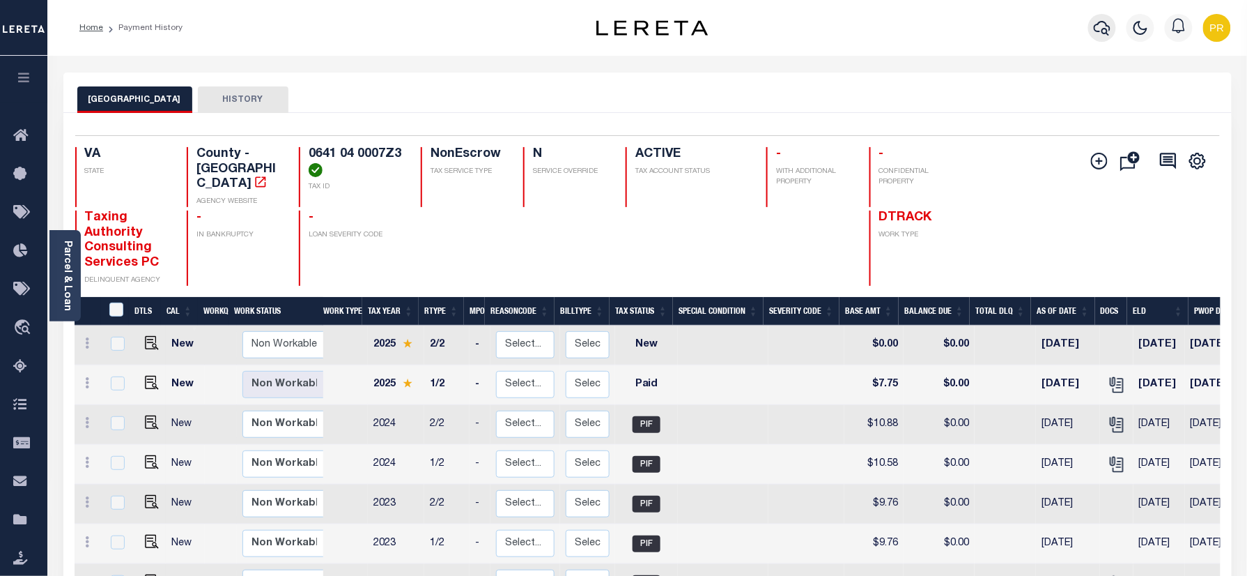
click at [1109, 28] on icon "button" at bounding box center [1102, 28] width 17 height 17
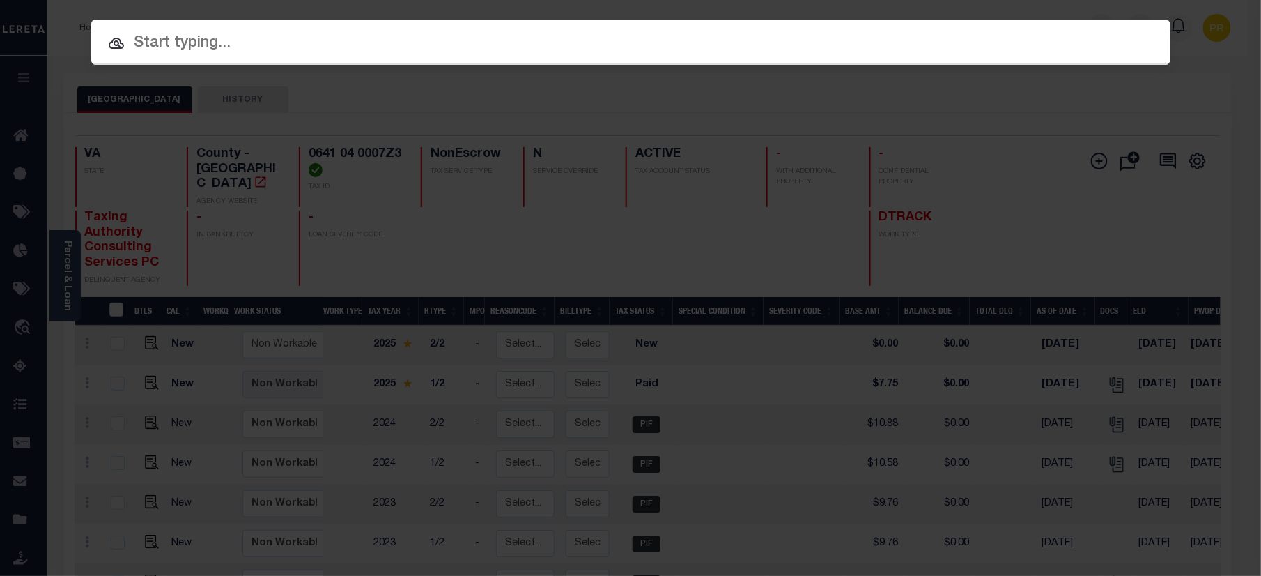
paste input "7196173"
click at [800, 50] on input "text" at bounding box center [630, 43] width 1079 height 24
type input "7196173"
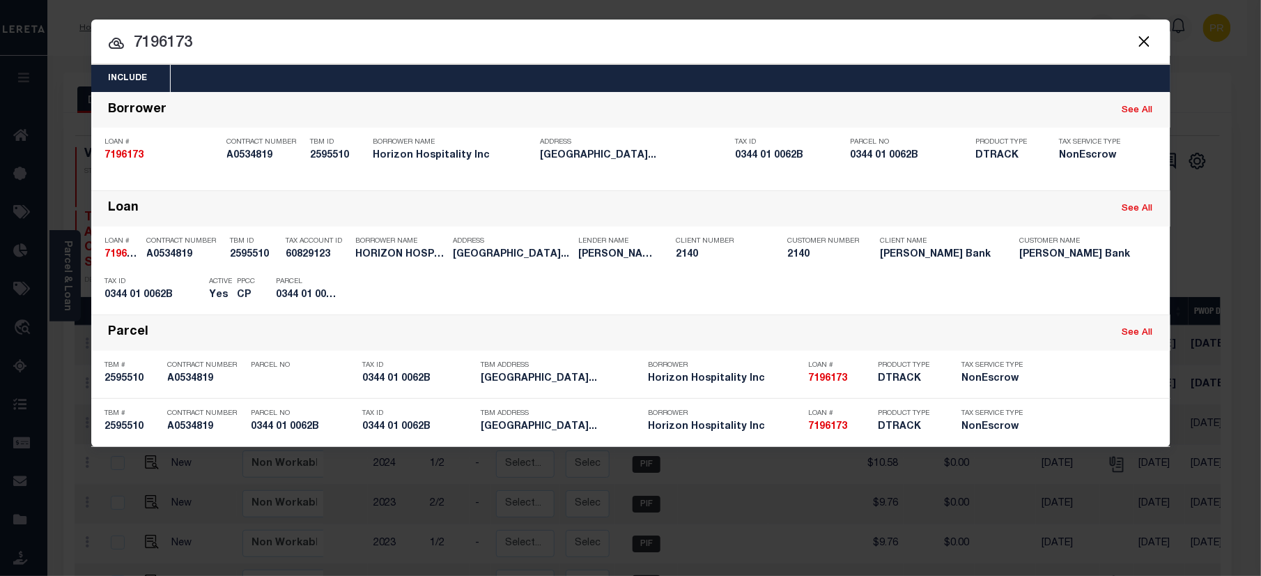
click at [956, 29] on div at bounding box center [630, 42] width 1079 height 45
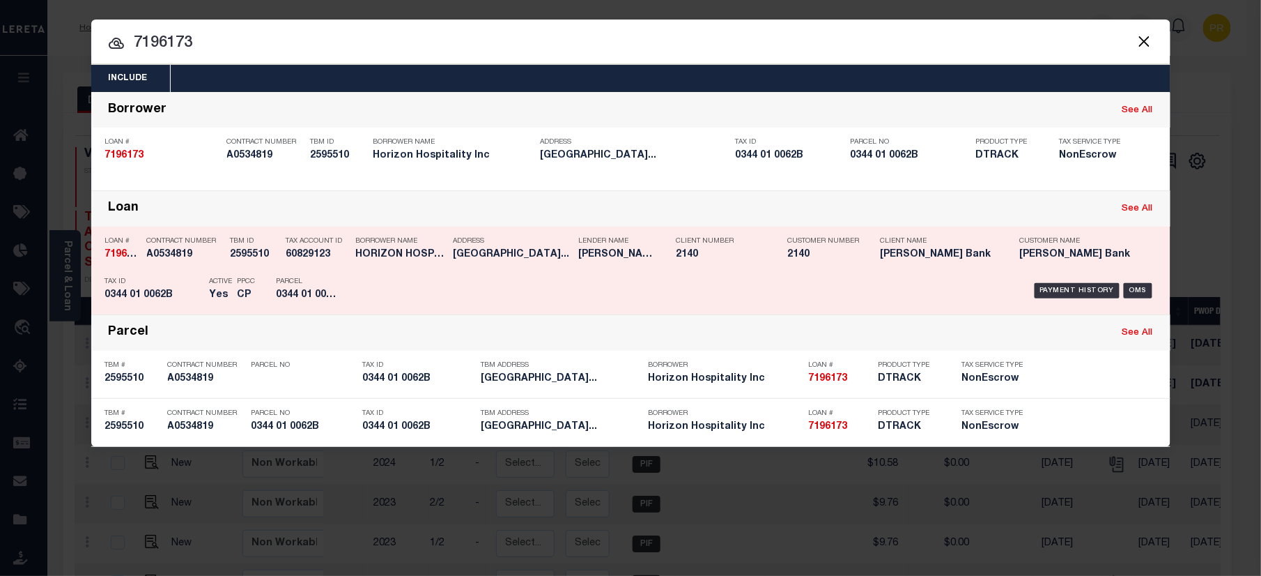
click at [1048, 273] on div "Payment History OMS" at bounding box center [758, 290] width 796 height 40
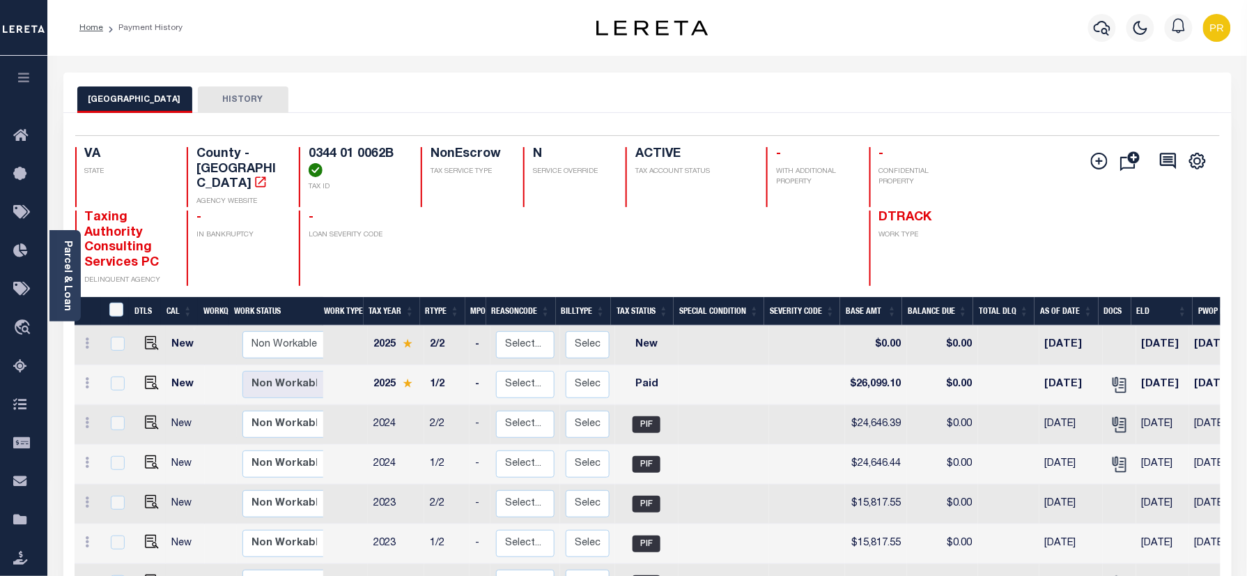
click at [649, 104] on div "FAIRFAX COUNTY HISTORY" at bounding box center [647, 99] width 1141 height 26
click at [148, 376] on img "" at bounding box center [152, 383] width 14 height 14
checkbox input "true"
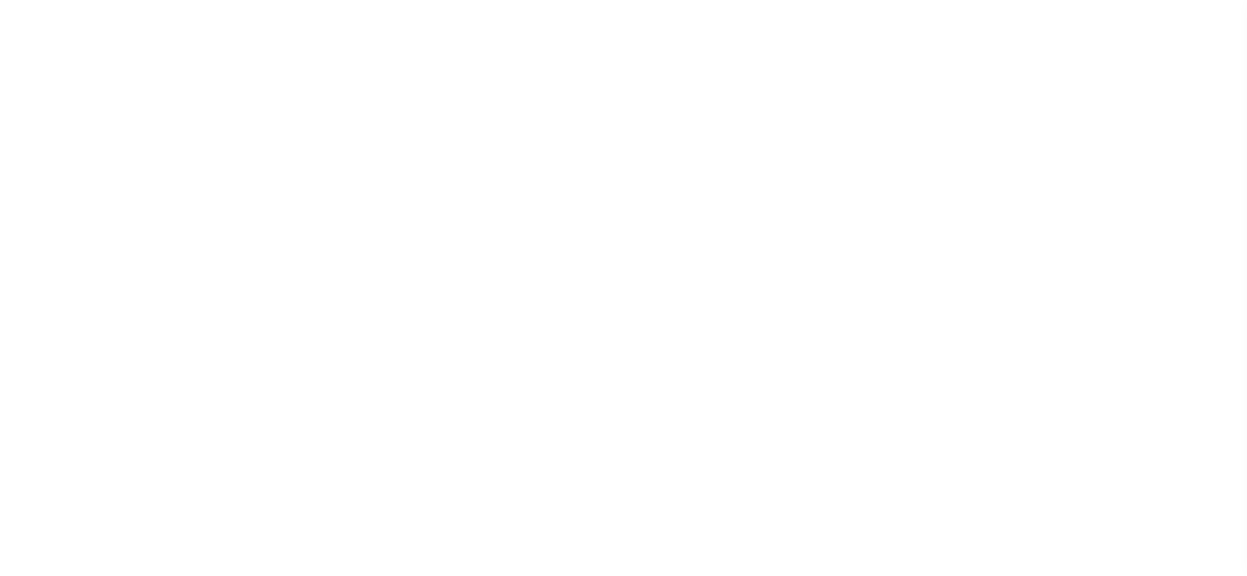
select select "PYD"
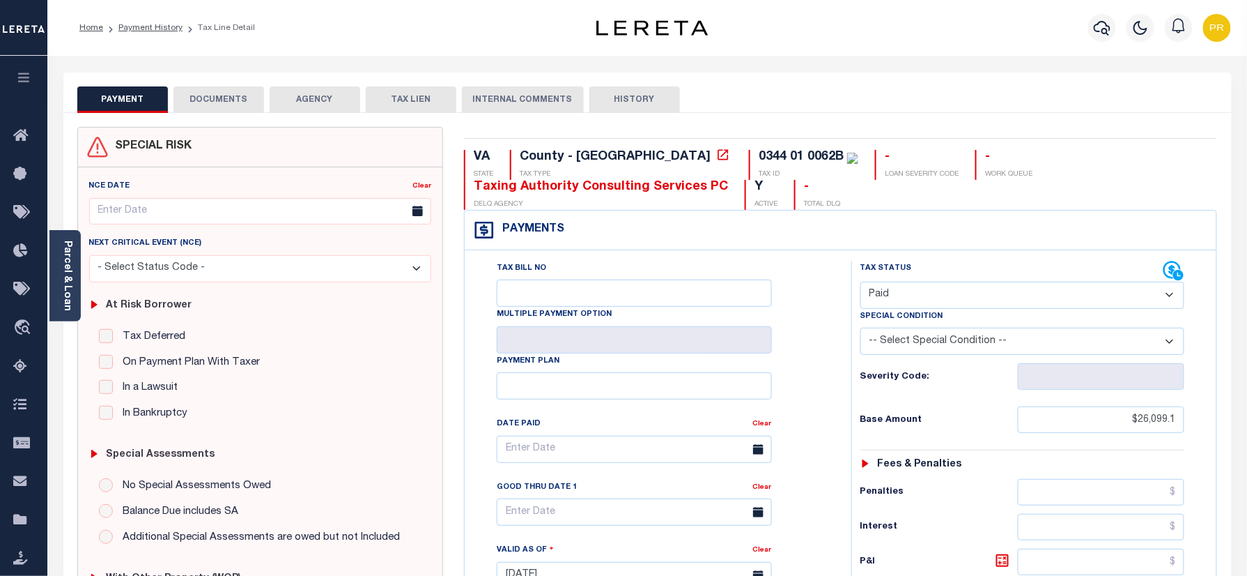
click at [232, 104] on button "DOCUMENTS" at bounding box center [219, 99] width 91 height 26
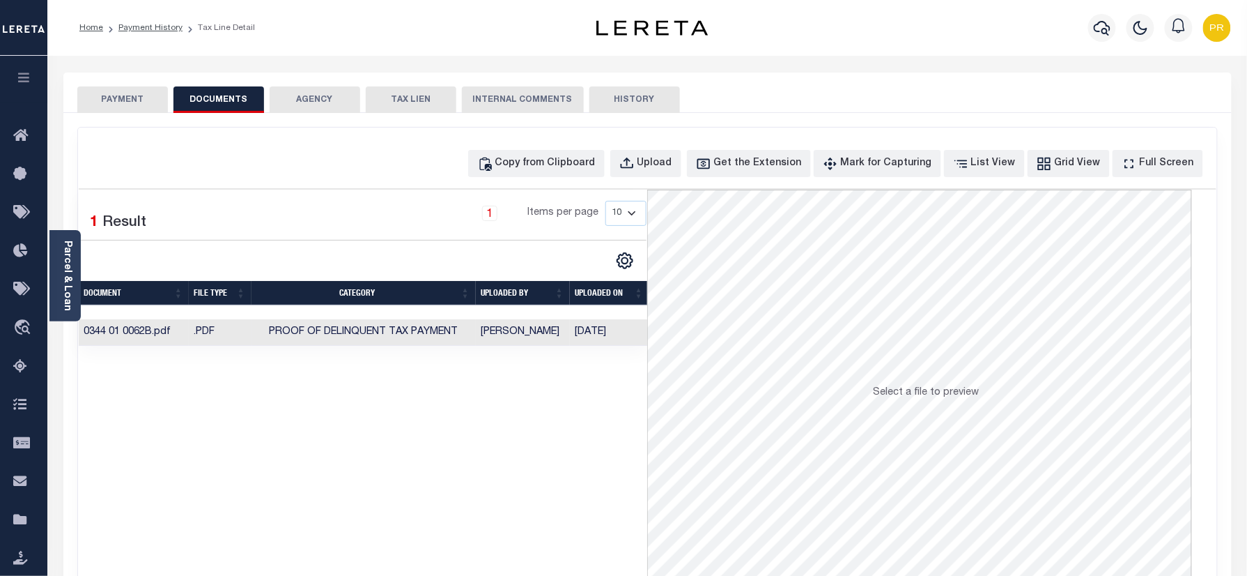
click at [566, 341] on td "Yashaswini Jain" at bounding box center [523, 332] width 94 height 27
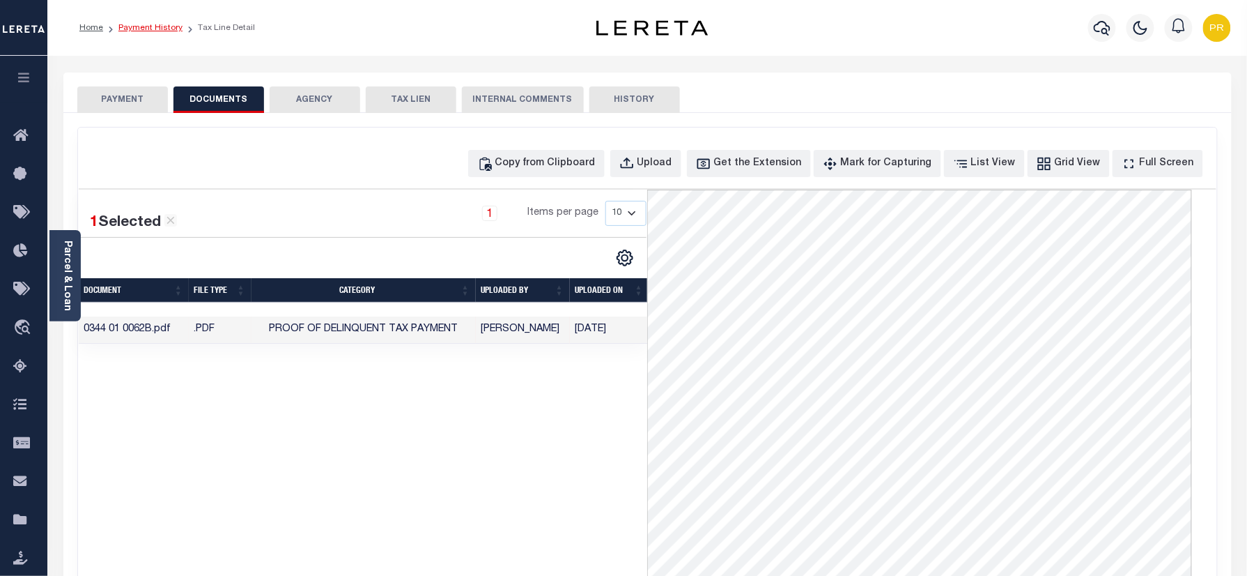
click at [146, 24] on link "Payment History" at bounding box center [150, 28] width 64 height 8
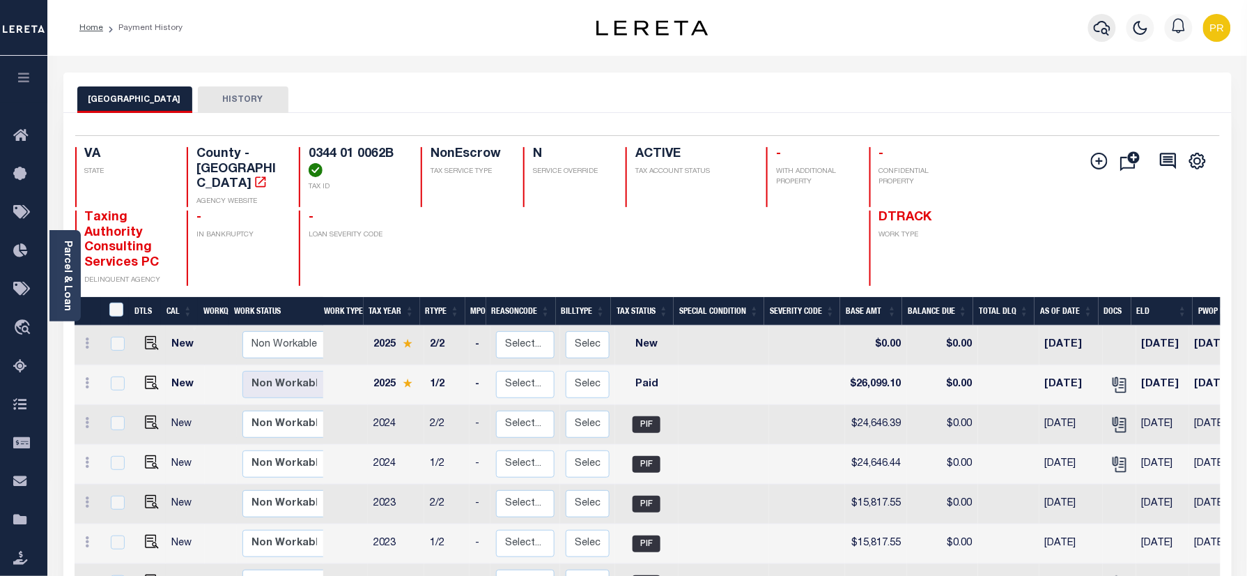
click at [1096, 26] on icon "button" at bounding box center [1102, 28] width 17 height 15
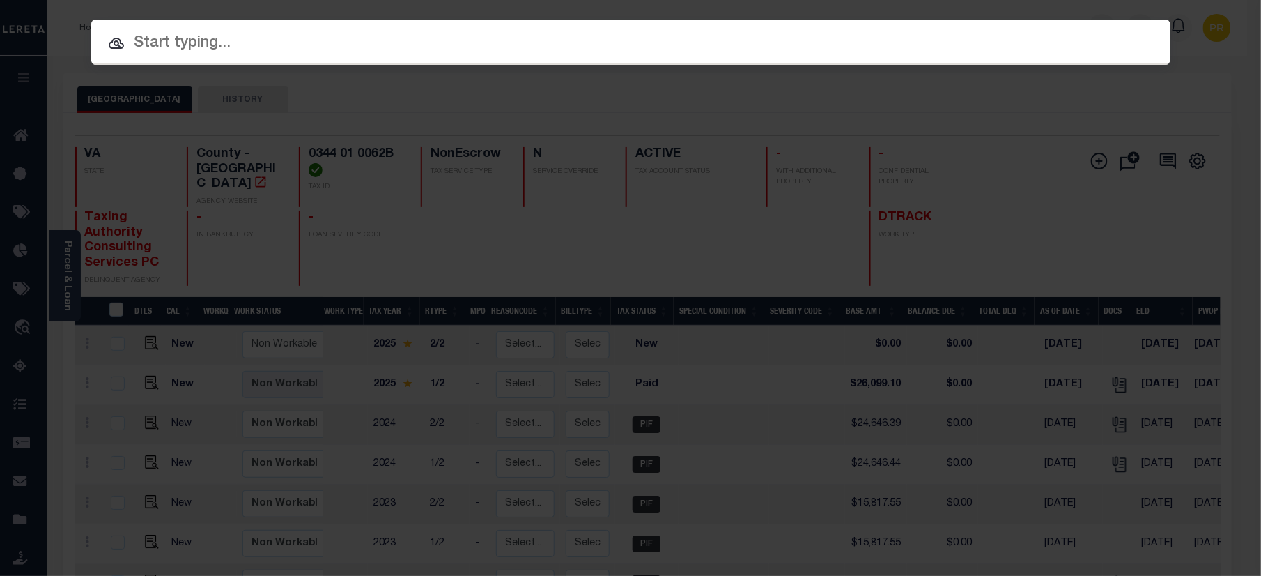
click at [801, 38] on input "text" at bounding box center [630, 43] width 1079 height 24
paste input "6196380"
type input "6196380"
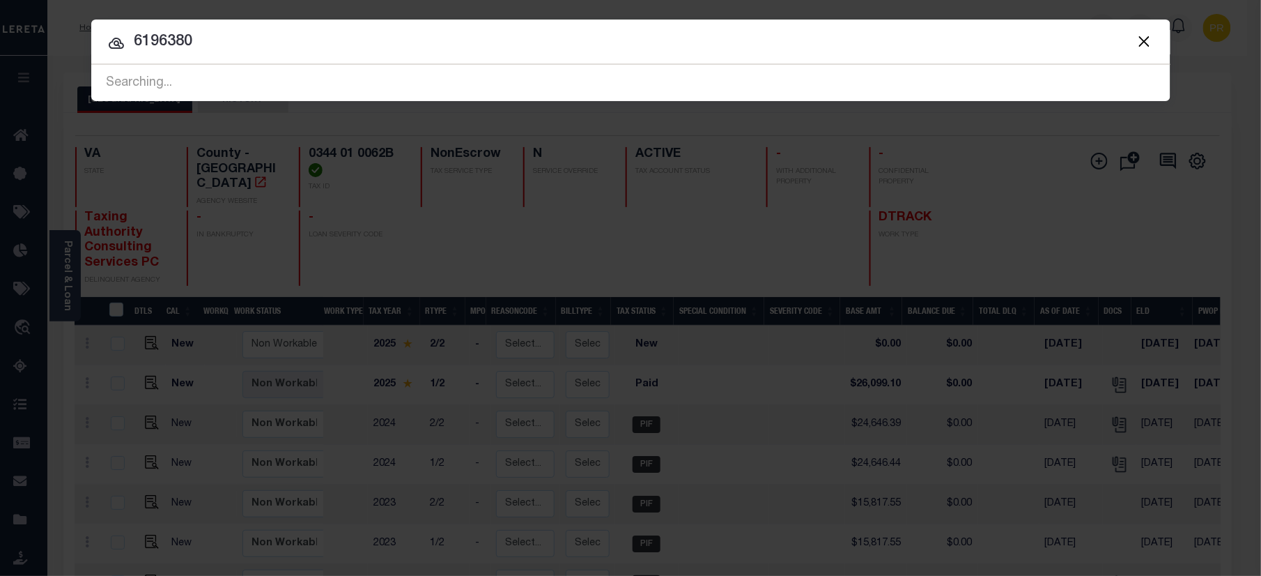
click at [1012, 39] on input "6196380" at bounding box center [630, 42] width 1079 height 24
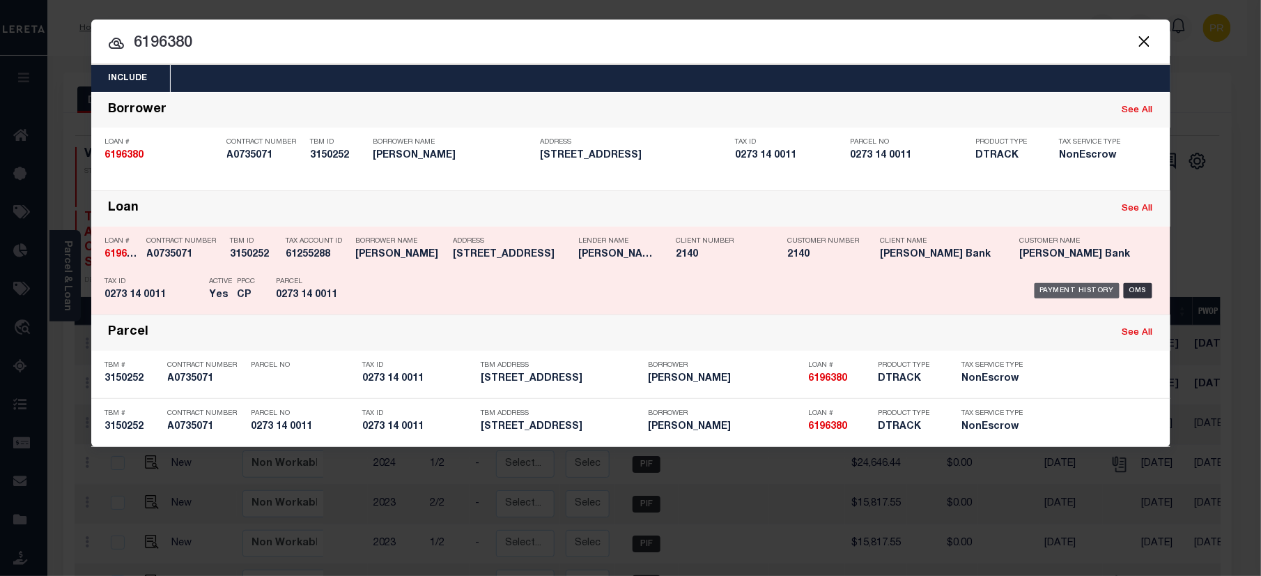
click at [1087, 288] on div "Payment History" at bounding box center [1078, 290] width 86 height 15
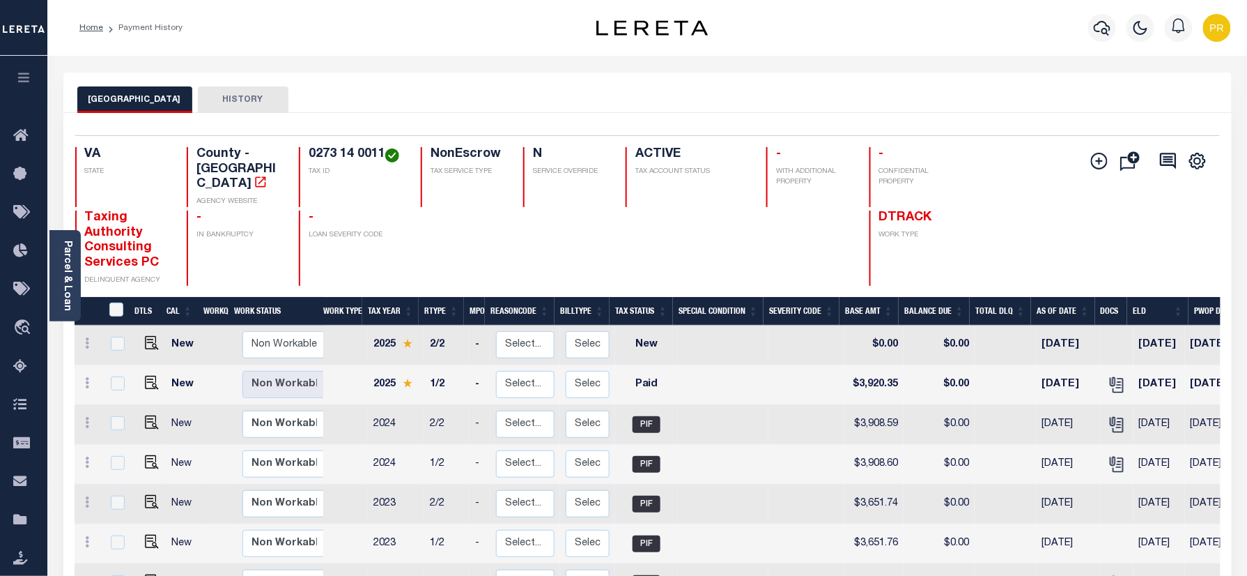
click at [792, 98] on div "FAIRFAX COUNTY HISTORY" at bounding box center [647, 99] width 1141 height 26
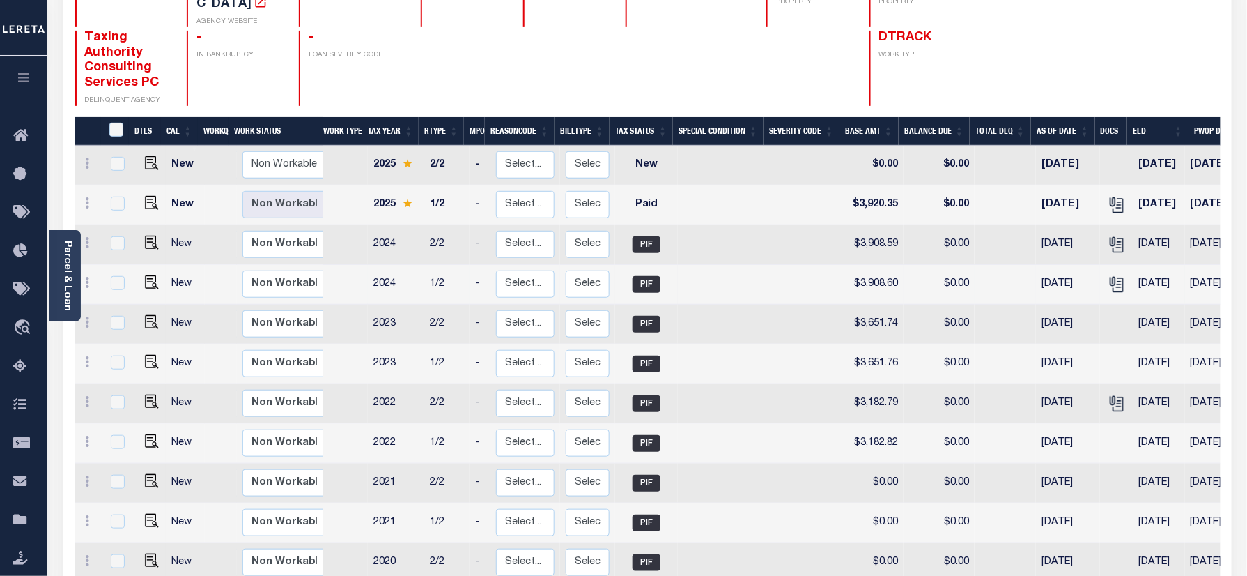
scroll to position [185, 0]
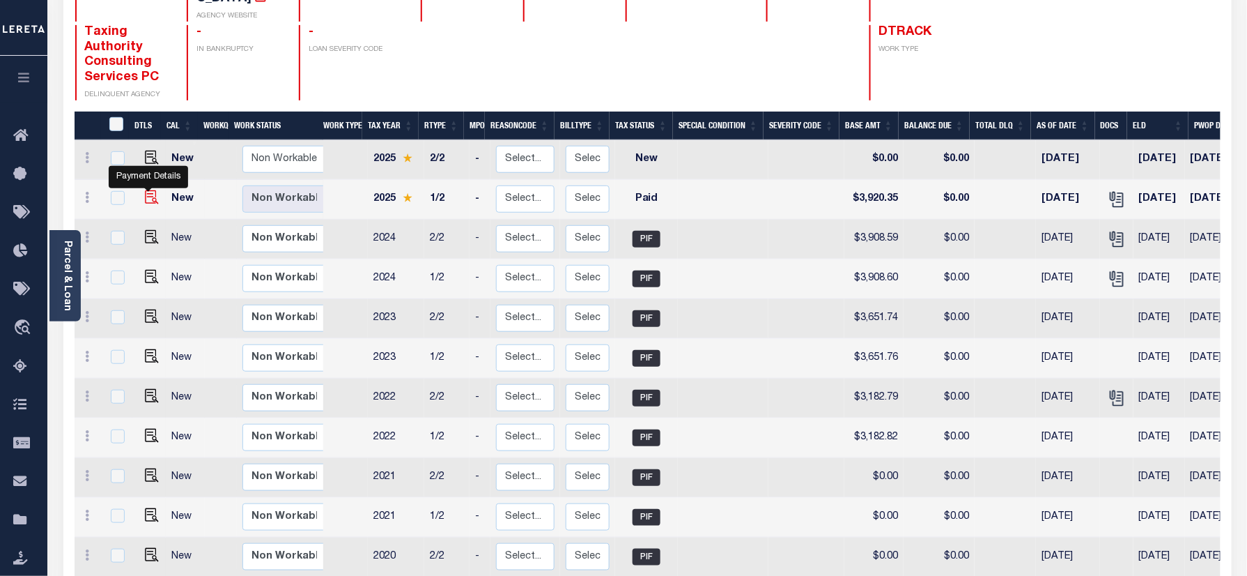
click at [146, 190] on img "" at bounding box center [152, 197] width 14 height 14
checkbox input "true"
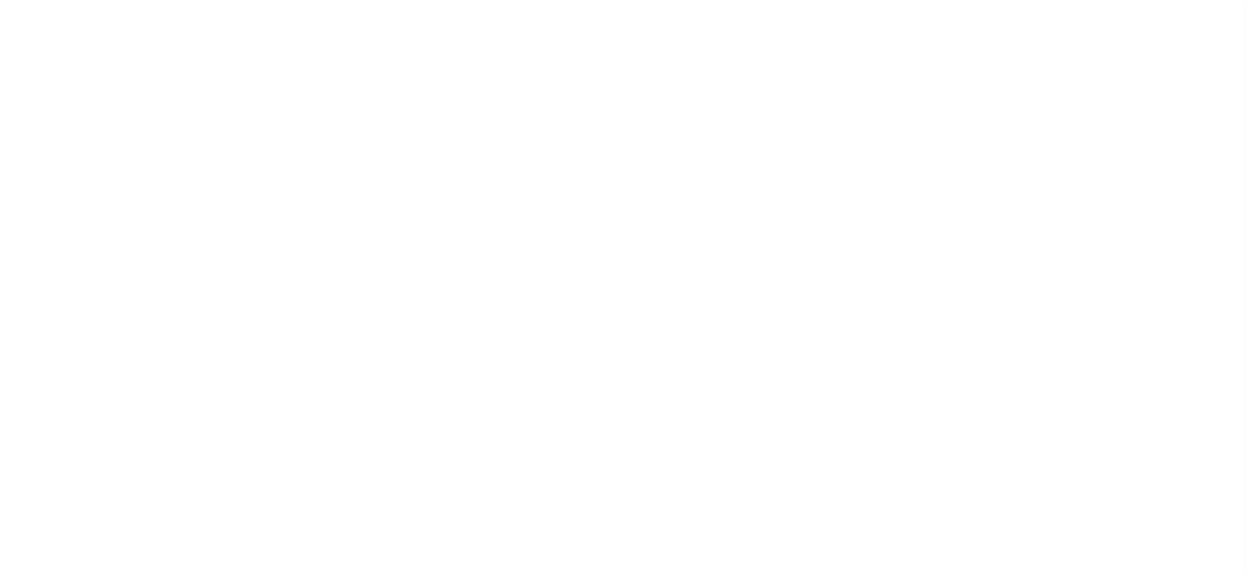
select select "PYD"
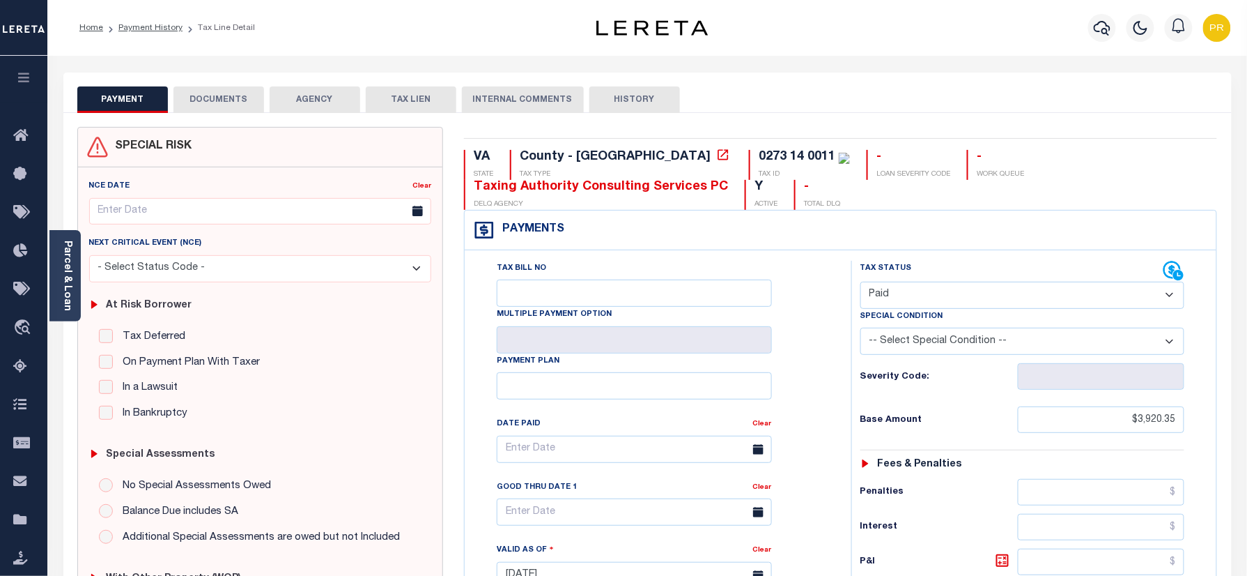
click at [238, 98] on button "DOCUMENTS" at bounding box center [219, 99] width 91 height 26
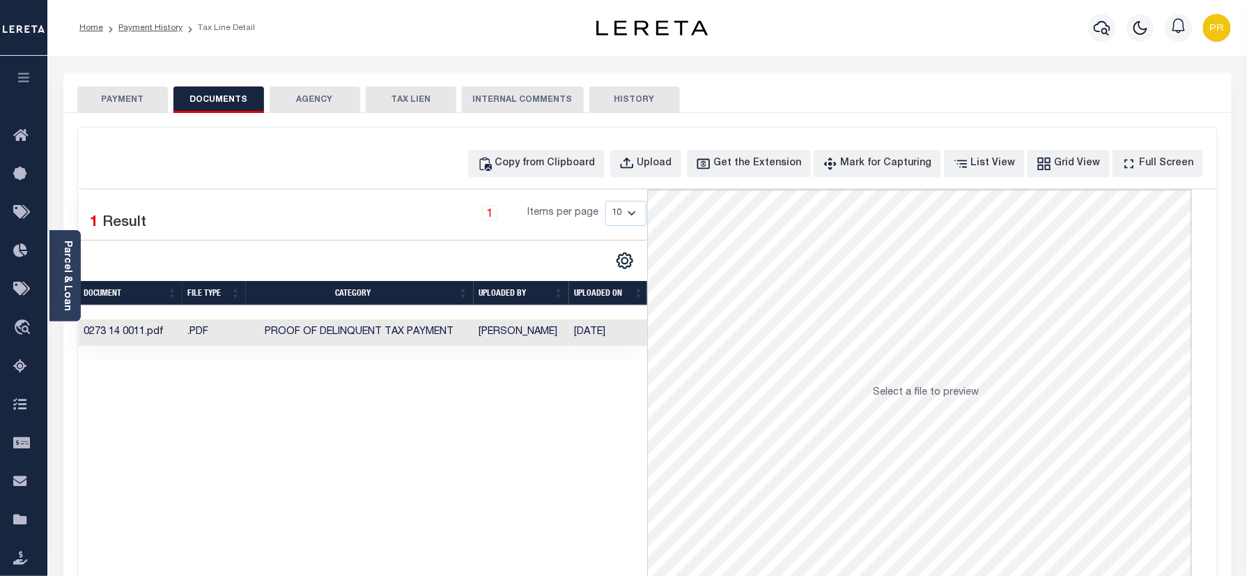
click at [492, 329] on td "Yashaswini Jain" at bounding box center [521, 332] width 95 height 27
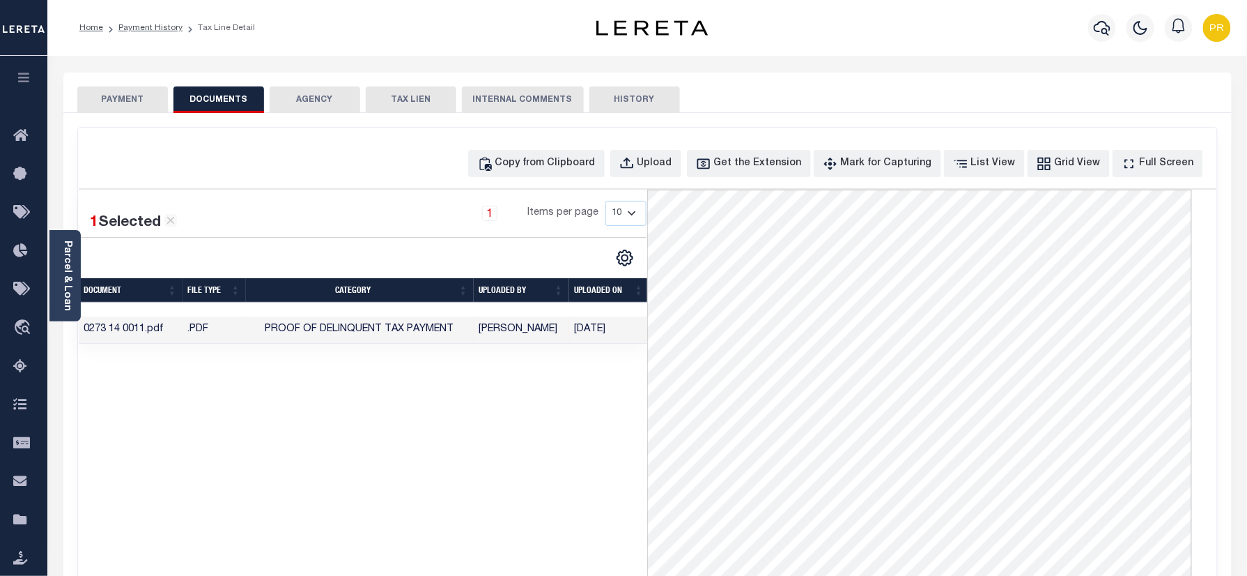
click at [154, 35] on ol "Home Payment History Tax Line Detail" at bounding box center [167, 27] width 198 height 29
click at [154, 24] on link "Payment History" at bounding box center [150, 28] width 64 height 8
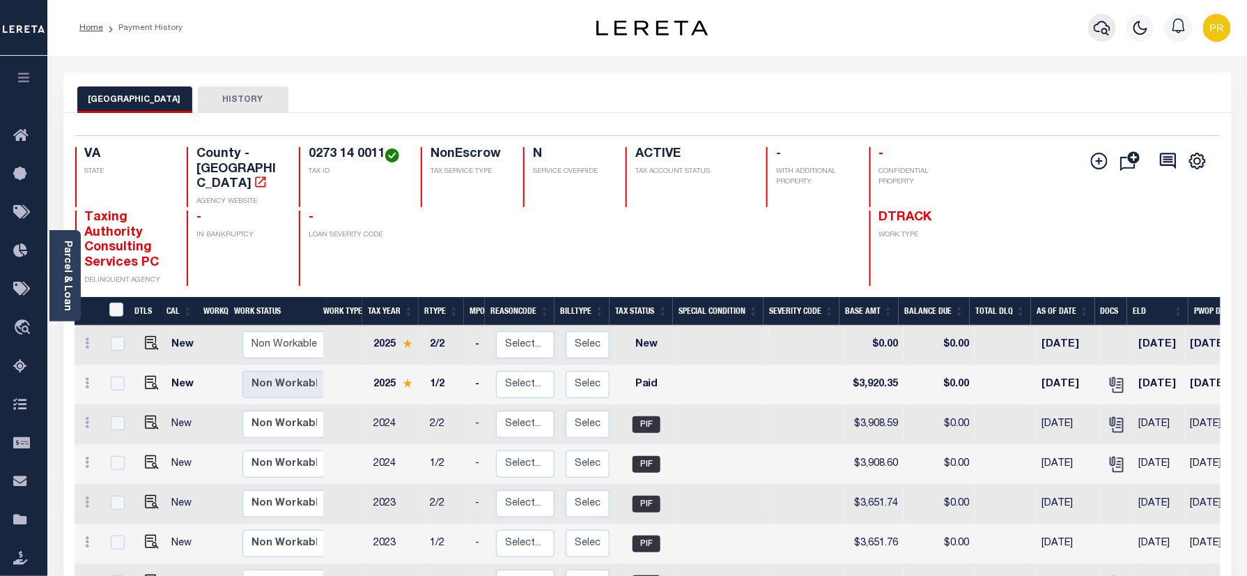
click at [1101, 29] on icon "button" at bounding box center [1102, 28] width 17 height 17
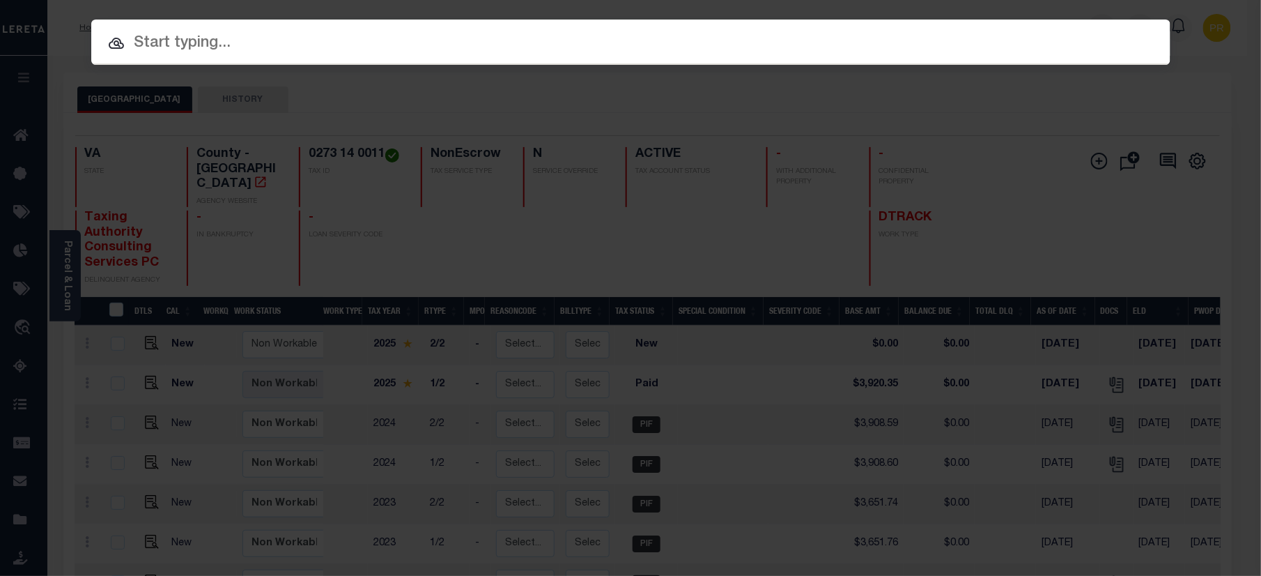
paste input "2120351"
click at [570, 45] on input "text" at bounding box center [630, 43] width 1079 height 24
type input "2120351"
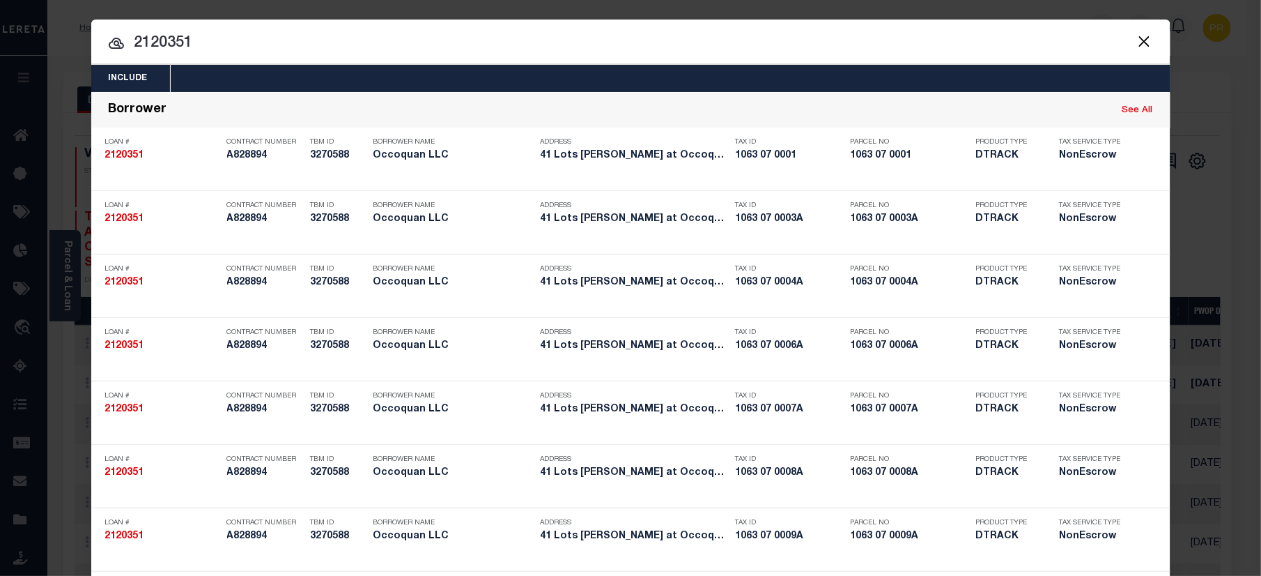
click at [1010, 43] on input "2120351" at bounding box center [630, 43] width 1079 height 24
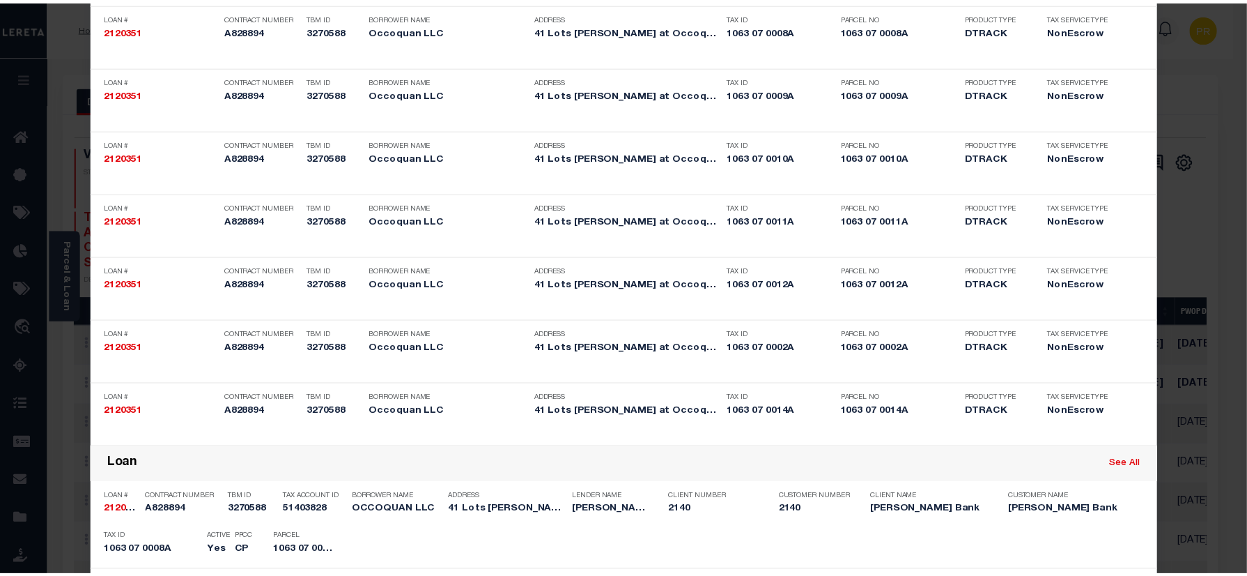
scroll to position [1594, 0]
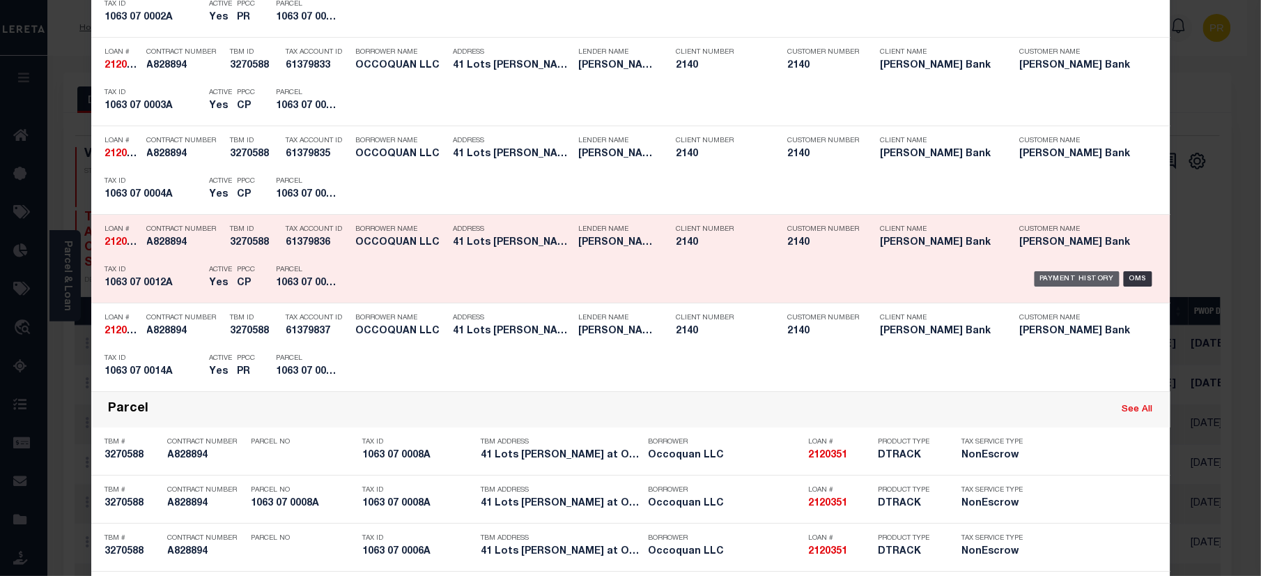
click at [1054, 282] on div "Payment History" at bounding box center [1078, 278] width 86 height 15
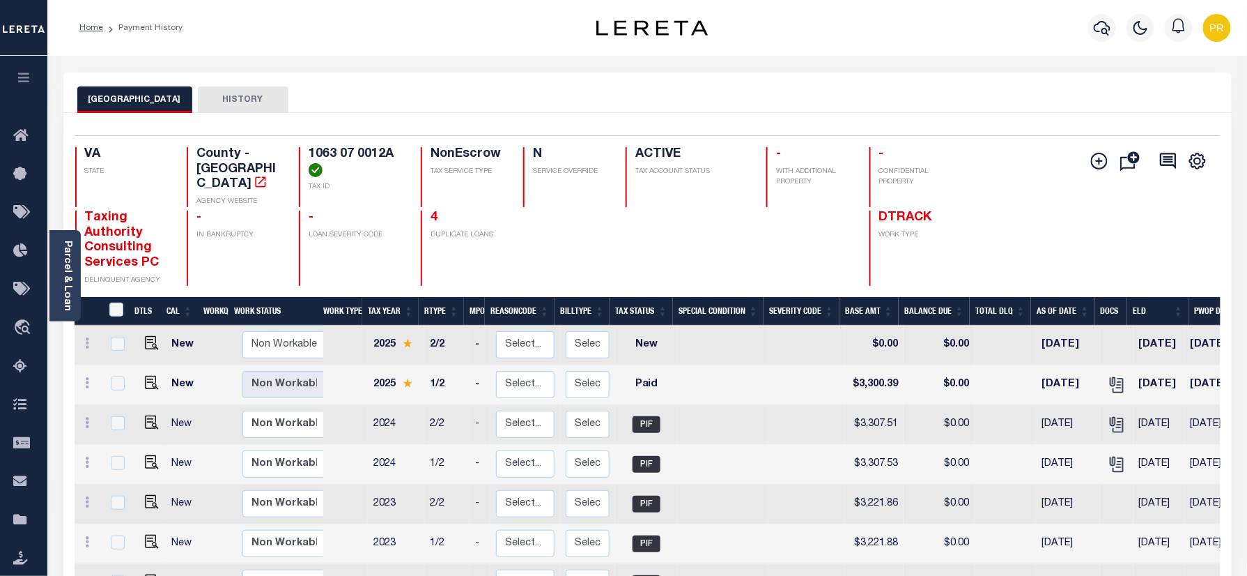
click at [603, 99] on div "FAIRFAX COUNTY HISTORY" at bounding box center [647, 99] width 1141 height 26
drag, startPoint x: 68, startPoint y: 269, endPoint x: 114, endPoint y: 285, distance: 49.4
click at [68, 269] on link "Parcel & Loan" at bounding box center [67, 275] width 10 height 70
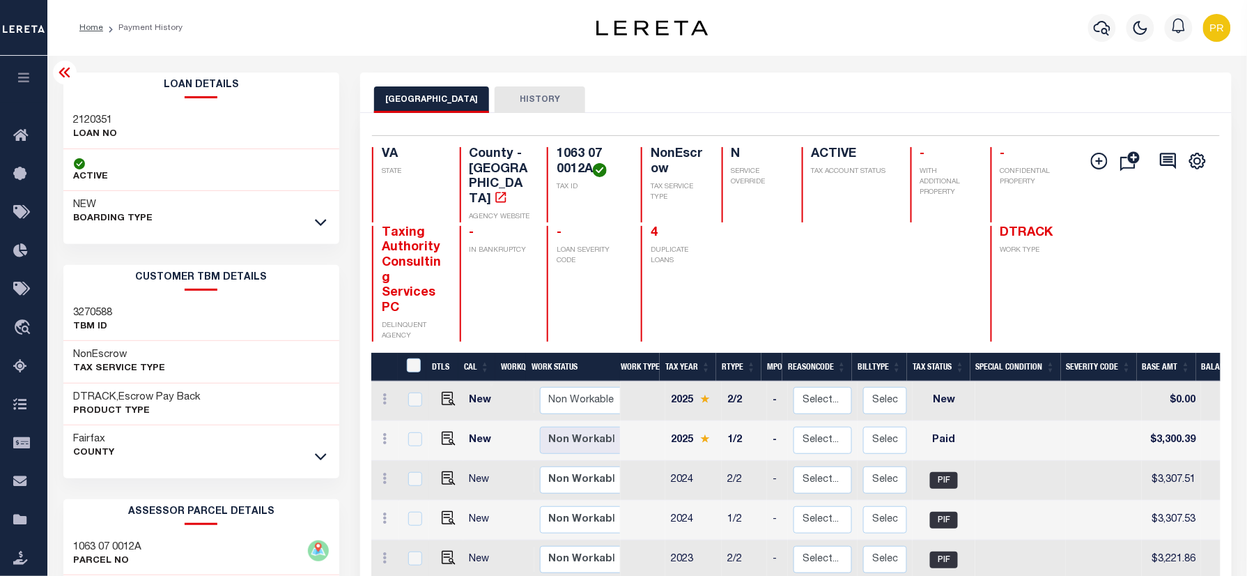
click at [764, 95] on div "FAIRFAX COUNTY HISTORY" at bounding box center [795, 99] width 843 height 26
click at [445, 431] on img "" at bounding box center [449, 438] width 14 height 14
checkbox input "true"
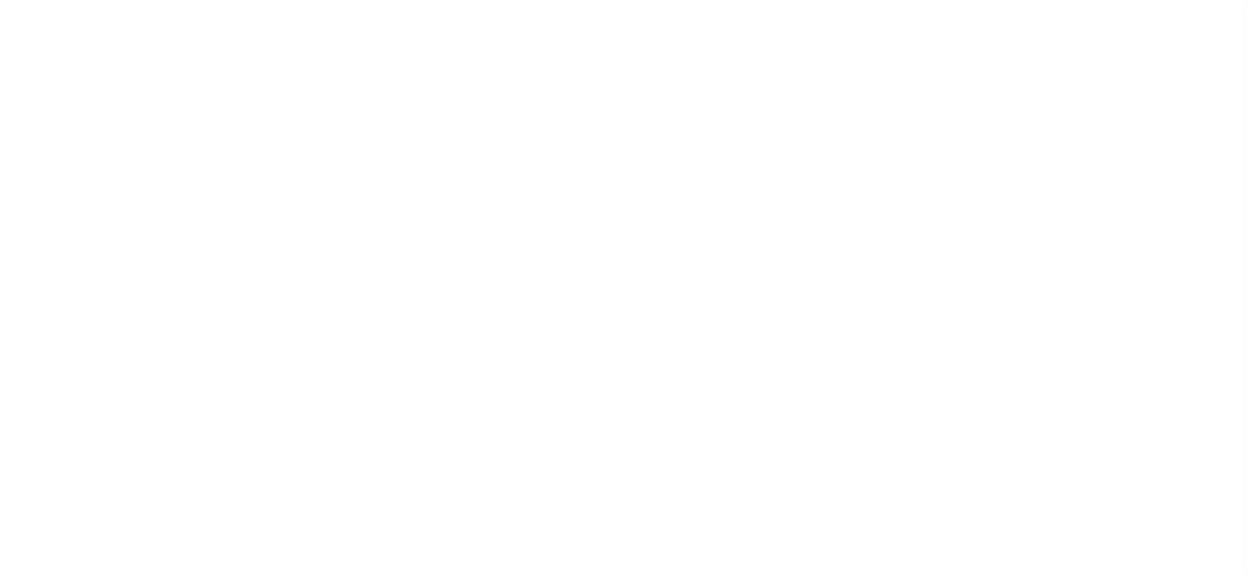
select select "PYD"
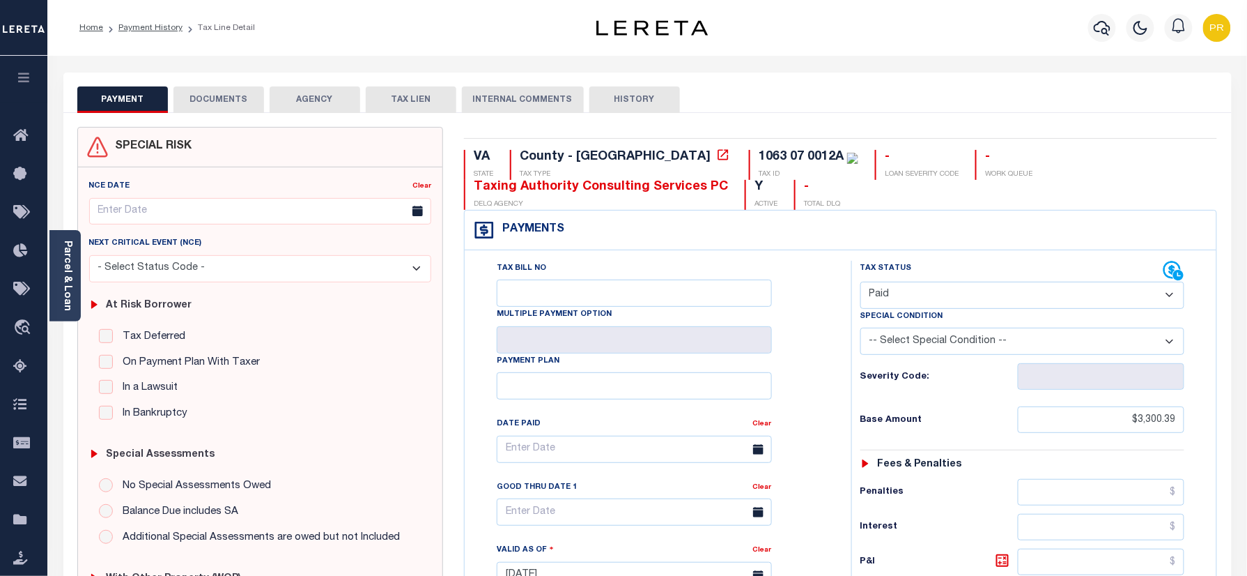
click at [843, 277] on div "Tax Status Status" at bounding box center [1027, 568] width 373 height 615
drag, startPoint x: 231, startPoint y: 103, endPoint x: 447, endPoint y: 169, distance: 225.7
click at [229, 102] on button "DOCUMENTS" at bounding box center [219, 99] width 91 height 26
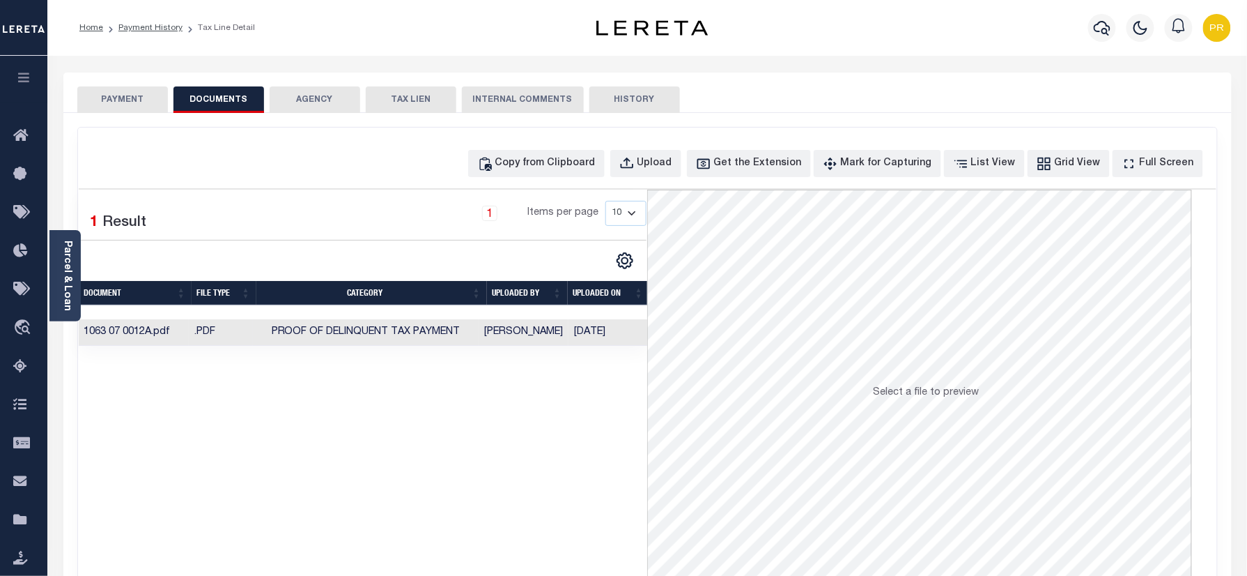
click at [563, 341] on td "[PERSON_NAME]" at bounding box center [524, 332] width 90 height 27
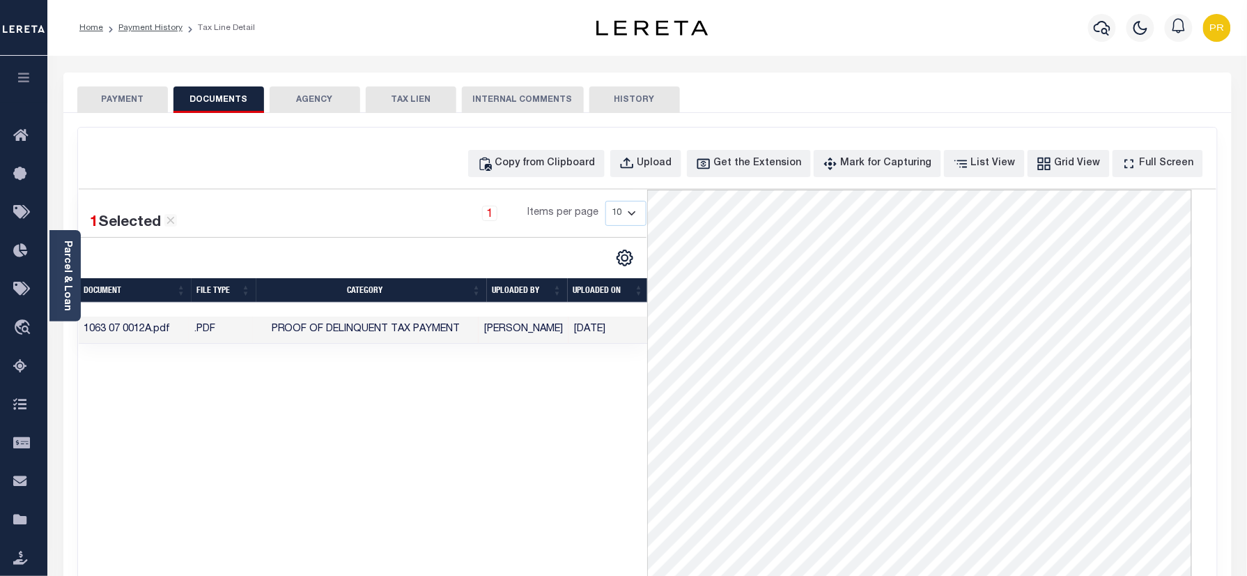
drag, startPoint x: 171, startPoint y: 29, endPoint x: 190, endPoint y: 56, distance: 34.0
click at [171, 29] on link "Payment History" at bounding box center [150, 28] width 64 height 8
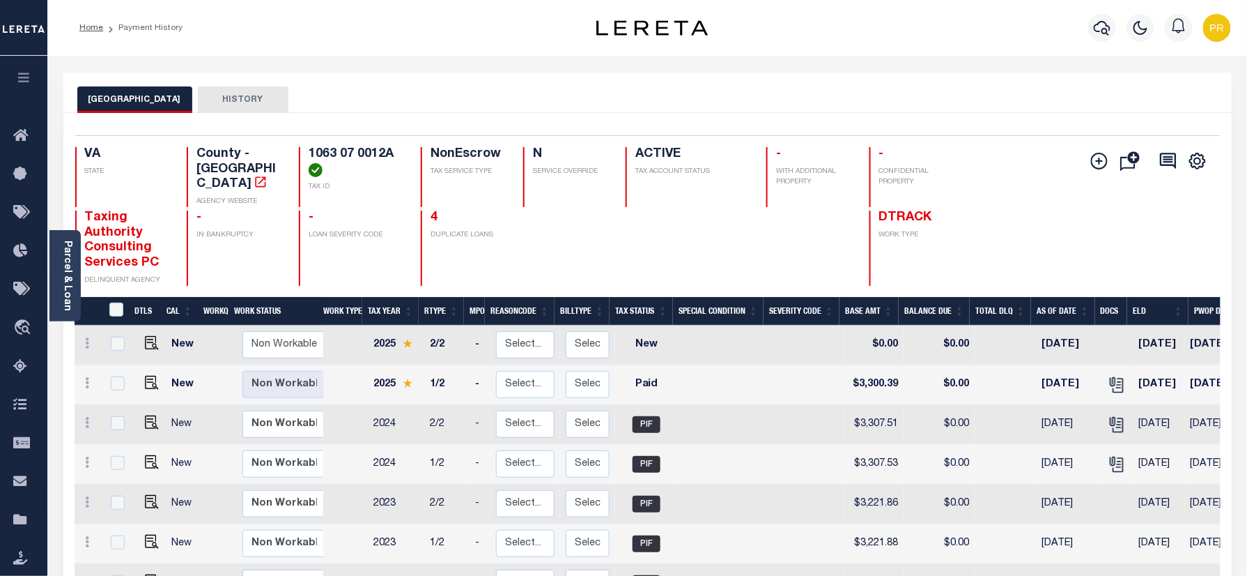
click at [354, 156] on h4 "1063 07 0012A" at bounding box center [356, 162] width 95 height 30
copy div "1063 07 0012A"
click at [436, 211] on link "4" at bounding box center [434, 217] width 7 height 13
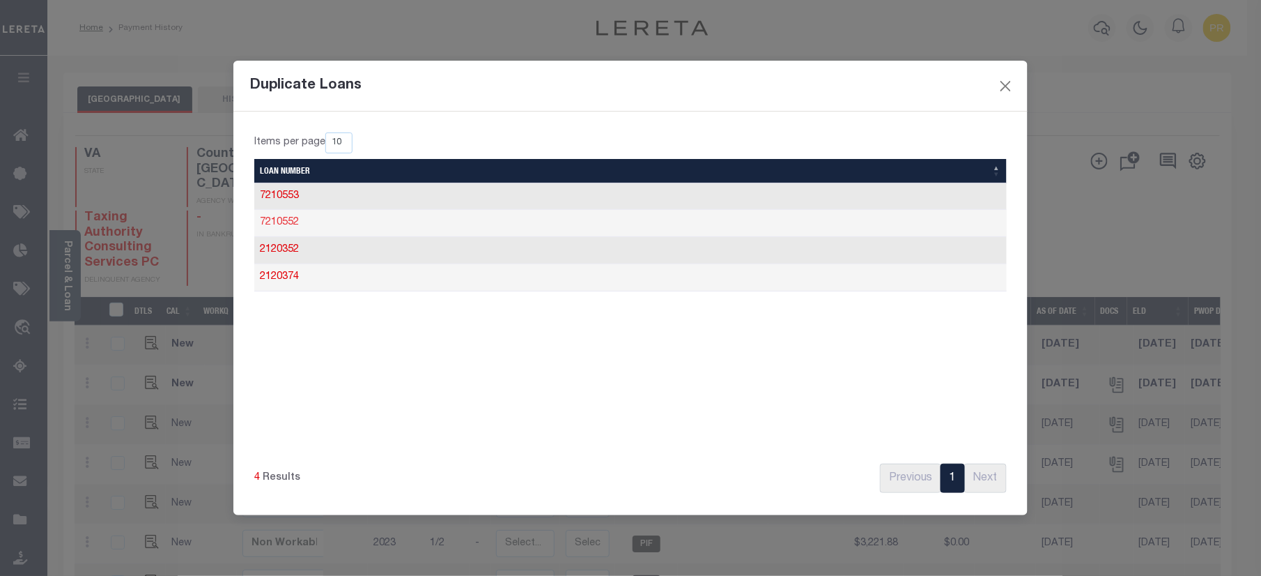
click at [283, 227] on link "7210552" at bounding box center [279, 222] width 39 height 10
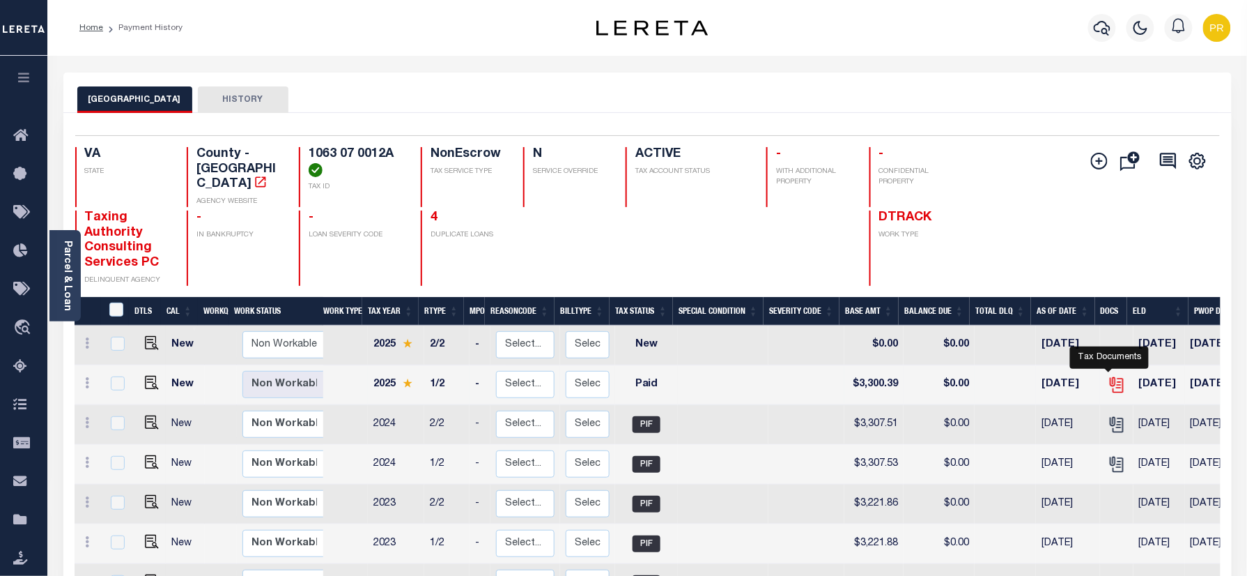
click at [1110, 377] on icon "" at bounding box center [1115, 382] width 11 height 11
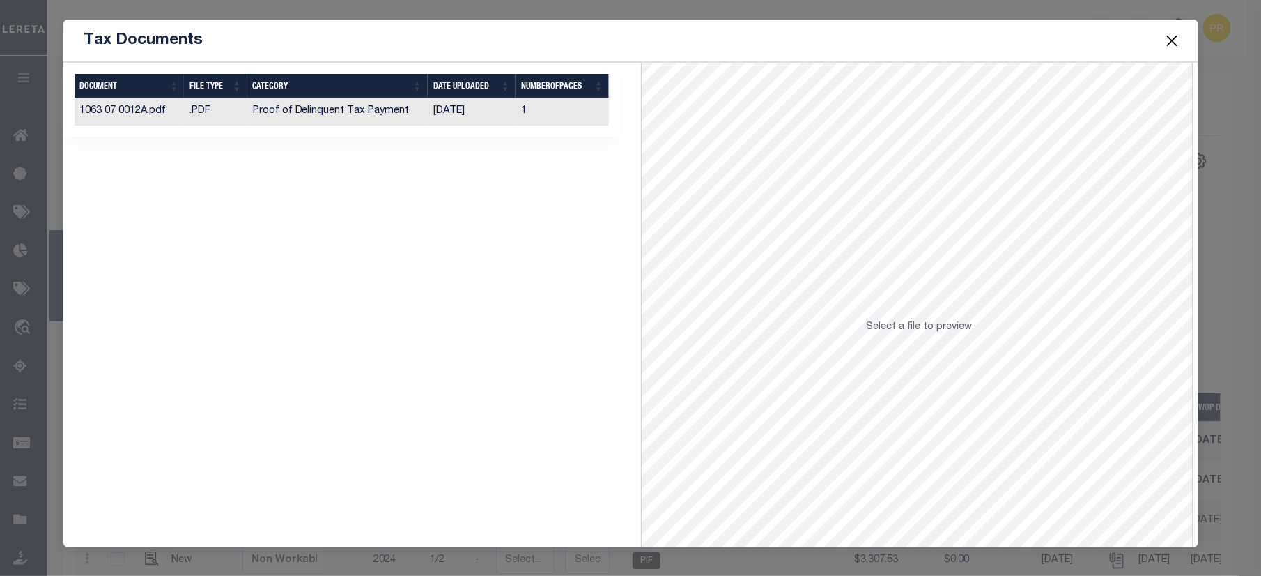
click at [507, 113] on td "[DATE]" at bounding box center [472, 111] width 88 height 27
drag, startPoint x: 1166, startPoint y: 34, endPoint x: 1163, endPoint y: 47, distance: 13.7
click at [1166, 34] on button "Close" at bounding box center [1172, 40] width 18 height 18
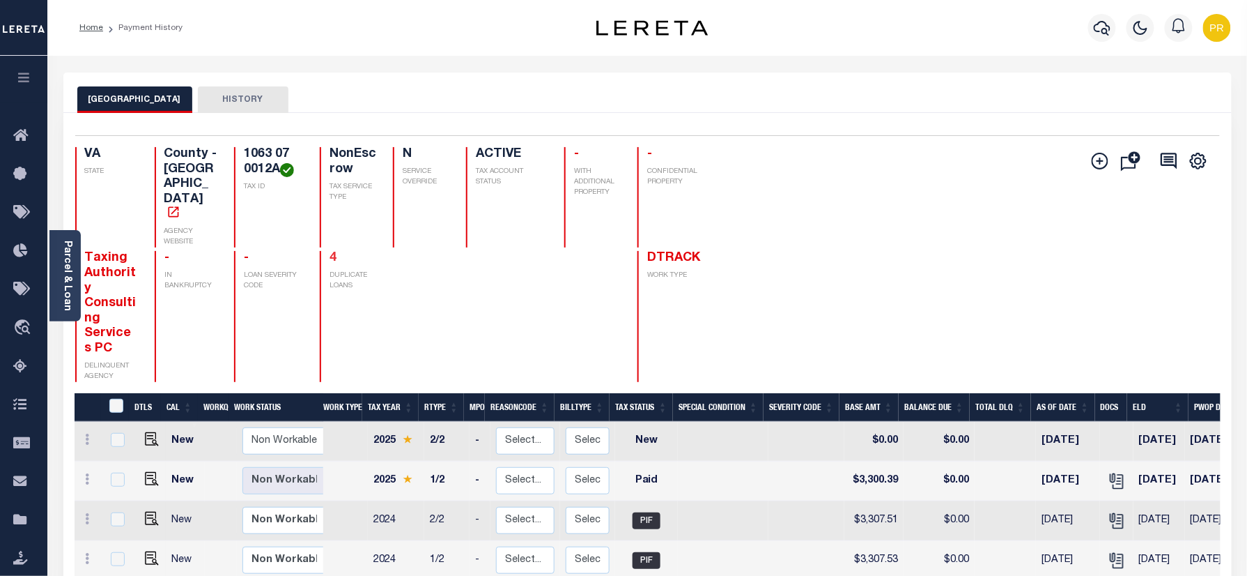
click at [330, 252] on link "4" at bounding box center [333, 258] width 7 height 13
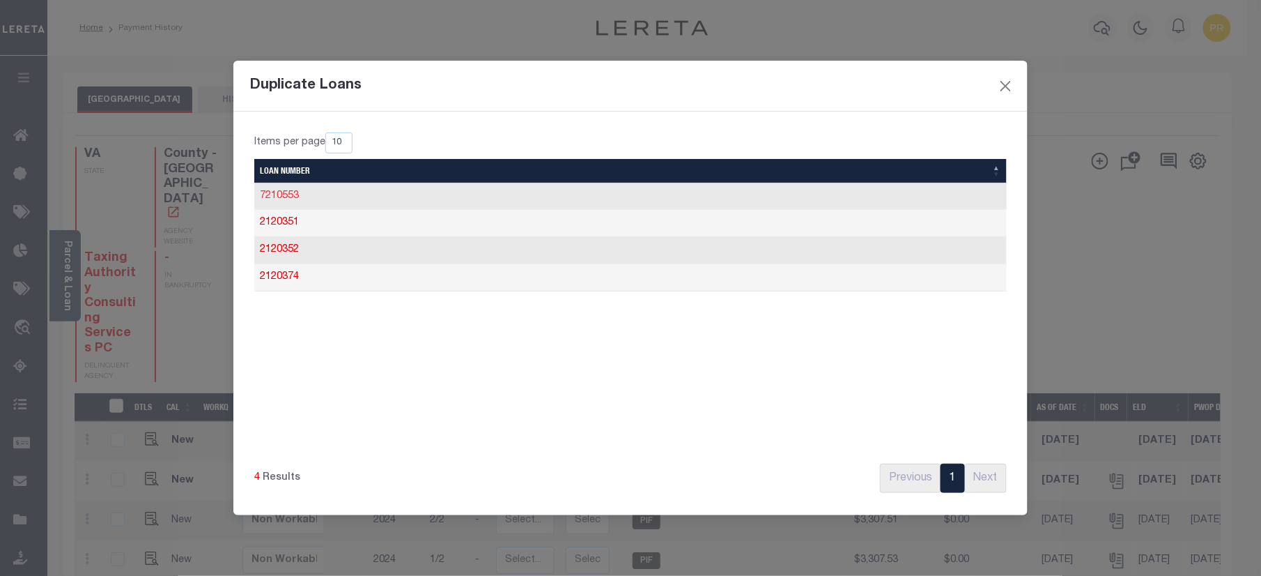
click at [279, 197] on link "7210553" at bounding box center [279, 196] width 39 height 10
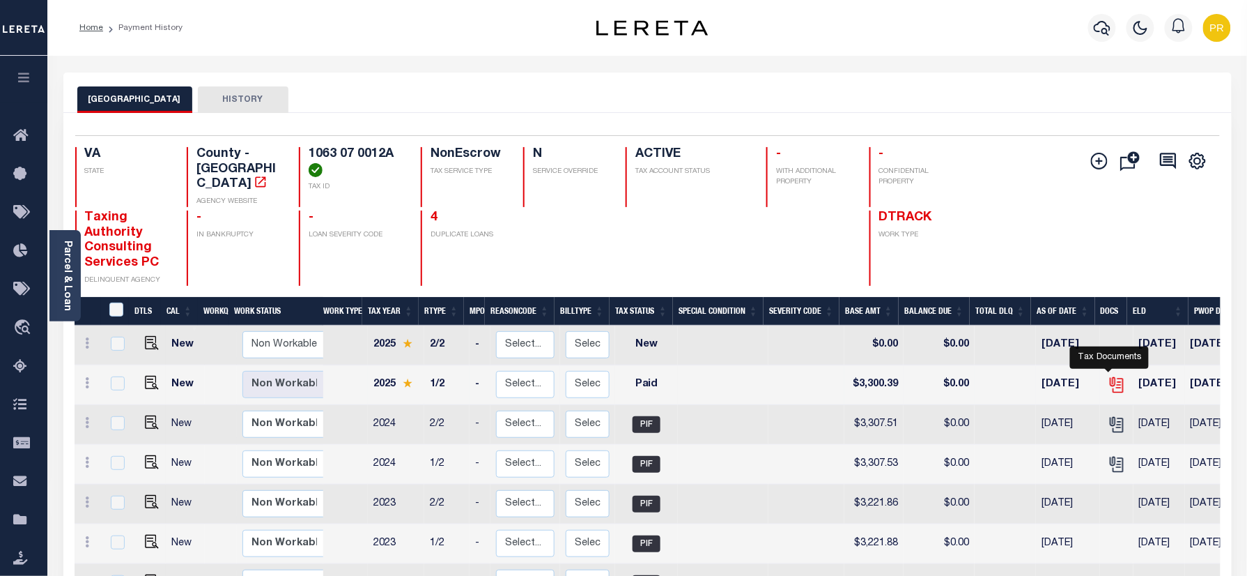
click at [1109, 376] on icon "" at bounding box center [1117, 385] width 18 height 18
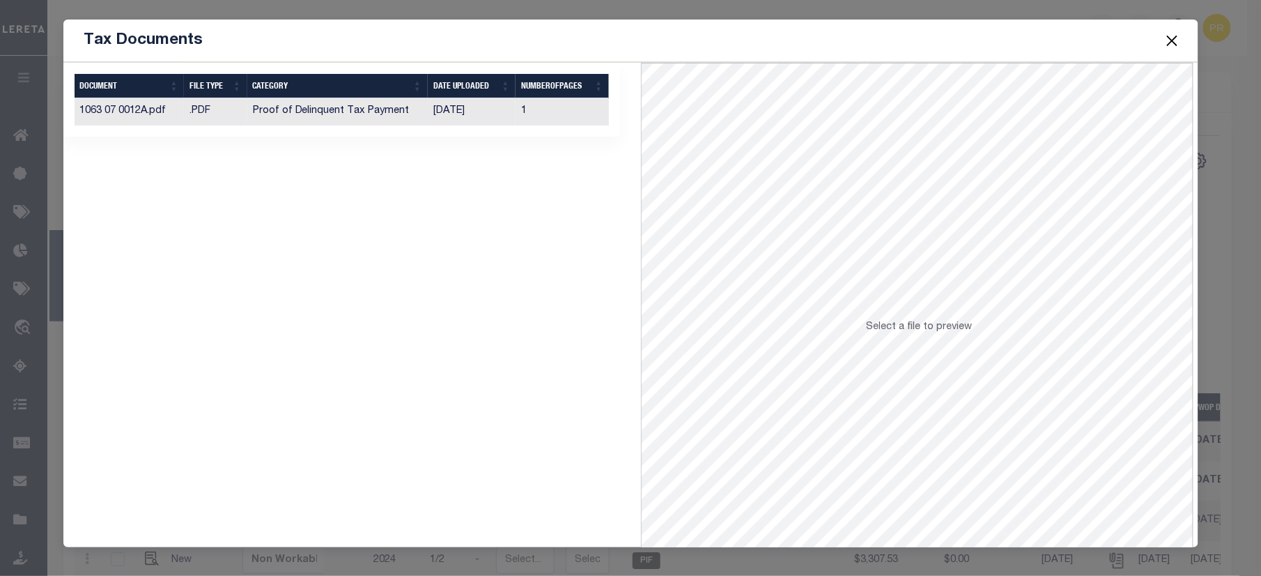
click at [564, 123] on td "1" at bounding box center [562, 111] width 93 height 27
click at [1172, 36] on button "Close" at bounding box center [1172, 40] width 18 height 18
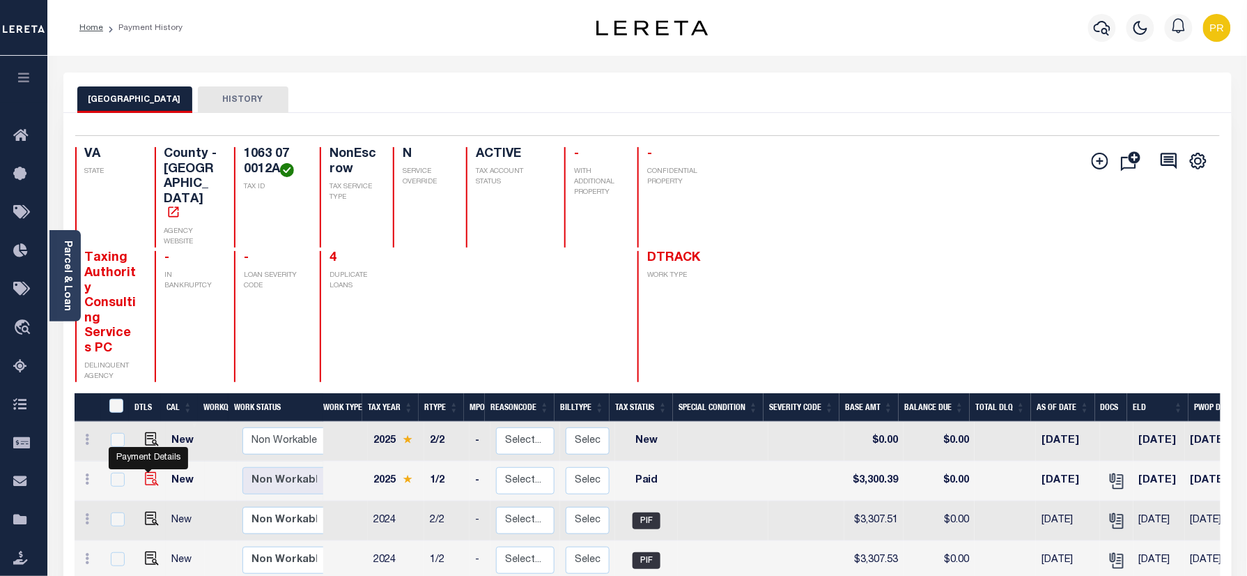
click at [149, 472] on img "" at bounding box center [152, 479] width 14 height 14
checkbox input "true"
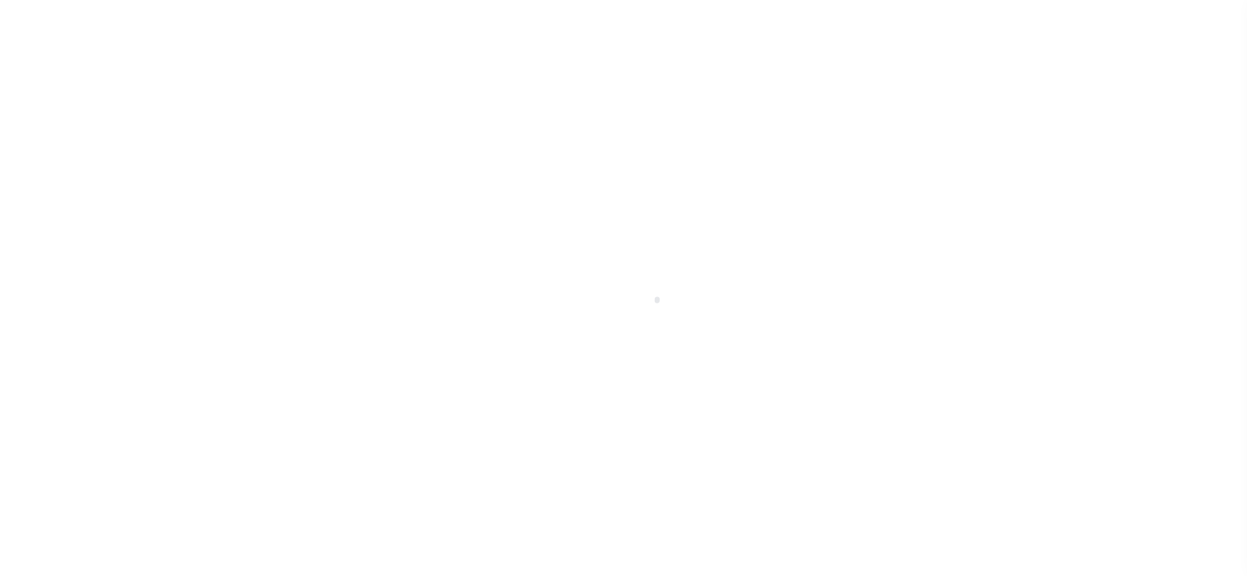
select select "PYD"
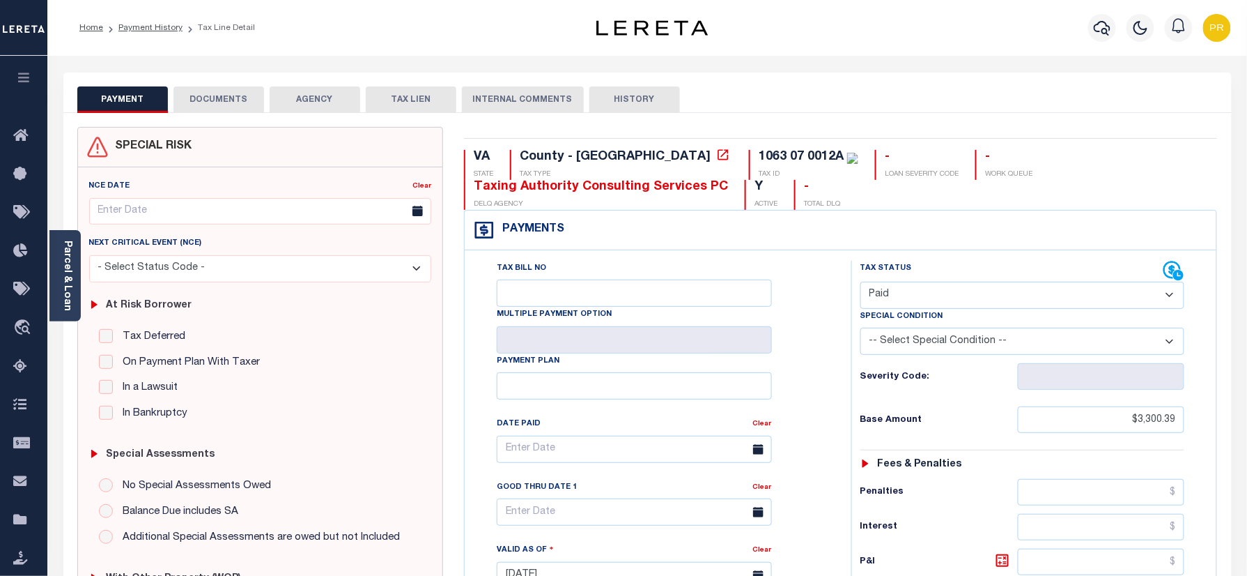
click at [826, 343] on div "Tax Bill No Multiple Payment Option Payment Plan Clear" at bounding box center [655, 456] width 352 height 391
drag, startPoint x: 155, startPoint y: 31, endPoint x: 166, endPoint y: 50, distance: 21.9
click at [155, 31] on link "Payment History" at bounding box center [150, 28] width 64 height 8
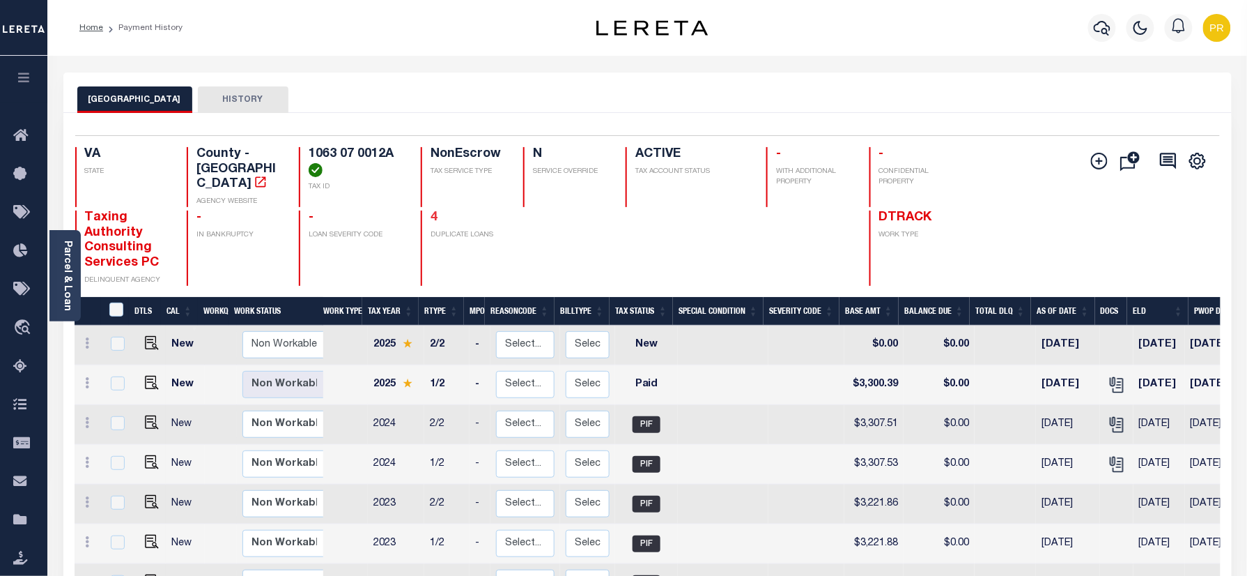
click at [436, 211] on link "4" at bounding box center [434, 217] width 7 height 13
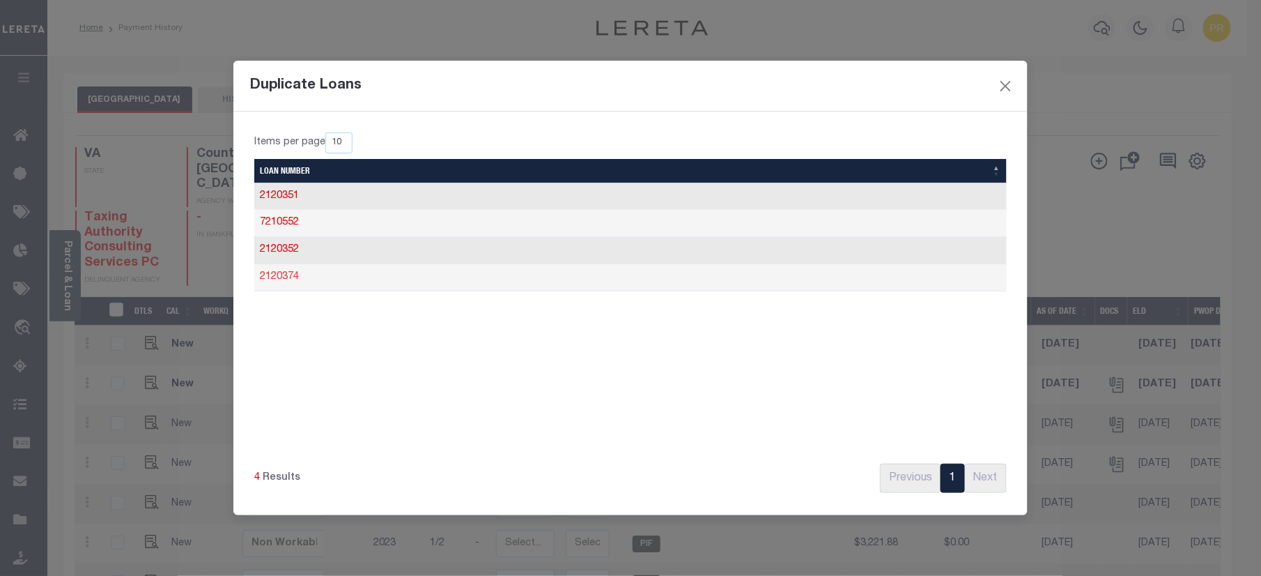
click at [293, 282] on link "2120374" at bounding box center [279, 277] width 39 height 10
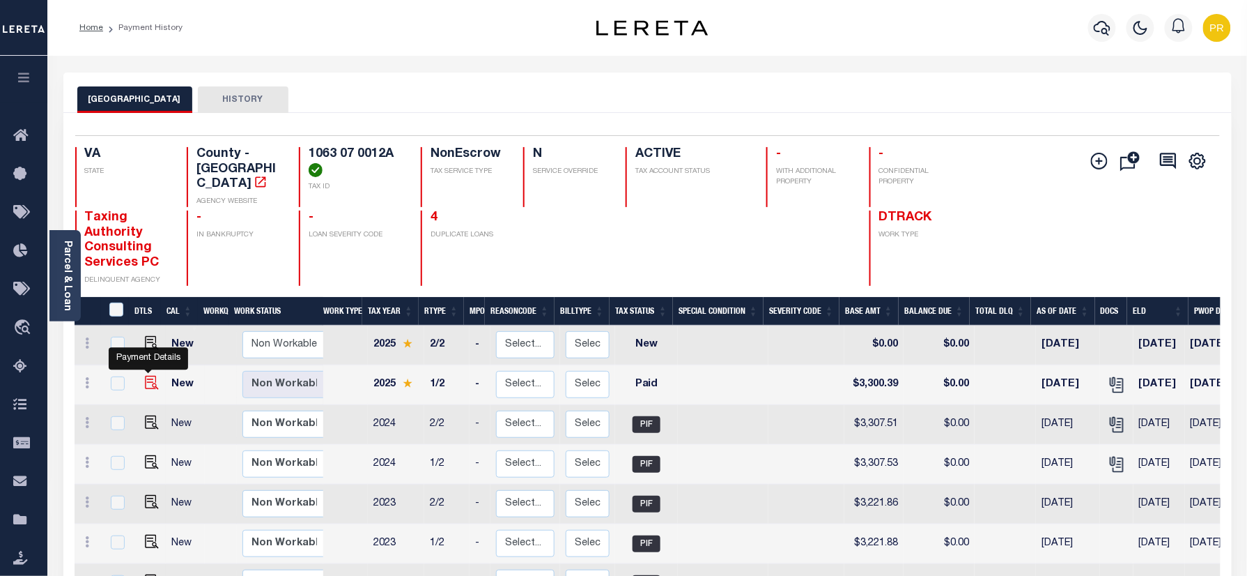
click at [154, 376] on img "" at bounding box center [152, 383] width 14 height 14
checkbox input "true"
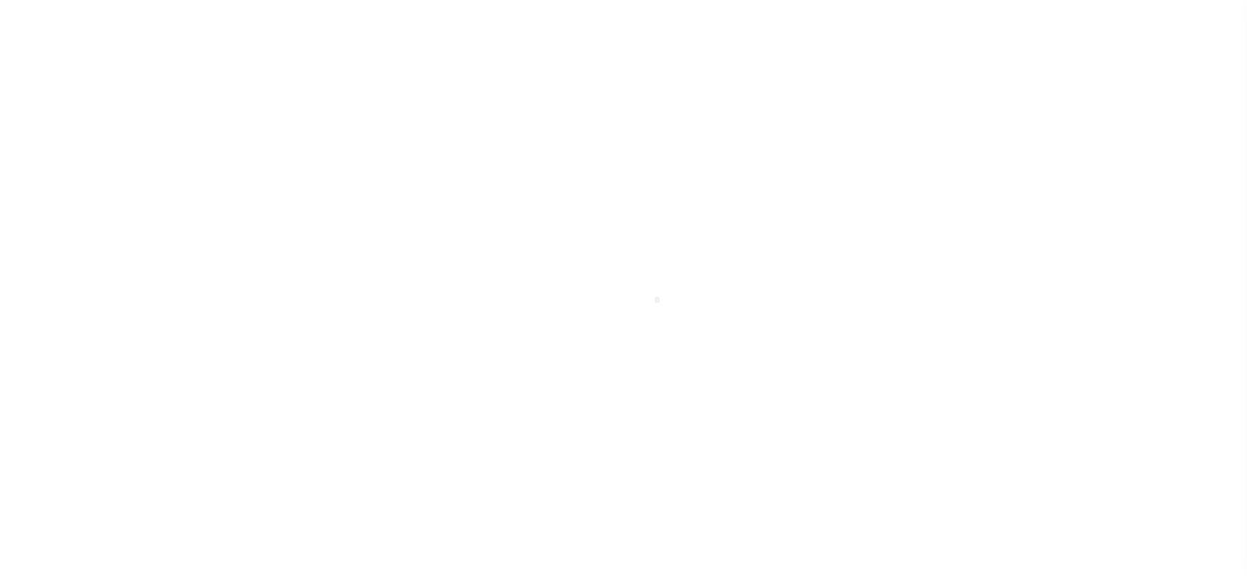
select select "PYD"
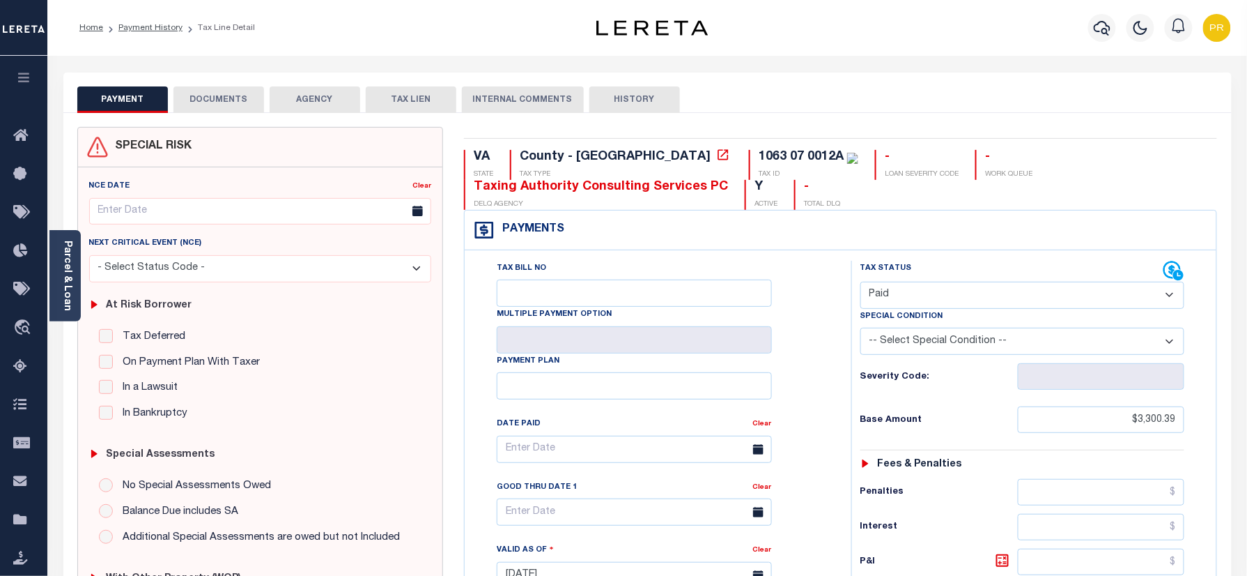
click at [804, 242] on div "Payments Warning! Search Status is not "Completed", amounts can not be keyed." at bounding box center [841, 230] width 752 height 40
click at [246, 100] on button "DOCUMENTS" at bounding box center [219, 99] width 91 height 26
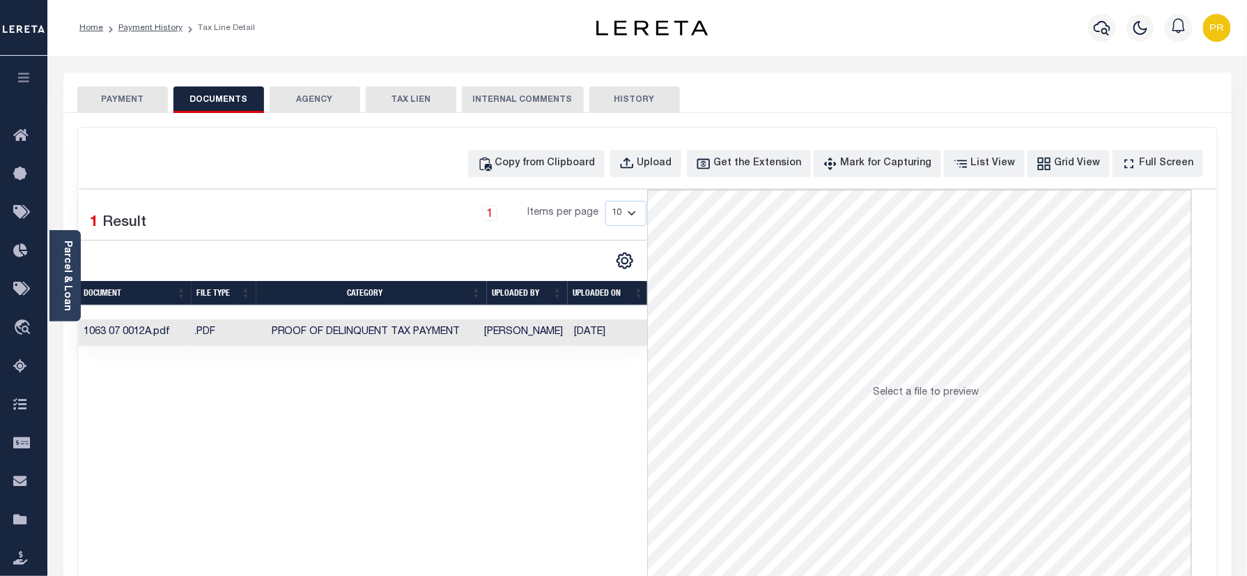
click at [553, 336] on td "[PERSON_NAME]" at bounding box center [524, 332] width 90 height 27
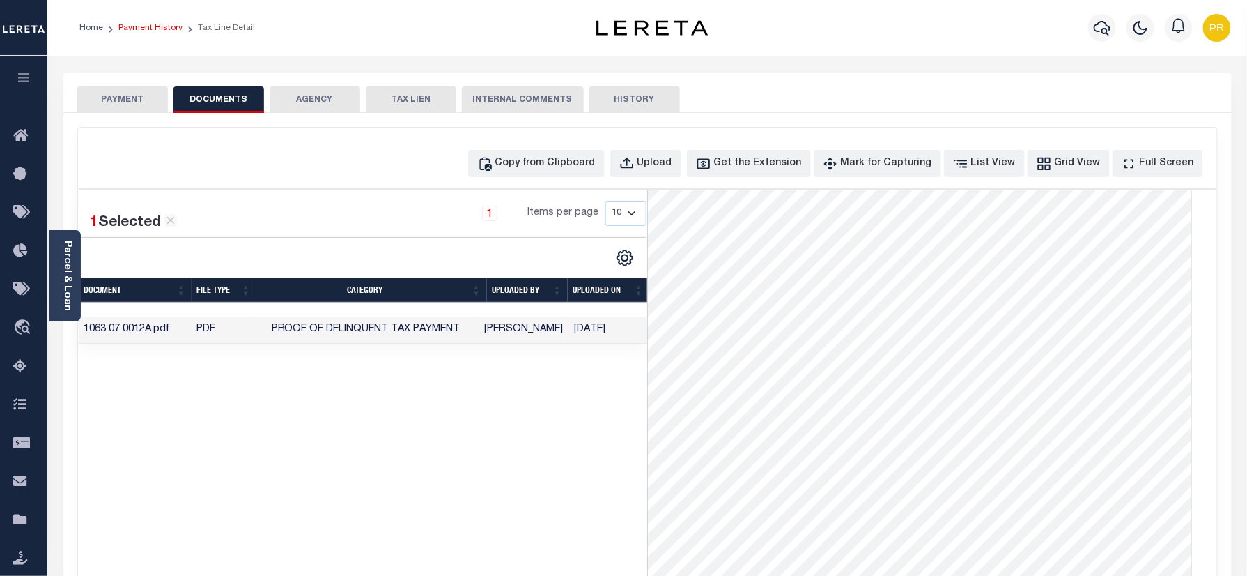
click at [152, 26] on link "Payment History" at bounding box center [150, 28] width 64 height 8
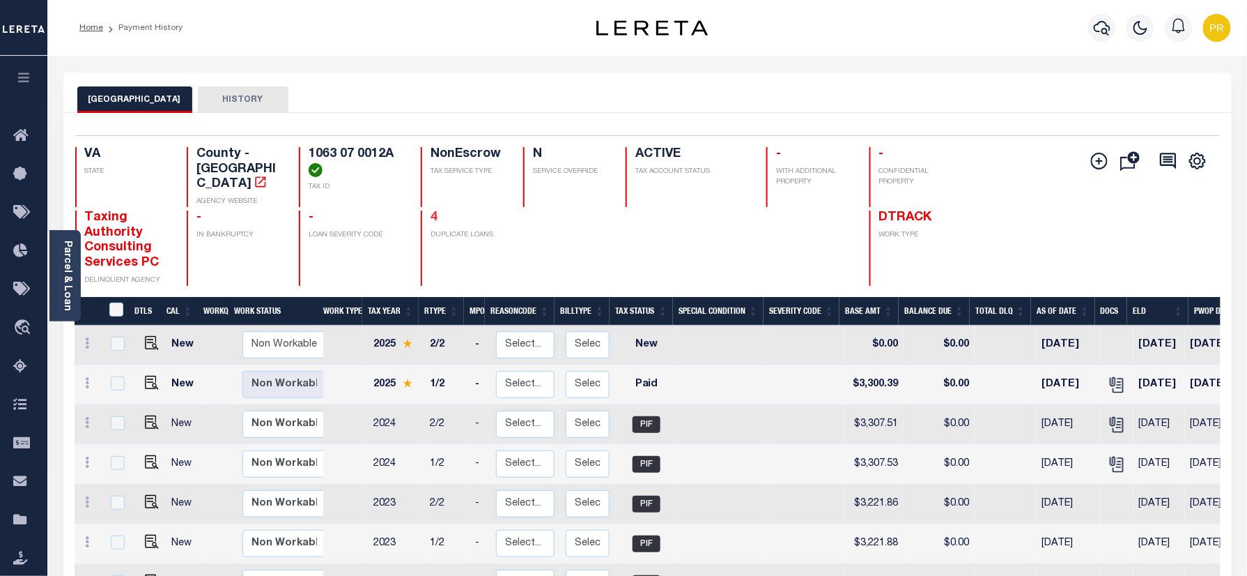
click at [435, 211] on link "4" at bounding box center [434, 217] width 7 height 13
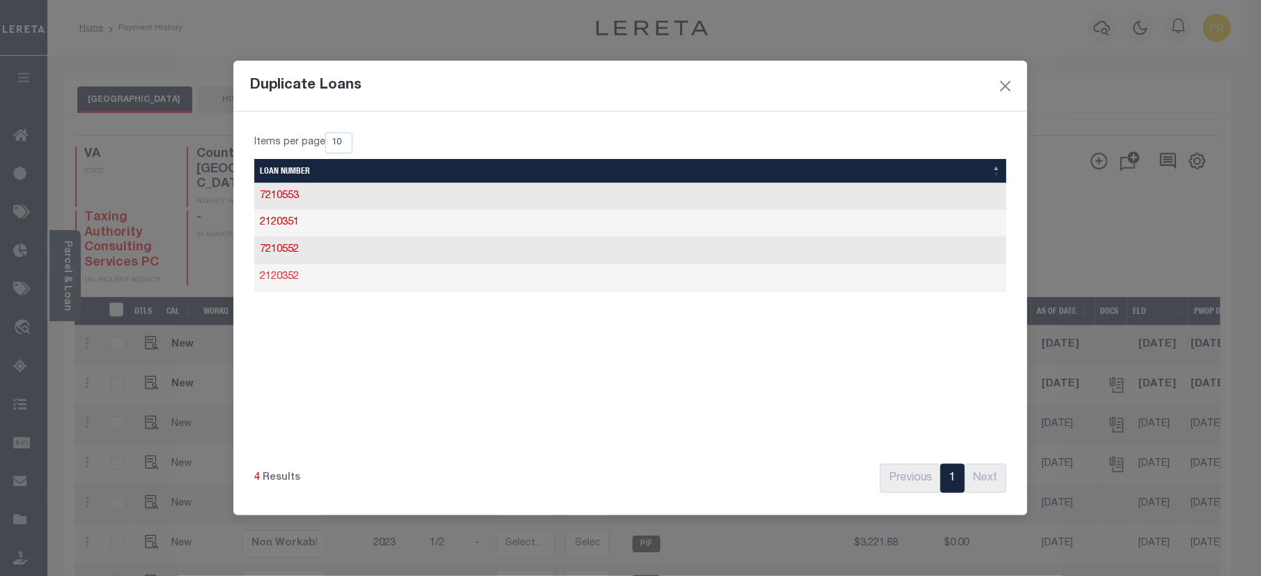
click at [285, 280] on link "2120352" at bounding box center [279, 277] width 39 height 10
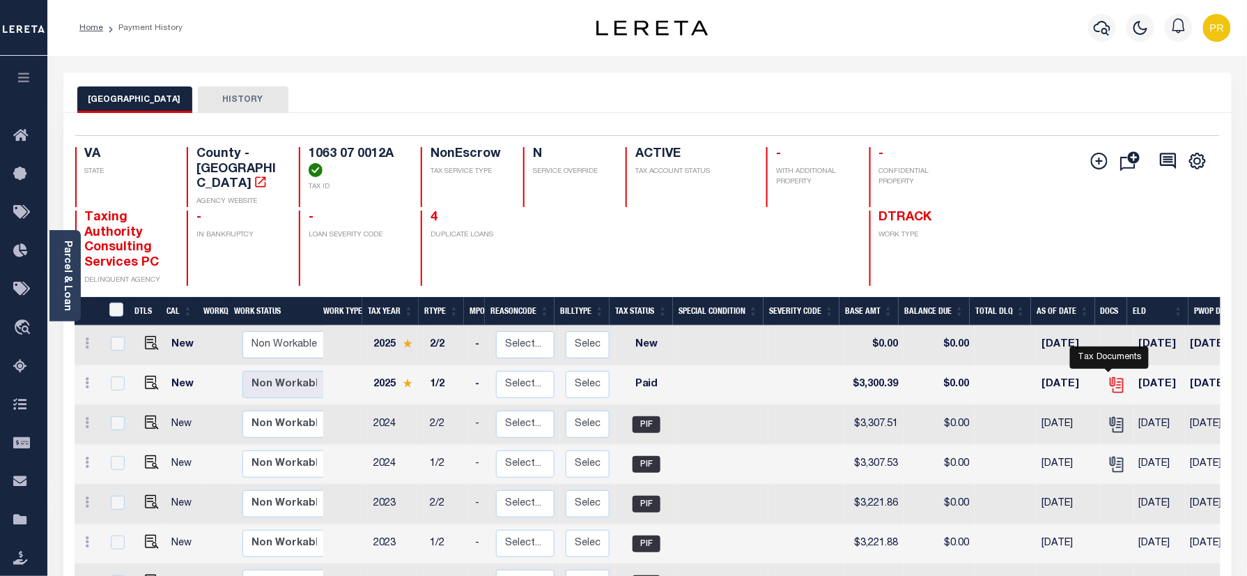
click at [1113, 377] on icon "" at bounding box center [1115, 382] width 11 height 11
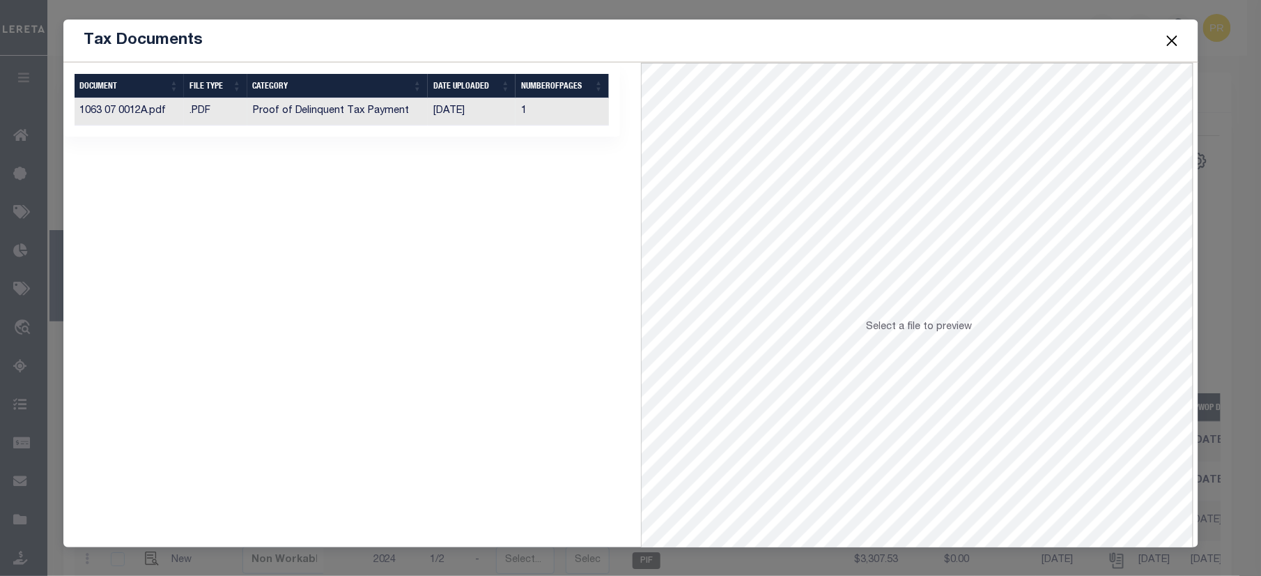
click at [574, 107] on td "1" at bounding box center [562, 111] width 93 height 27
click at [1173, 42] on button "Close" at bounding box center [1172, 40] width 18 height 18
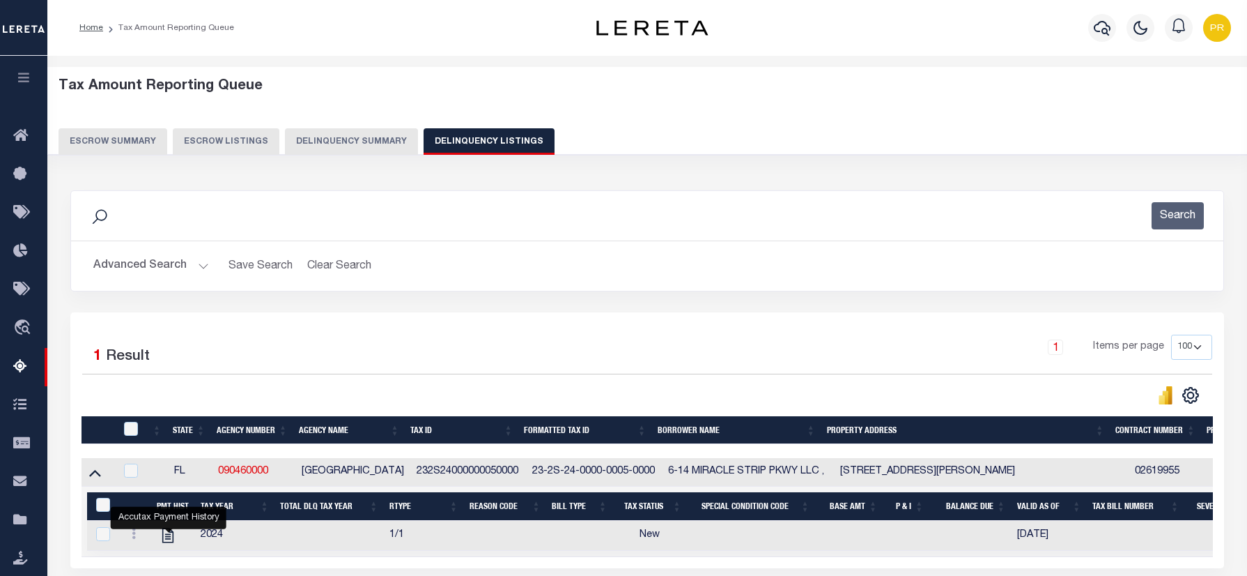
select select "100"
click at [1210, 28] on img "button" at bounding box center [1217, 28] width 28 height 28
click at [1180, 96] on span "Sign out" at bounding box center [1163, 99] width 40 height 10
